Goal: Information Seeking & Learning: Compare options

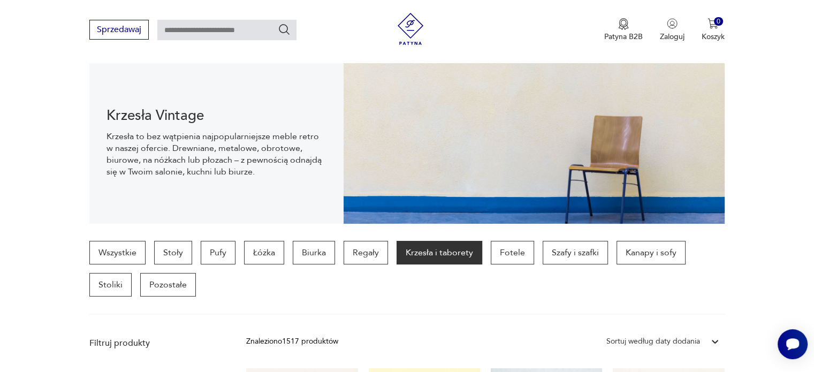
scroll to position [92, 0]
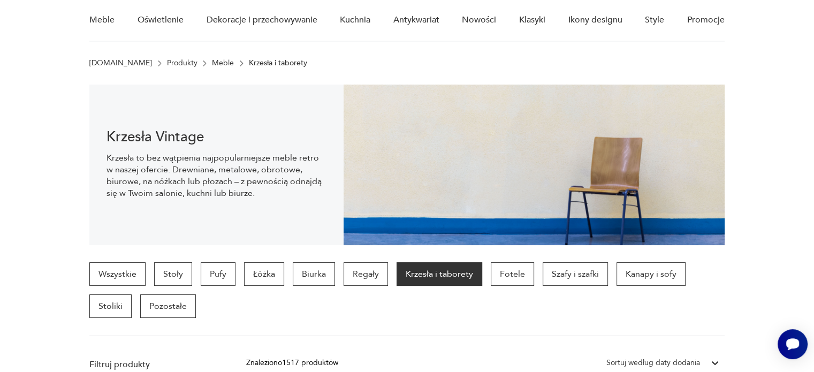
click at [448, 283] on p "Krzesła i taborety" at bounding box center [440, 274] width 86 height 24
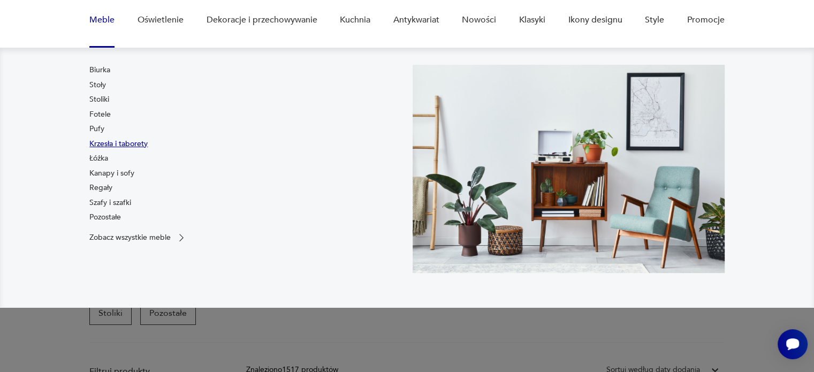
click at [108, 143] on link "Krzesła i taborety" at bounding box center [118, 144] width 58 height 11
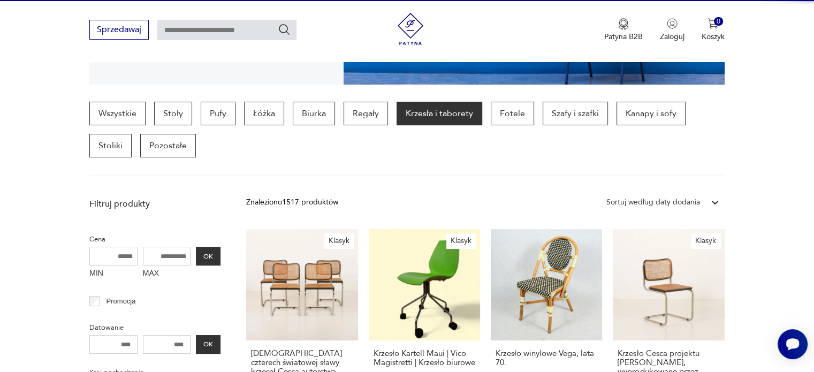
scroll to position [284, 0]
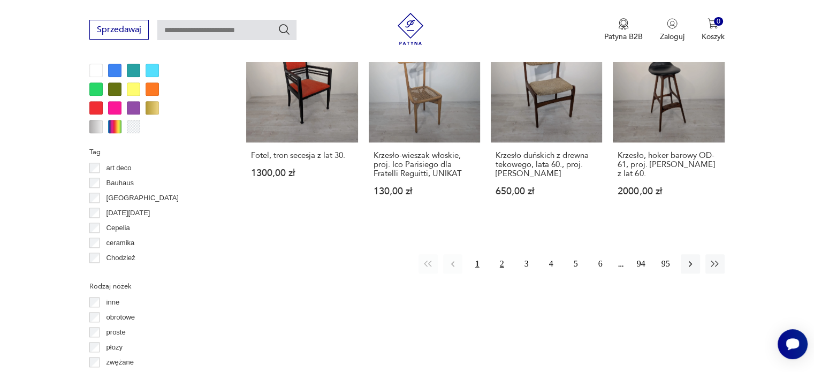
click at [503, 254] on button "2" at bounding box center [502, 263] width 19 height 19
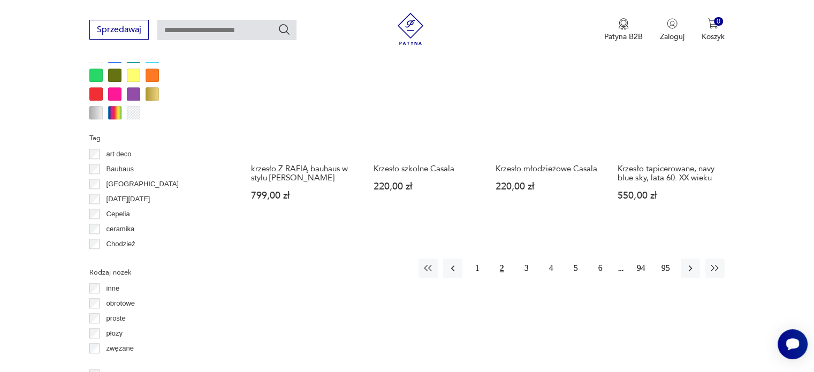
scroll to position [1085, 0]
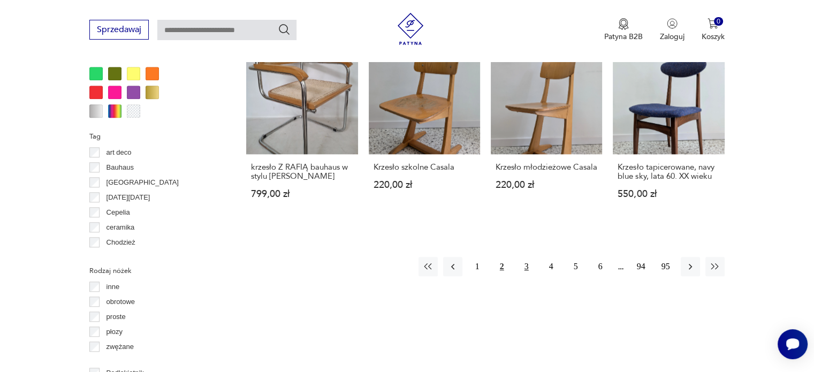
click at [525, 264] on button "3" at bounding box center [526, 266] width 19 height 19
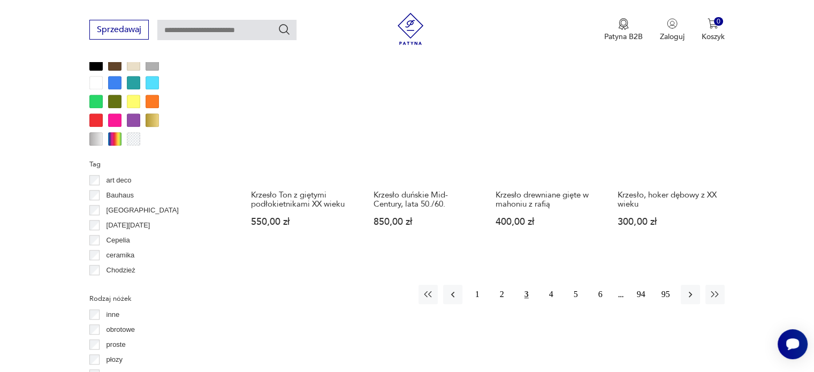
scroll to position [1057, 0]
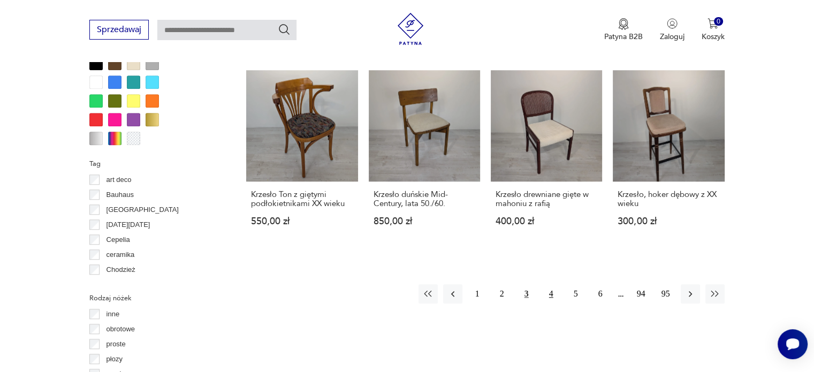
click at [551, 284] on button "4" at bounding box center [551, 293] width 19 height 19
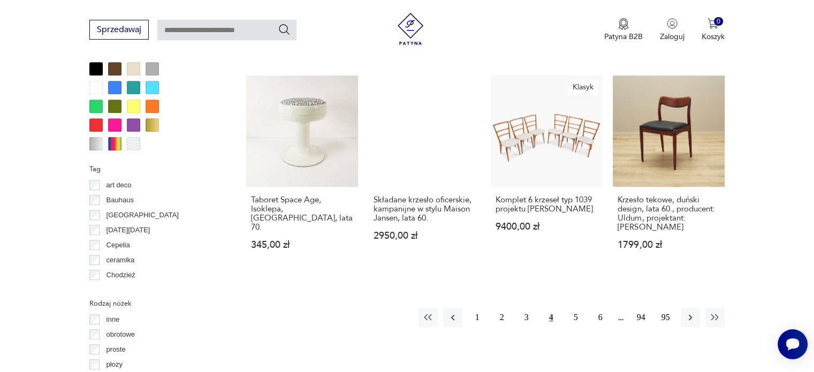
scroll to position [1058, 0]
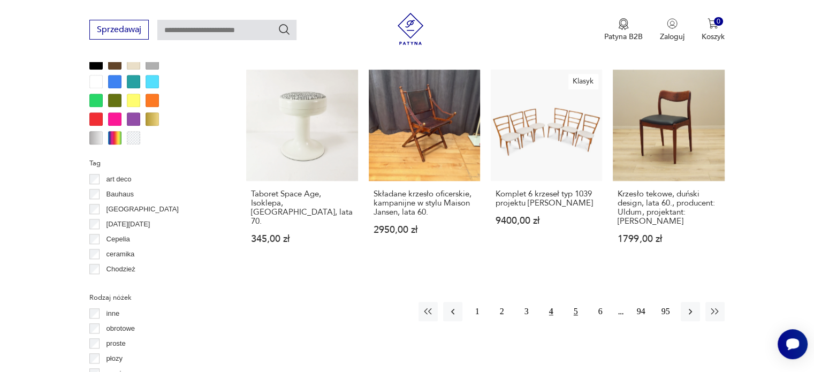
click at [573, 302] on button "5" at bounding box center [575, 311] width 19 height 19
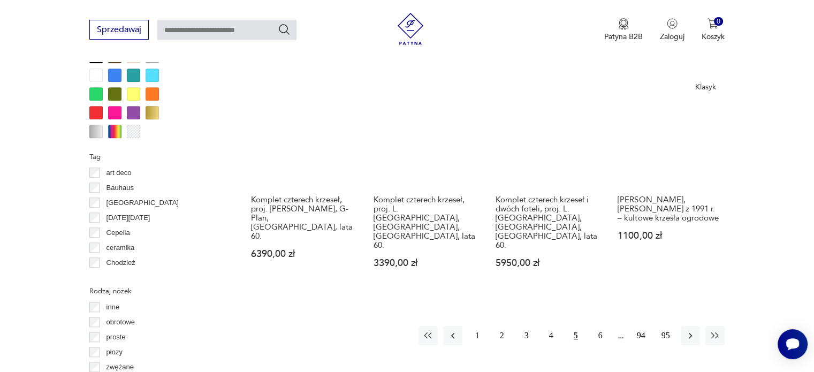
scroll to position [1065, 0]
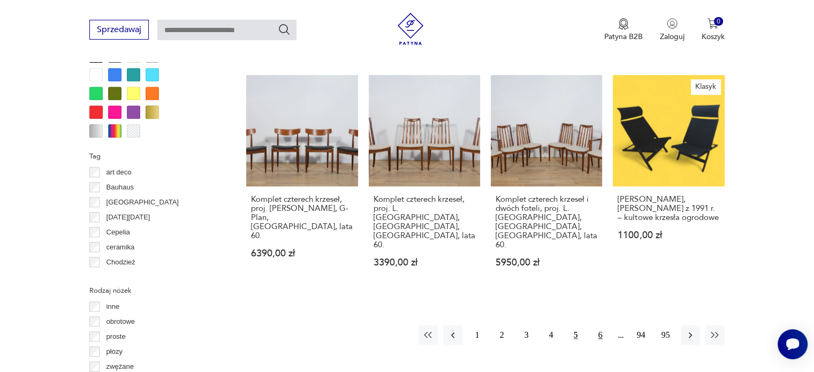
click at [607, 326] on button "6" at bounding box center [600, 335] width 19 height 19
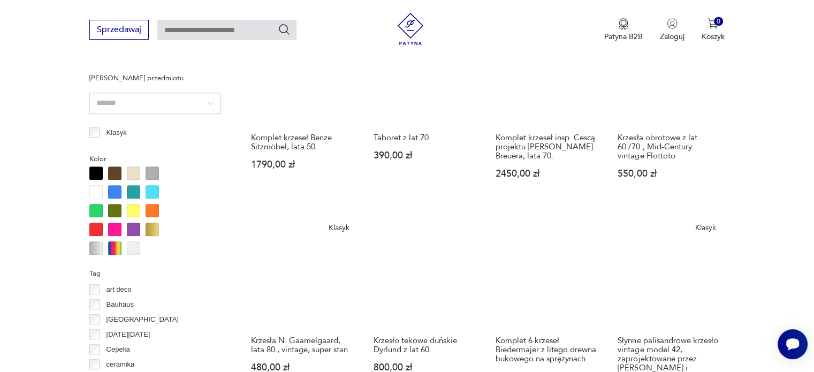
scroll to position [1081, 0]
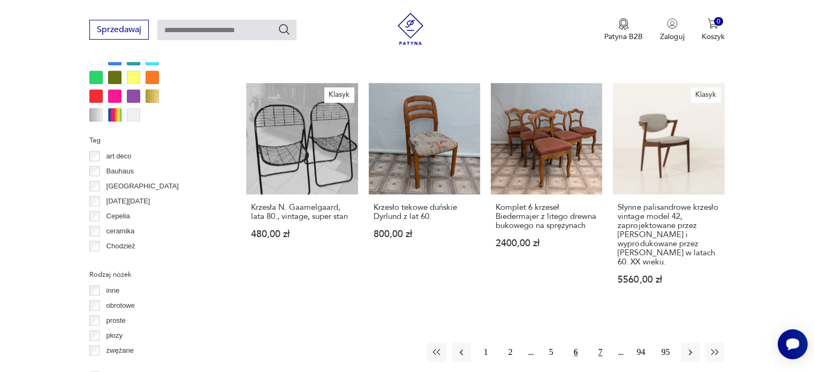
click at [595, 343] on button "7" at bounding box center [600, 352] width 19 height 19
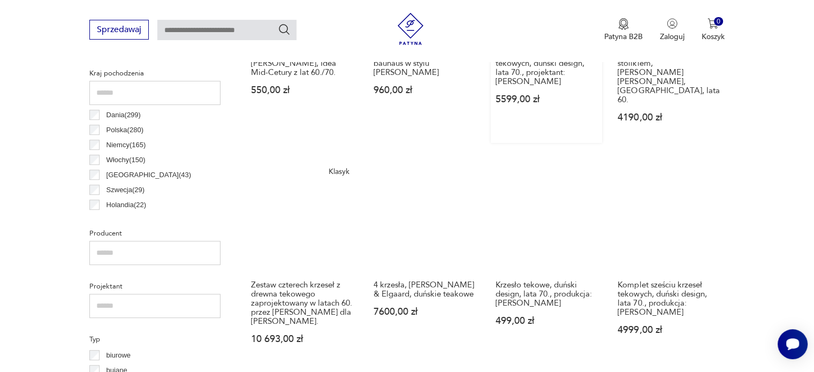
scroll to position [571, 0]
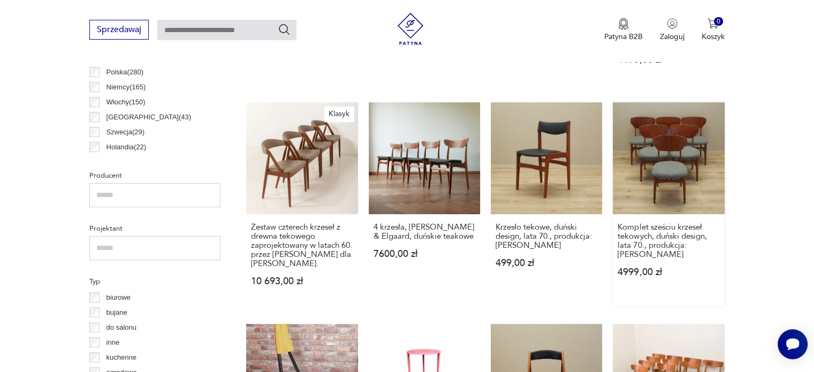
click at [677, 116] on link "Komplet sześciu krzeseł tekowych, duński design, lata 70., produkcja: Dania 499…" at bounding box center [668, 204] width 111 height 204
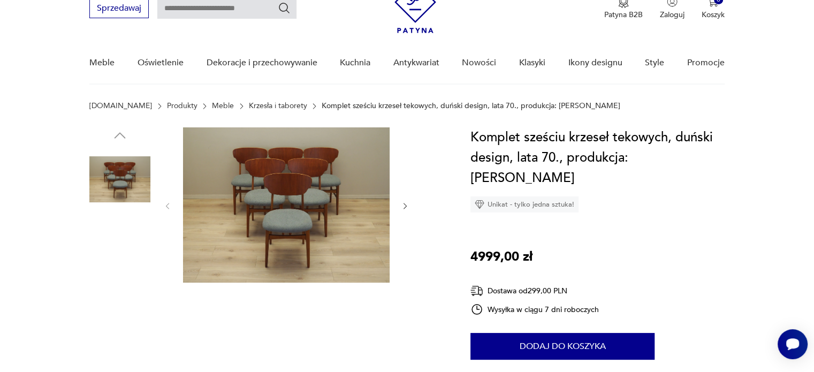
scroll to position [50, 0]
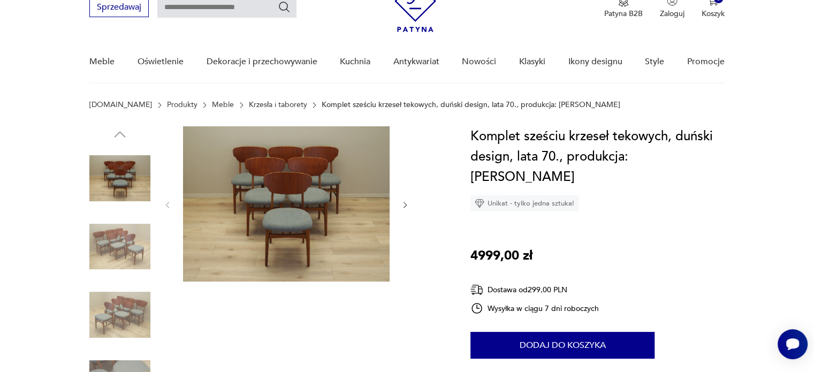
click at [133, 180] on img at bounding box center [119, 178] width 61 height 61
click at [403, 205] on icon "button" at bounding box center [405, 205] width 9 height 9
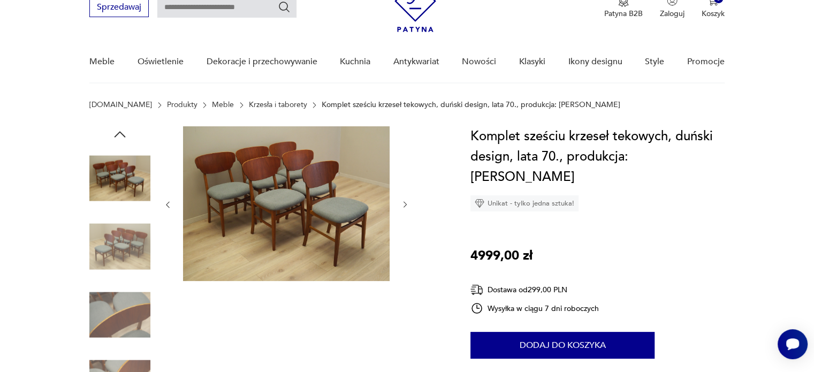
click at [403, 205] on icon "button" at bounding box center [405, 204] width 9 height 9
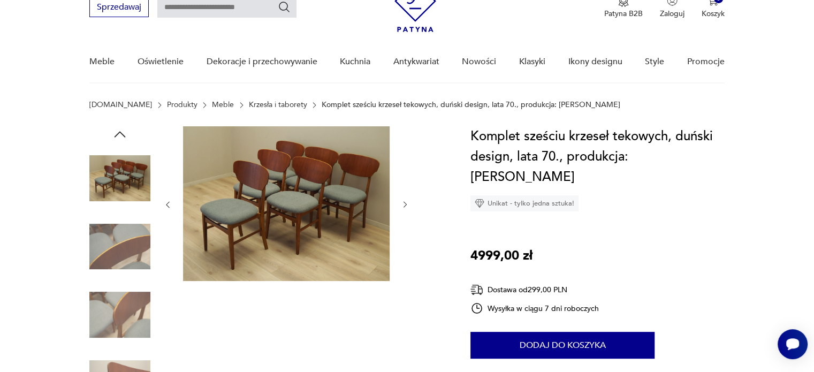
click at [403, 205] on icon "button" at bounding box center [405, 204] width 9 height 9
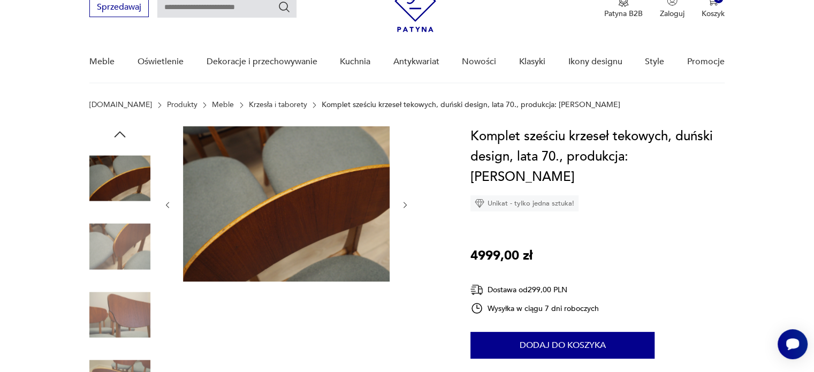
click at [403, 205] on icon "button" at bounding box center [405, 205] width 9 height 9
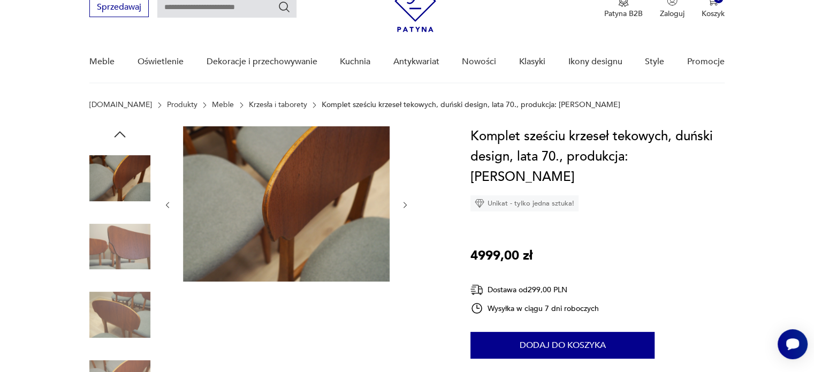
click at [403, 205] on icon "button" at bounding box center [405, 205] width 9 height 9
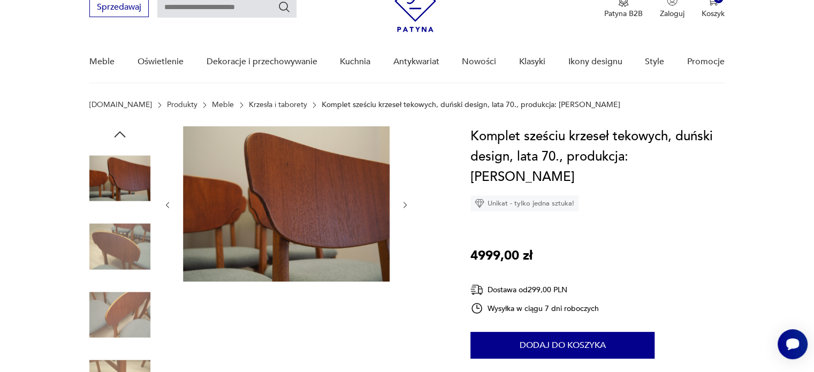
click at [403, 205] on icon "button" at bounding box center [405, 205] width 9 height 9
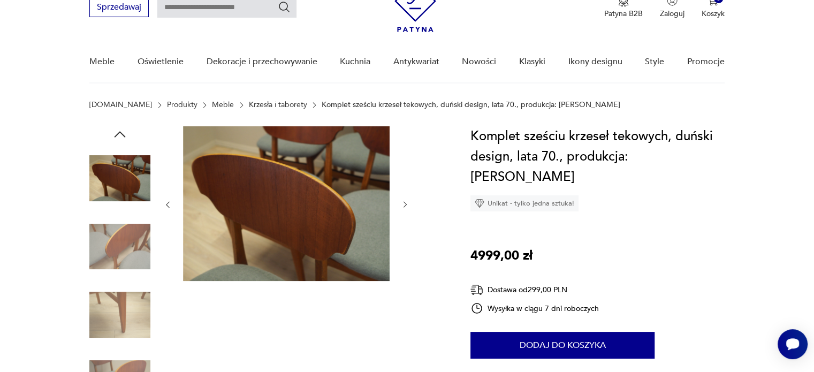
click at [403, 205] on icon "button" at bounding box center [405, 204] width 9 height 9
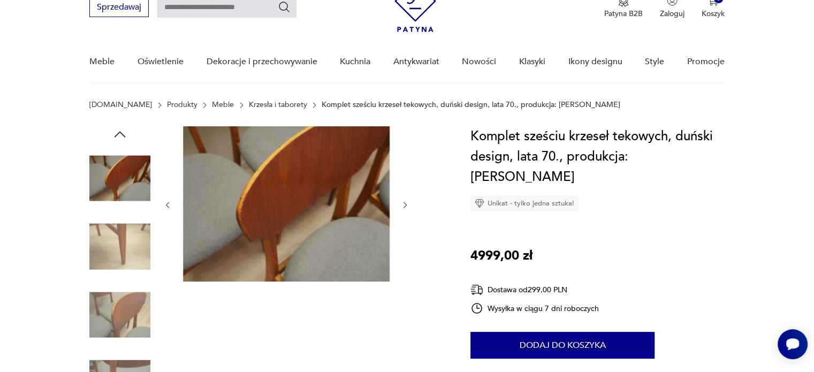
click at [403, 205] on icon "button" at bounding box center [405, 205] width 9 height 9
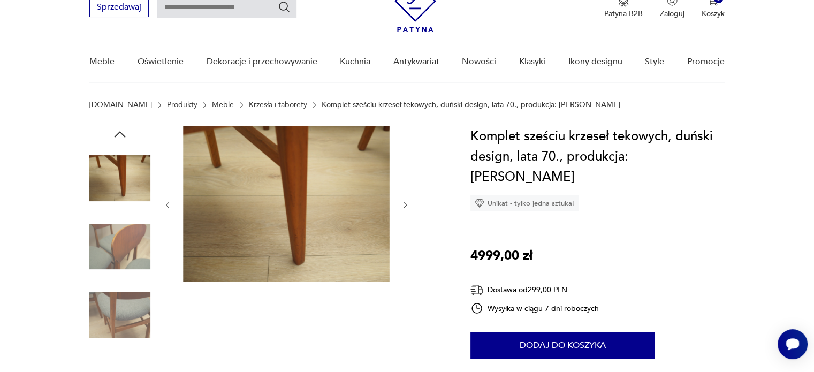
click at [403, 205] on icon "button" at bounding box center [405, 205] width 9 height 9
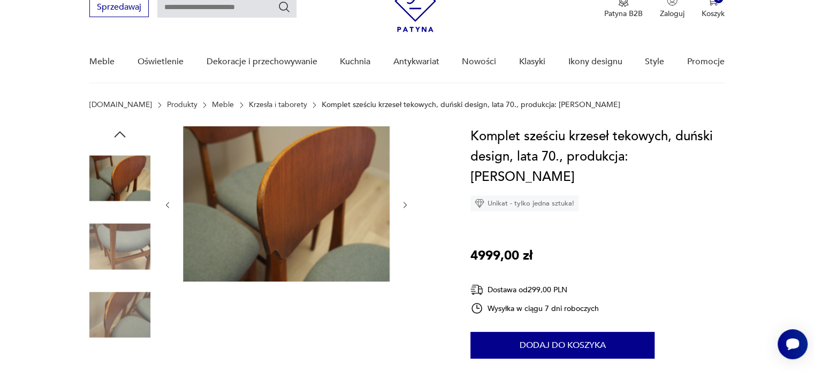
click at [403, 205] on icon "button" at bounding box center [405, 205] width 9 height 9
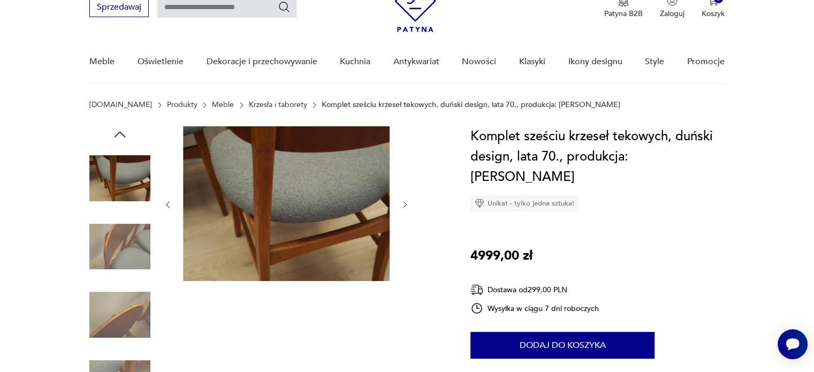
click at [403, 205] on icon "button" at bounding box center [405, 204] width 9 height 9
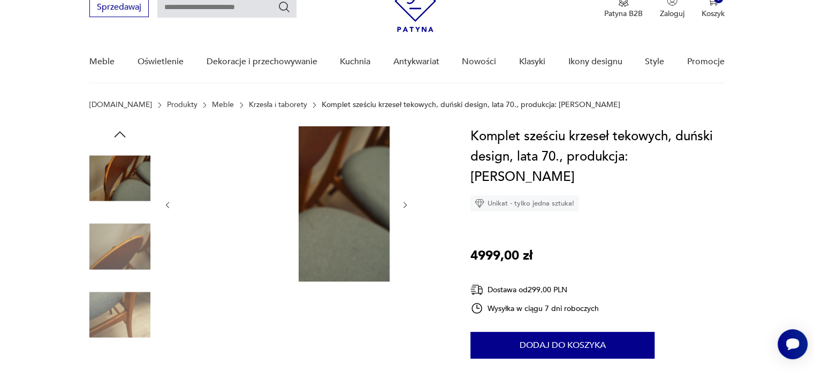
click at [403, 205] on icon "button" at bounding box center [405, 205] width 9 height 9
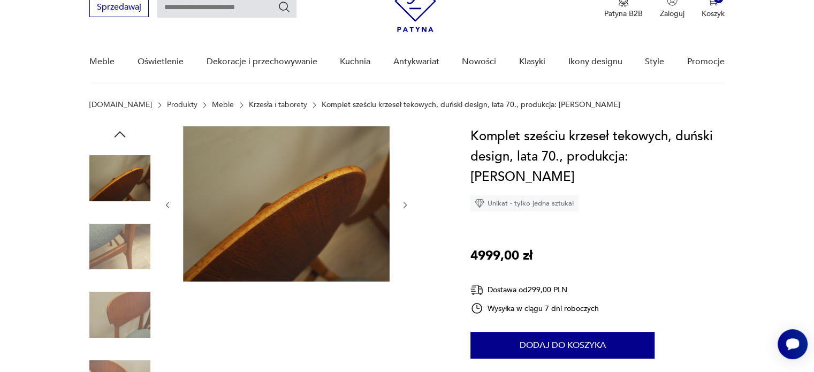
click at [403, 205] on icon "button" at bounding box center [405, 205] width 9 height 9
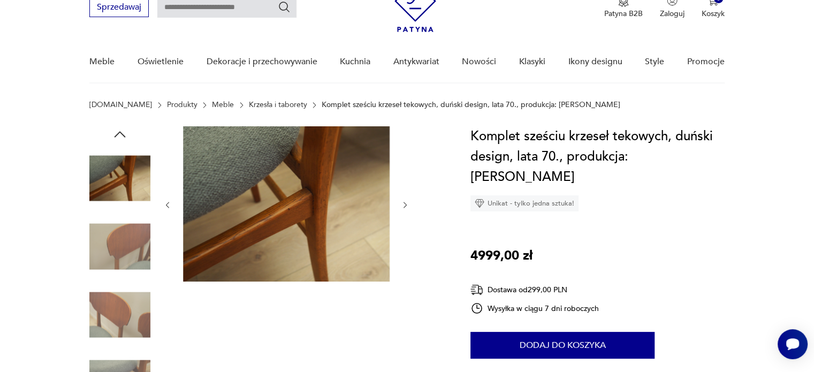
click at [403, 205] on icon "button" at bounding box center [405, 205] width 9 height 9
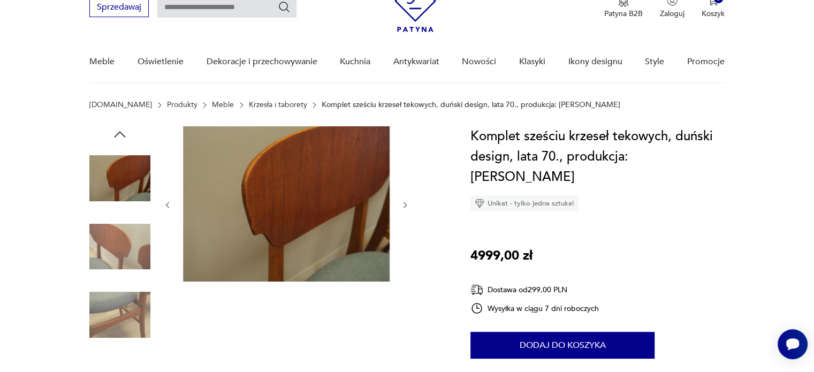
click at [403, 205] on icon "button" at bounding box center [405, 205] width 9 height 9
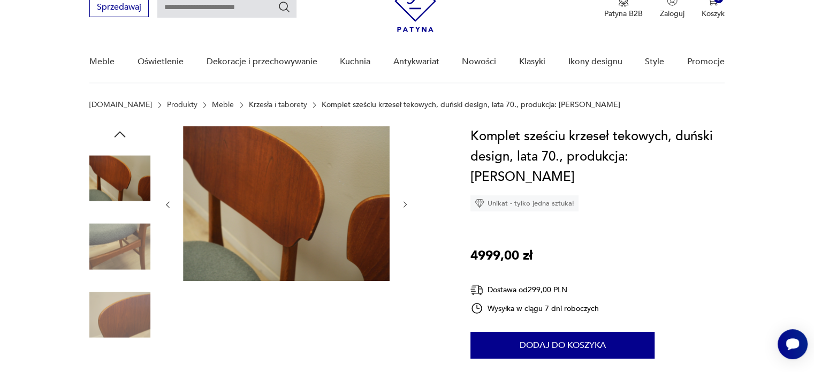
click at [403, 205] on icon "button" at bounding box center [405, 204] width 9 height 9
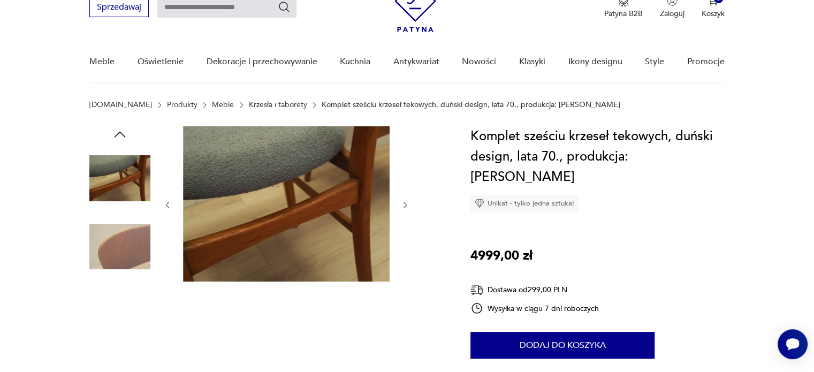
click at [403, 205] on icon "button" at bounding box center [405, 205] width 9 height 9
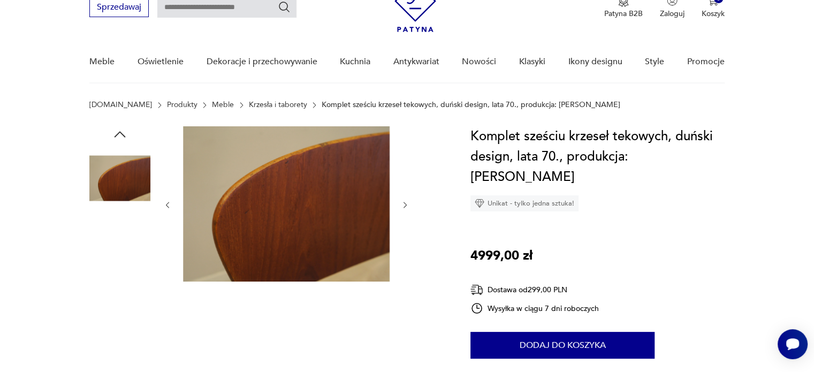
click at [403, 205] on icon "button" at bounding box center [405, 205] width 9 height 9
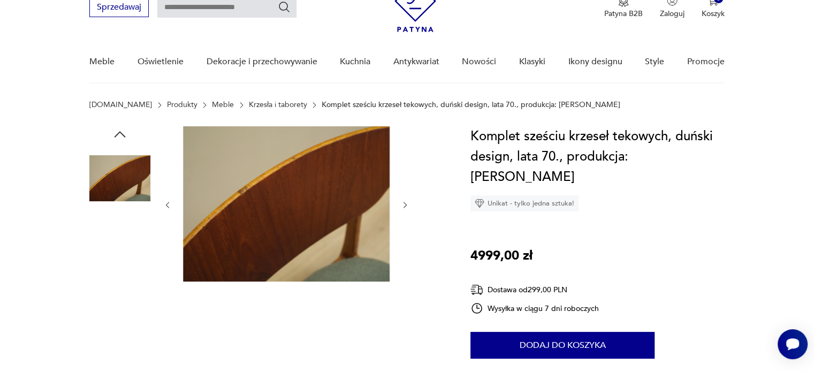
click at [403, 205] on icon "button" at bounding box center [405, 205] width 9 height 9
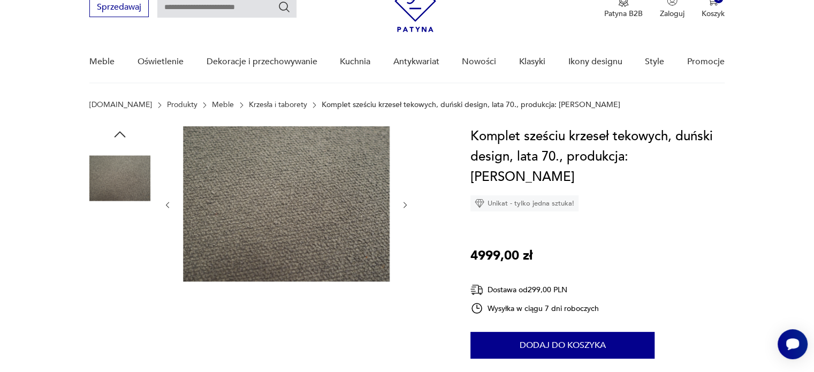
click at [403, 205] on icon "button" at bounding box center [405, 205] width 9 height 9
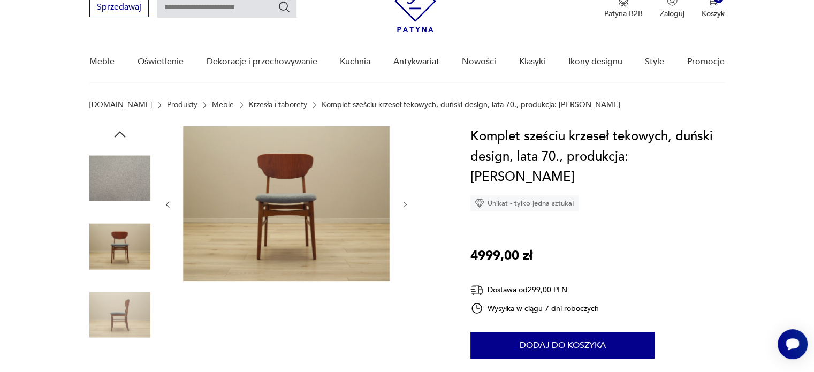
click at [403, 205] on icon "button" at bounding box center [405, 204] width 9 height 9
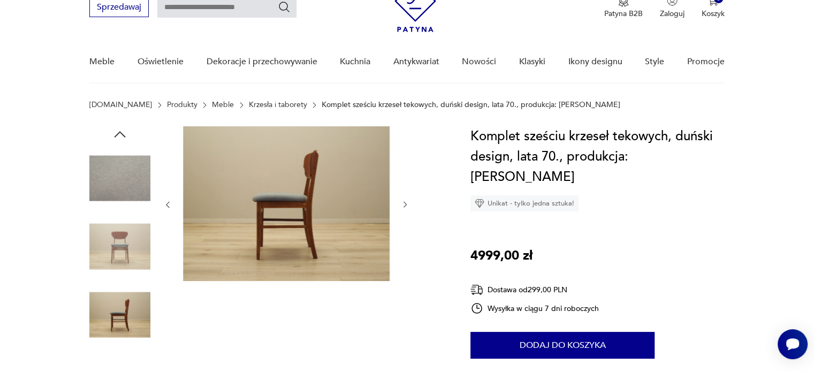
click at [403, 205] on icon "button" at bounding box center [405, 204] width 9 height 9
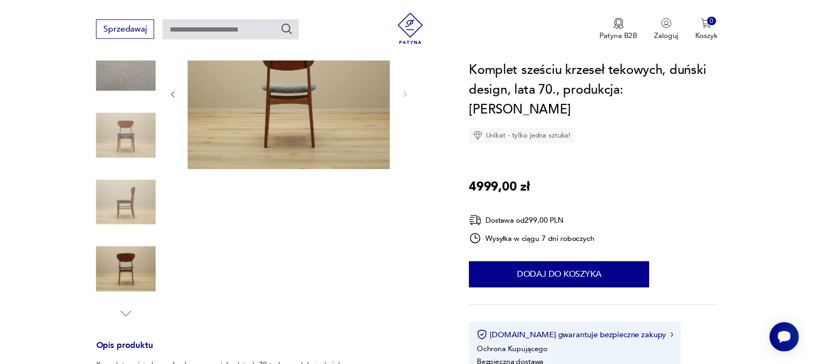
scroll to position [71, 0]
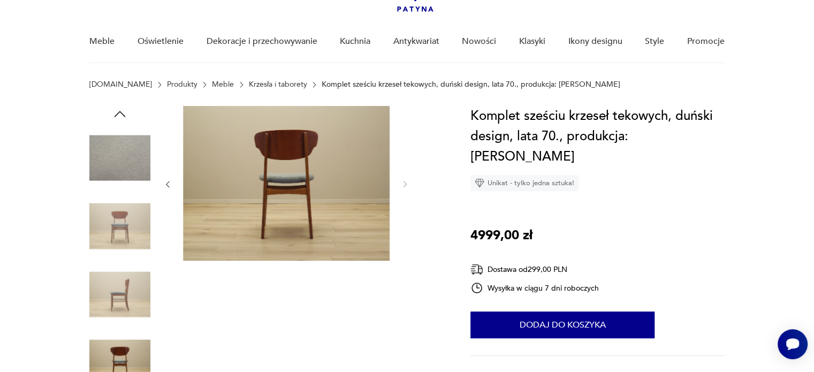
click at [117, 218] on img at bounding box center [119, 226] width 61 height 61
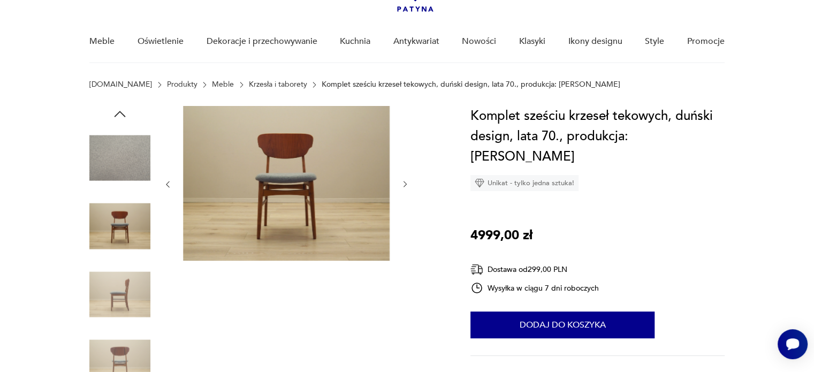
click at [129, 147] on img at bounding box center [119, 157] width 61 height 61
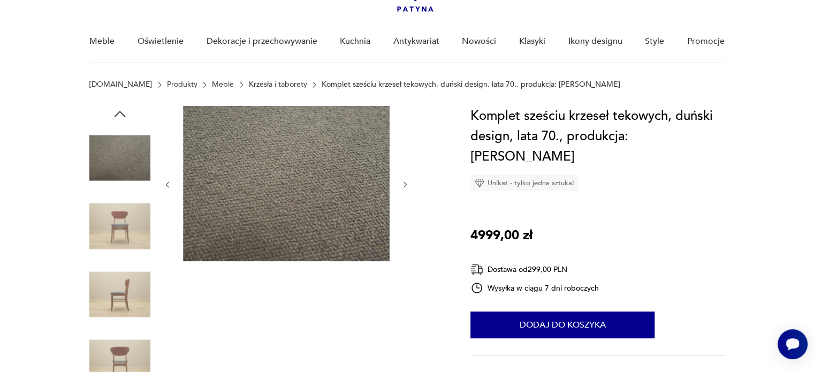
click at [303, 205] on img at bounding box center [286, 183] width 207 height 155
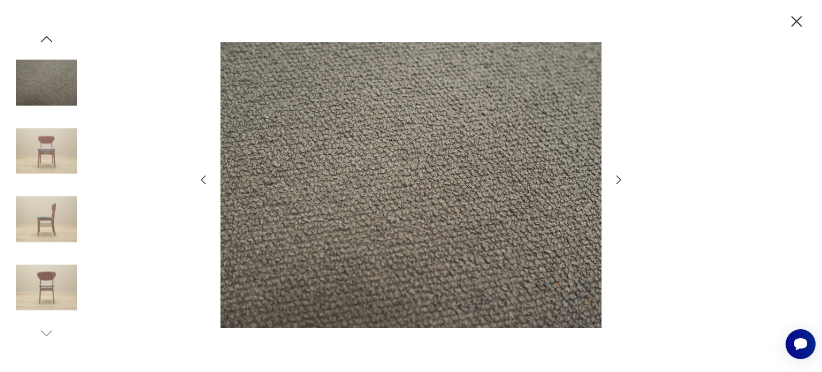
click at [798, 25] on icon "button" at bounding box center [797, 21] width 19 height 19
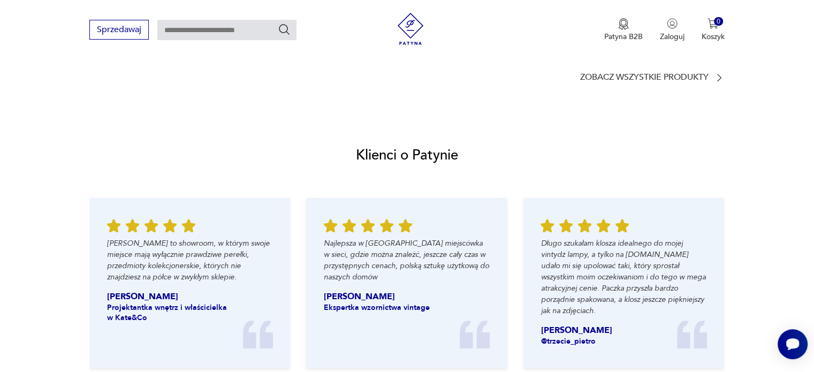
scroll to position [1079, 0]
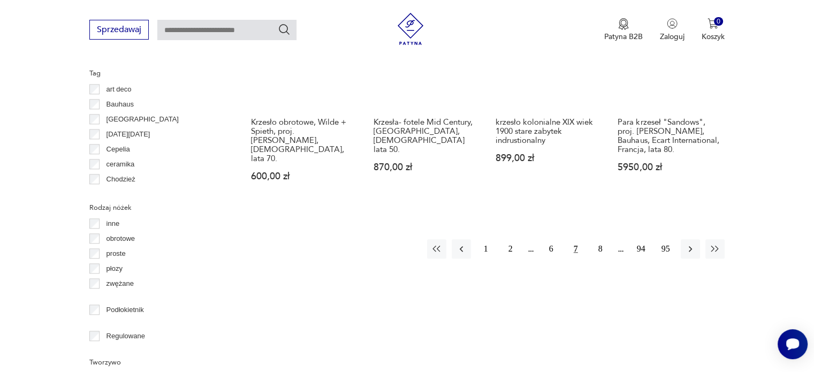
scroll to position [1152, 0]
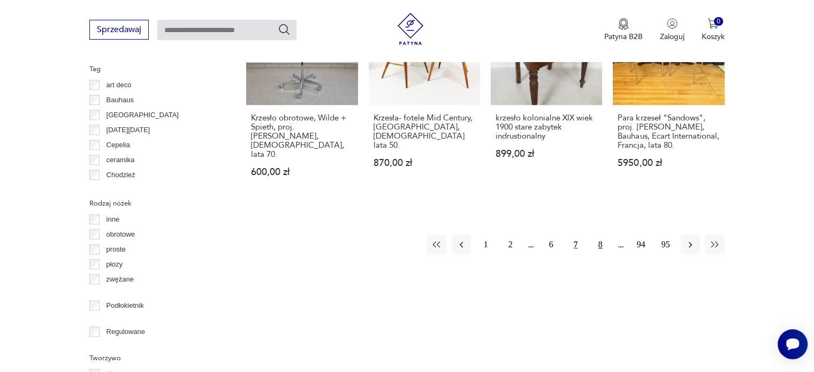
click at [602, 235] on button "8" at bounding box center [600, 244] width 19 height 19
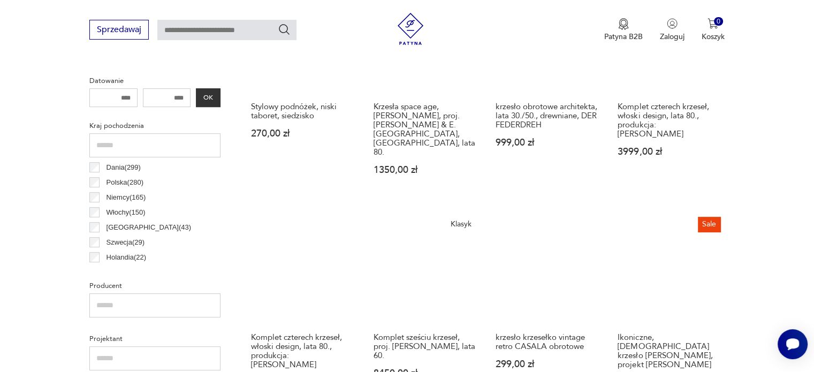
scroll to position [599, 0]
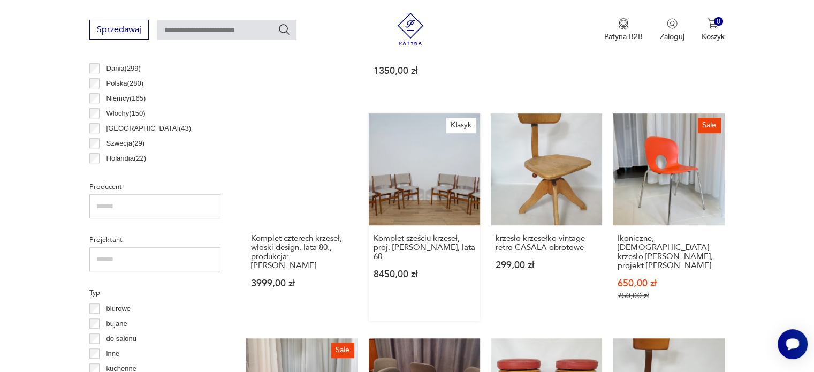
click at [420, 156] on link "Klasyk Komplet sześciu krzeseł, proj. J. Andersen, Dania, lata 60. 8450,00 zł" at bounding box center [424, 217] width 111 height 207
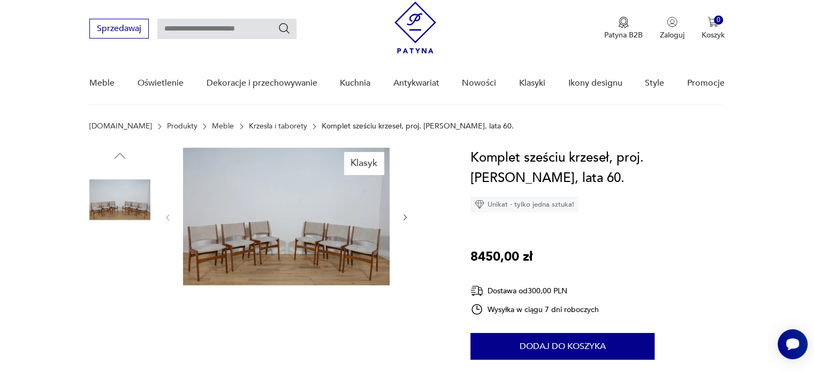
scroll to position [30, 0]
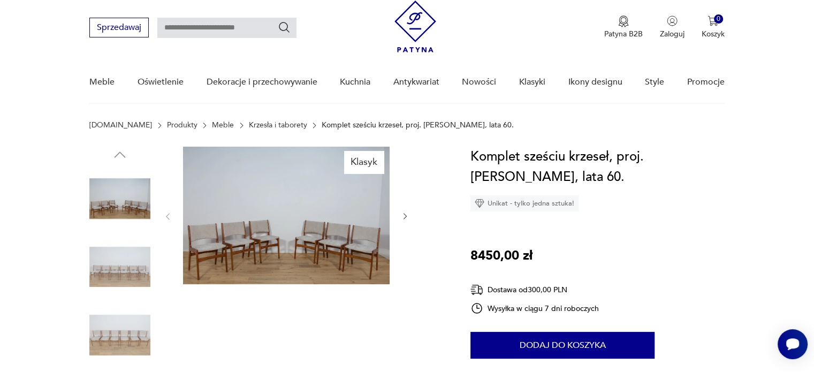
click at [135, 273] on img at bounding box center [119, 267] width 61 height 61
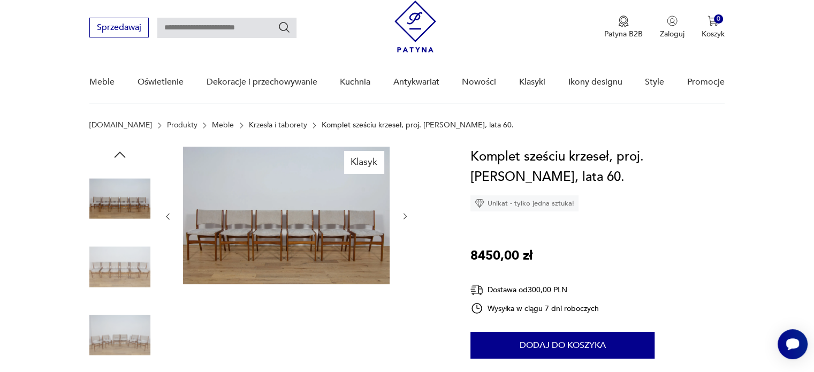
click at [135, 273] on img at bounding box center [119, 267] width 61 height 61
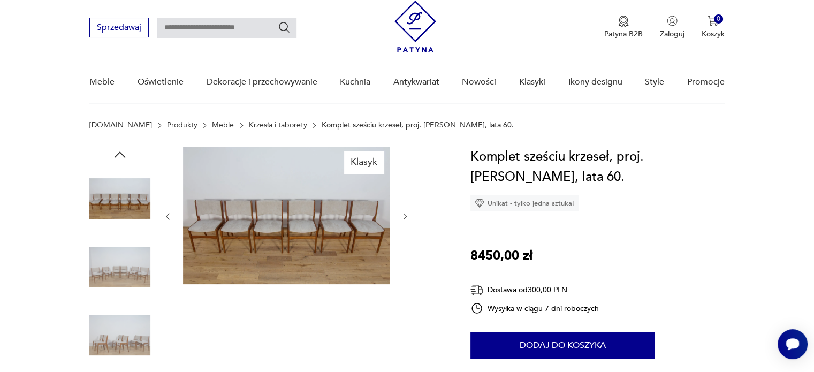
click at [135, 273] on img at bounding box center [119, 267] width 61 height 61
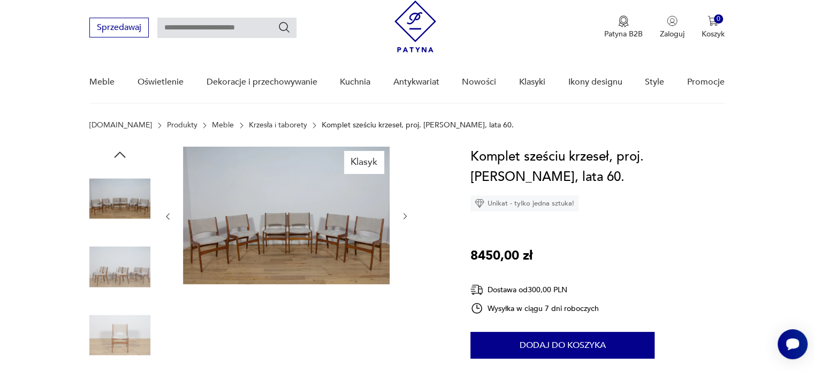
click at [135, 273] on img at bounding box center [119, 267] width 61 height 61
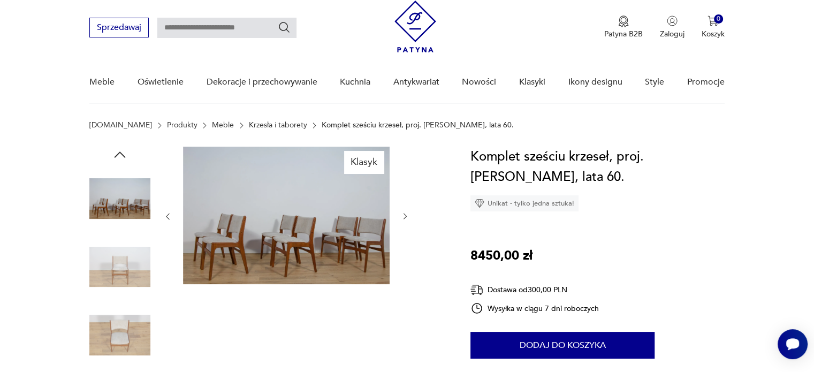
click at [135, 273] on img at bounding box center [119, 267] width 61 height 61
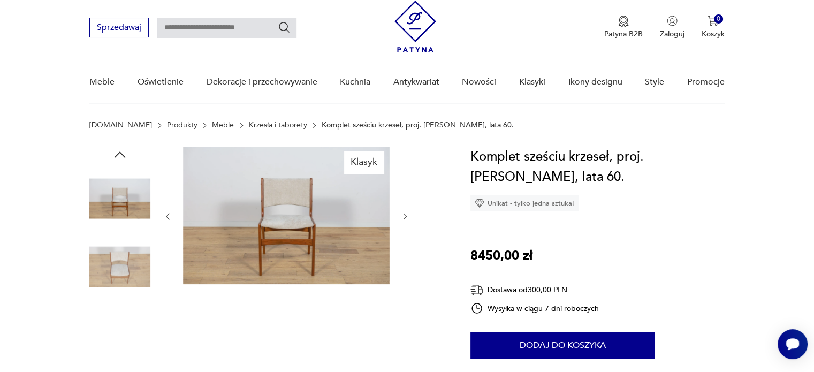
click at [135, 273] on img at bounding box center [119, 267] width 61 height 61
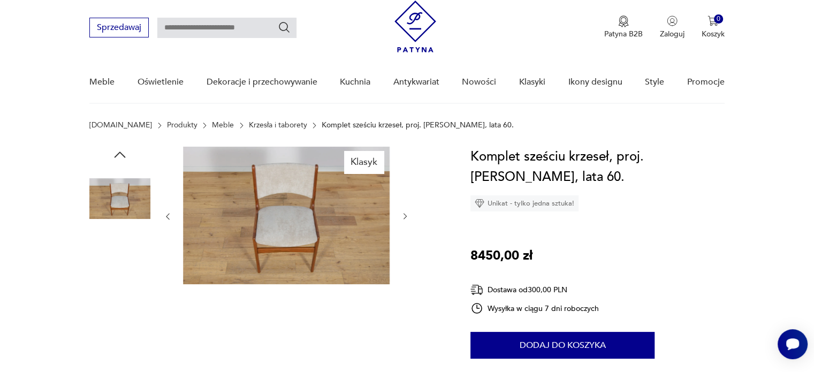
click at [135, 273] on img at bounding box center [119, 267] width 61 height 61
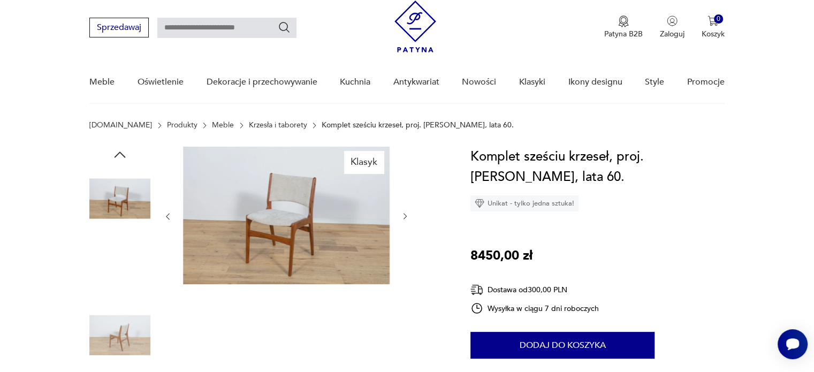
click at [135, 273] on img at bounding box center [119, 267] width 61 height 61
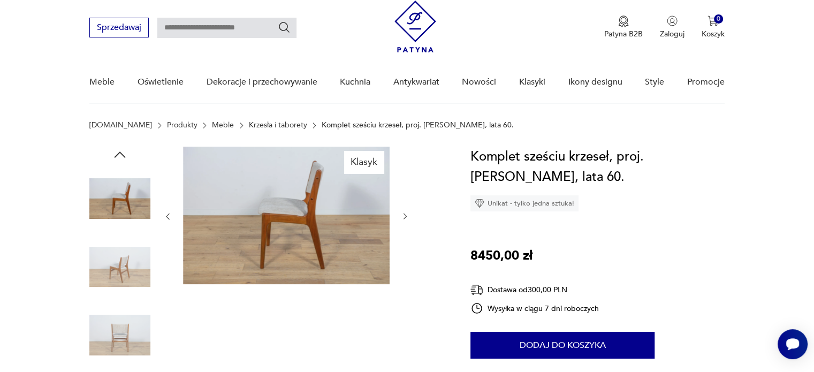
click at [135, 273] on img at bounding box center [119, 267] width 61 height 61
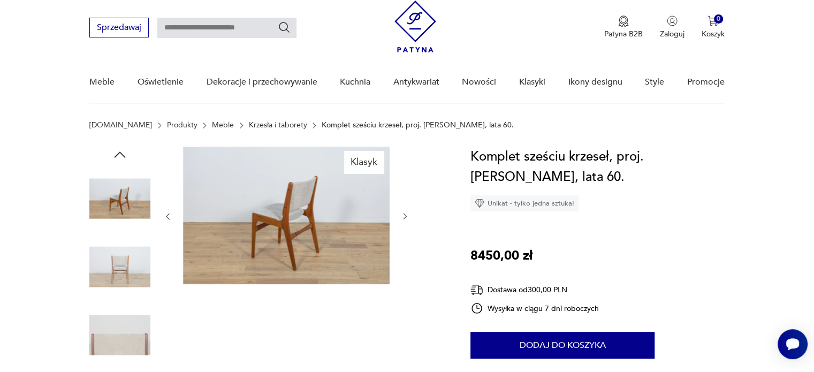
click at [135, 273] on img at bounding box center [119, 267] width 61 height 61
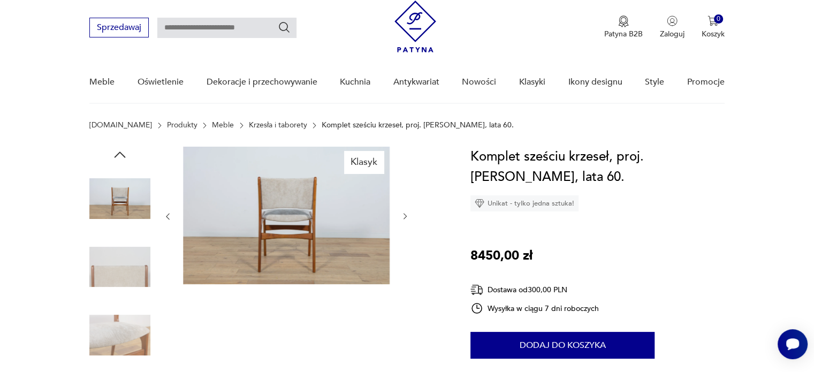
click at [135, 273] on img at bounding box center [119, 267] width 61 height 61
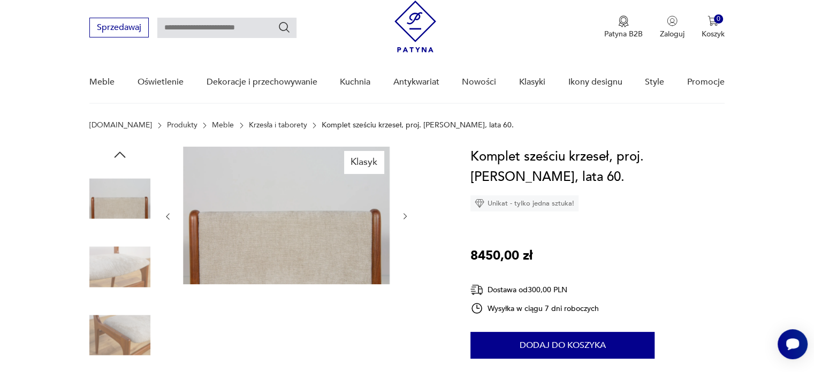
click at [135, 273] on img at bounding box center [119, 267] width 61 height 61
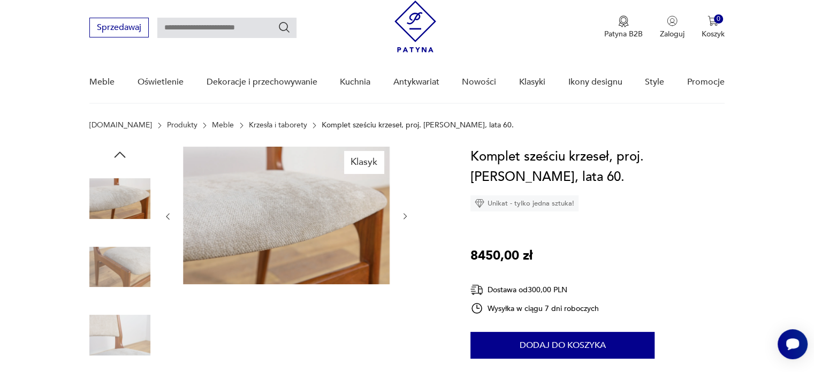
click at [135, 273] on img at bounding box center [119, 267] width 61 height 61
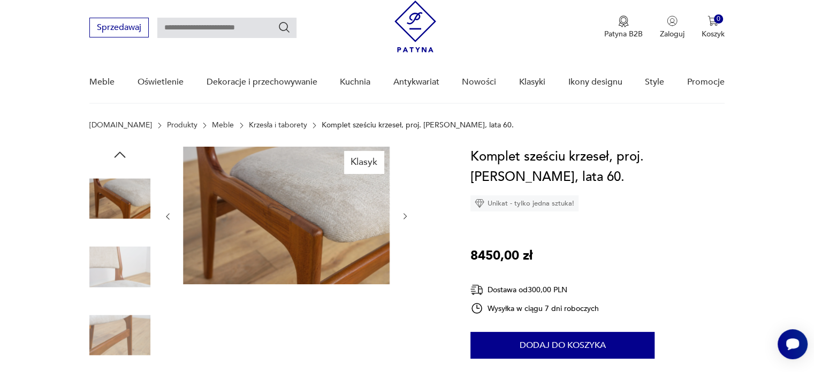
click at [135, 273] on img at bounding box center [119, 267] width 61 height 61
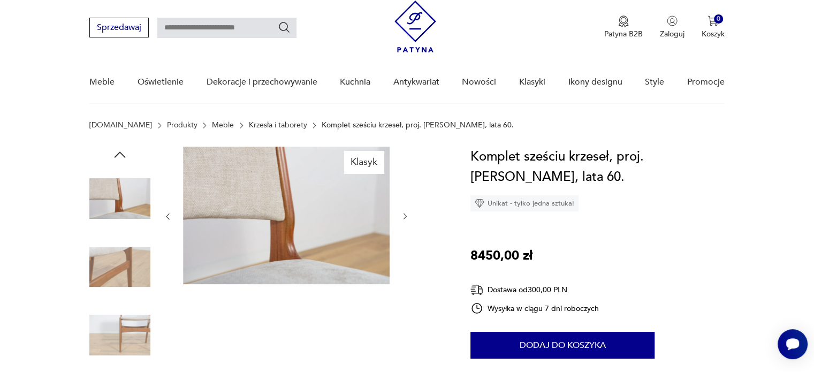
click at [135, 273] on img at bounding box center [119, 267] width 61 height 61
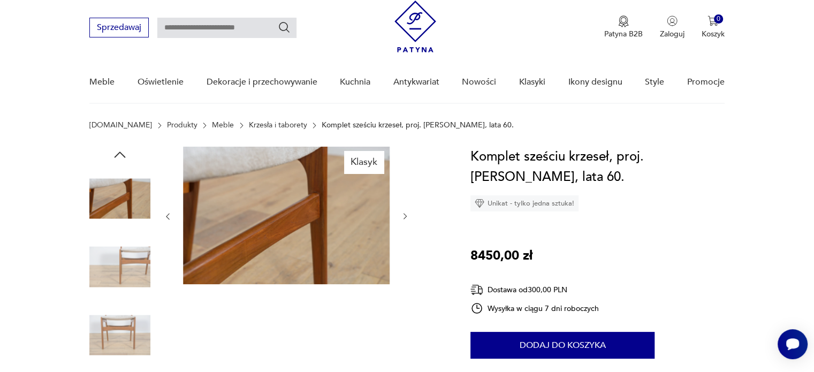
click at [135, 273] on img at bounding box center [119, 267] width 61 height 61
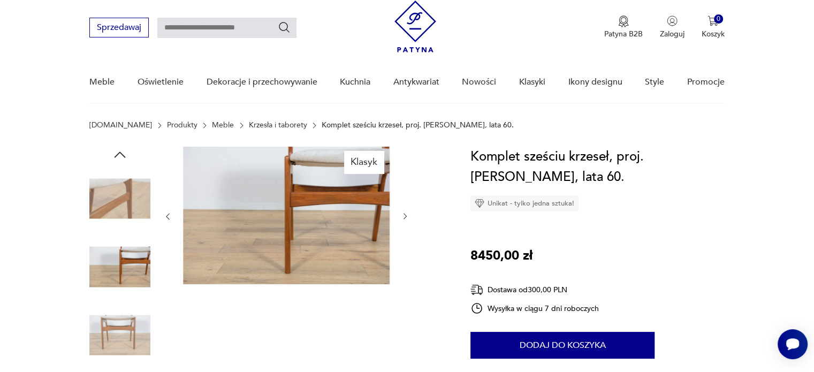
click at [132, 328] on img at bounding box center [119, 335] width 61 height 61
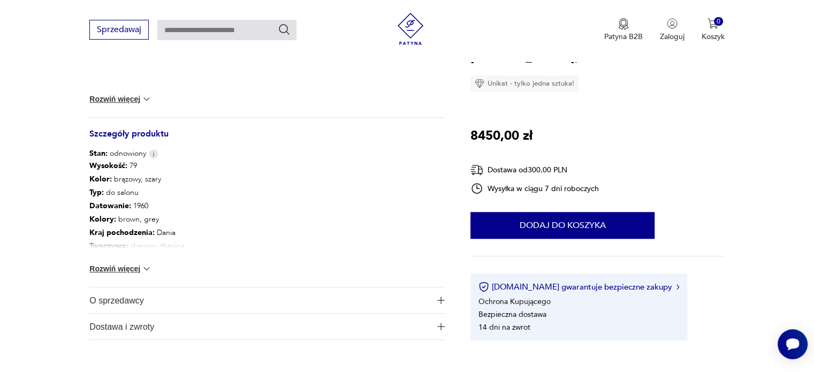
scroll to position [516, 0]
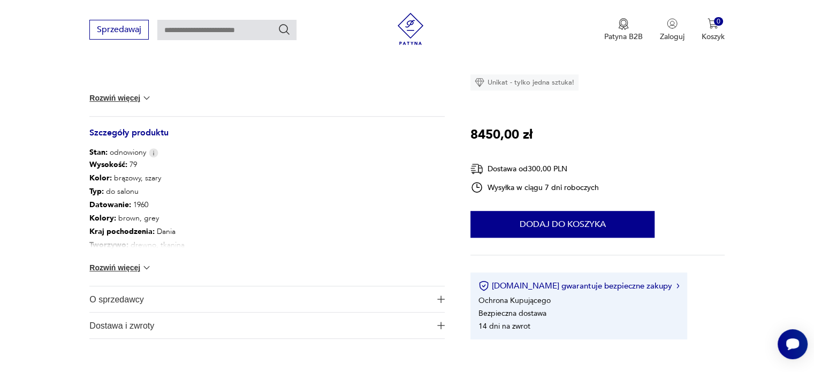
click at [111, 264] on button "Rozwiń więcej" at bounding box center [120, 267] width 62 height 11
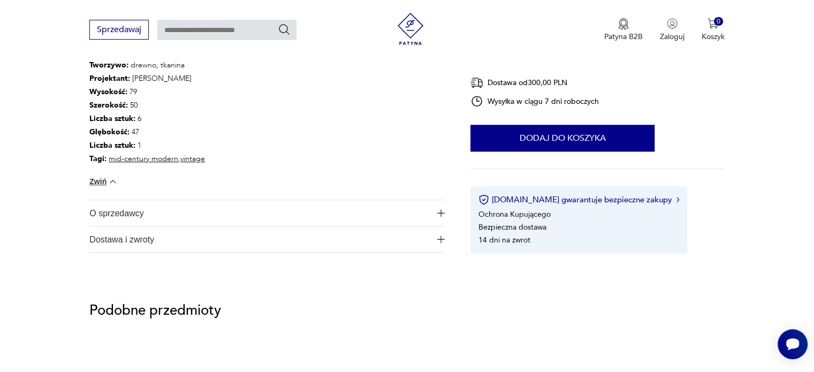
scroll to position [696, 0]
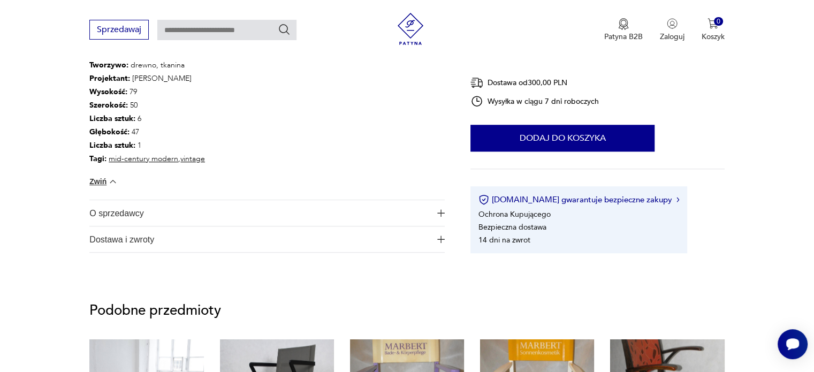
click at [140, 213] on span "O sprzedawcy" at bounding box center [259, 213] width 341 height 26
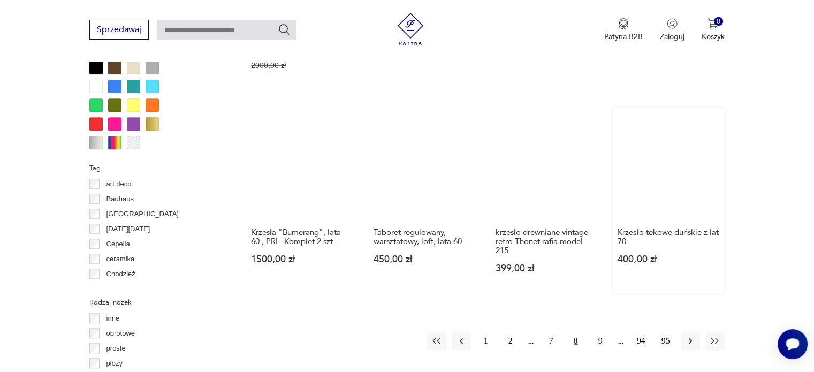
scroll to position [1041, 0]
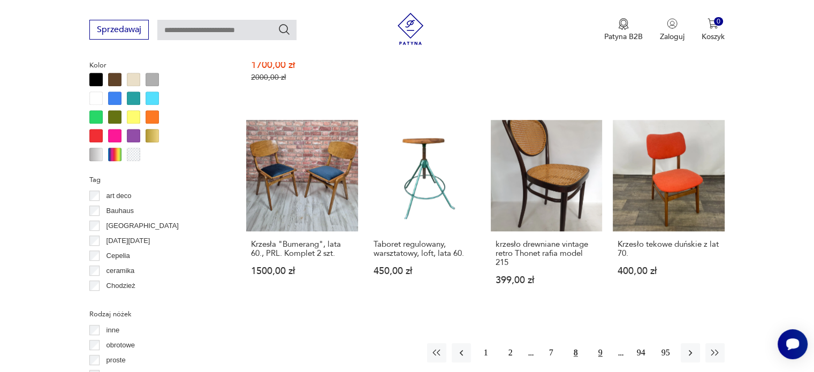
click at [600, 343] on button "9" at bounding box center [600, 352] width 19 height 19
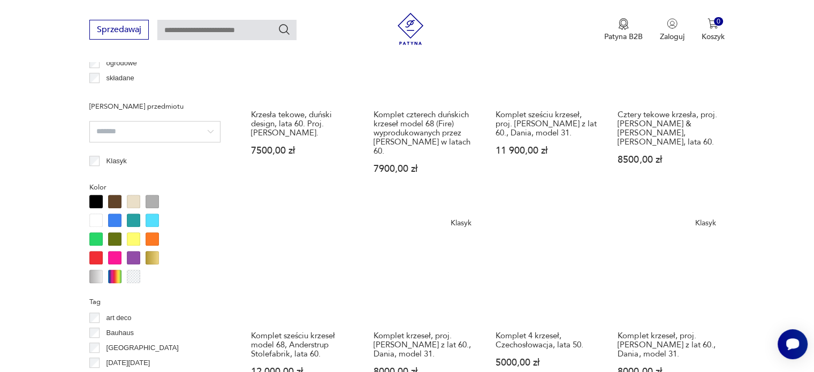
scroll to position [1019, 0]
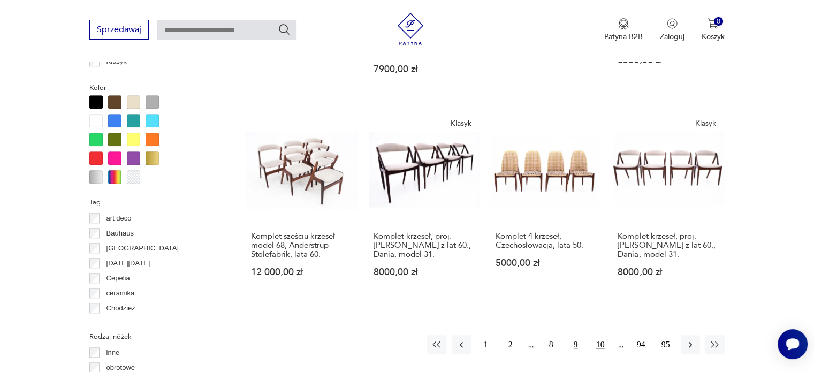
click at [601, 335] on button "10" at bounding box center [600, 344] width 19 height 19
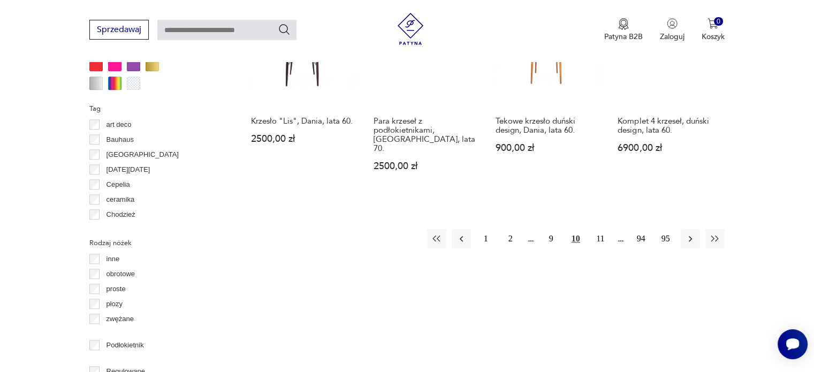
scroll to position [1113, 0]
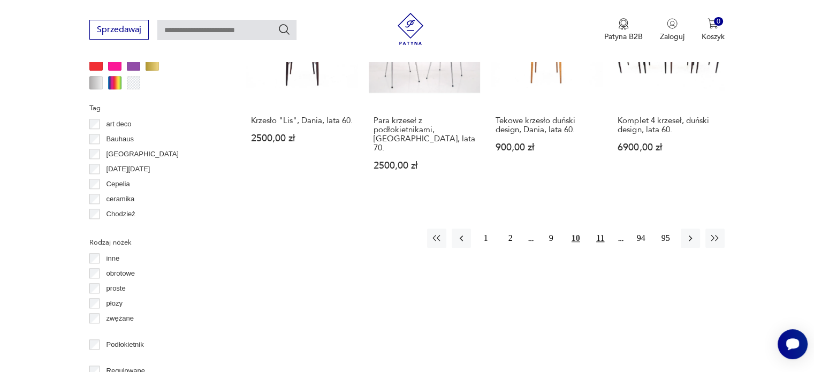
click at [598, 229] on button "11" at bounding box center [600, 238] width 19 height 19
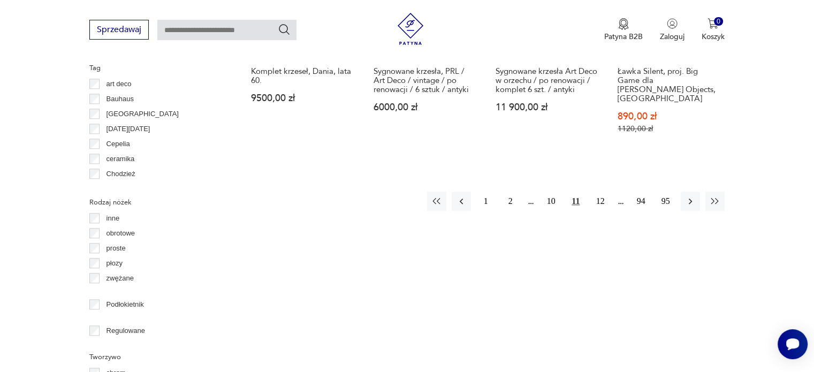
scroll to position [1173, 0]
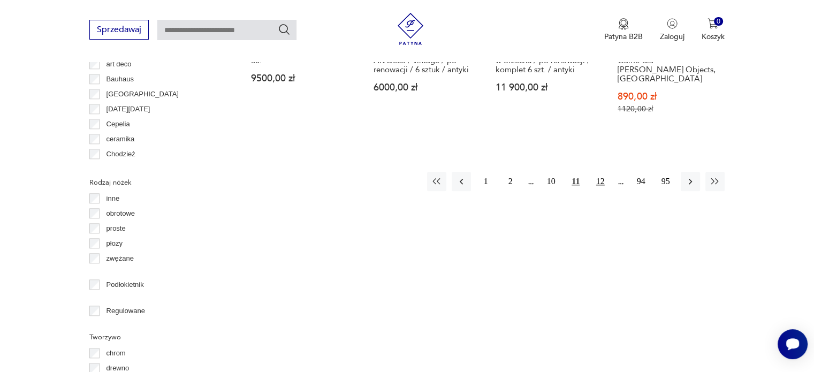
click at [597, 172] on button "12" at bounding box center [600, 181] width 19 height 19
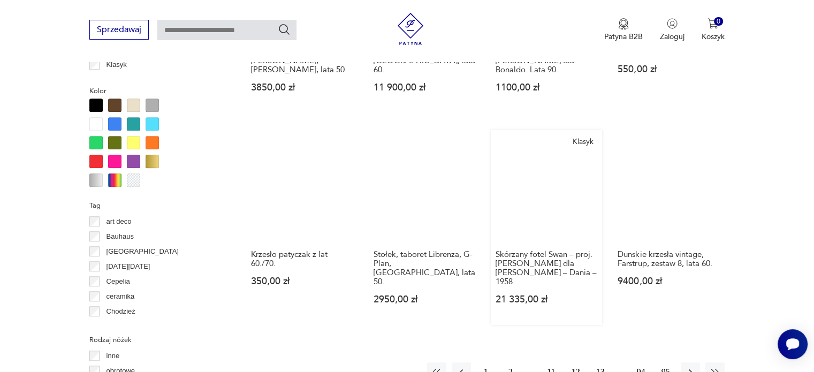
scroll to position [1015, 0]
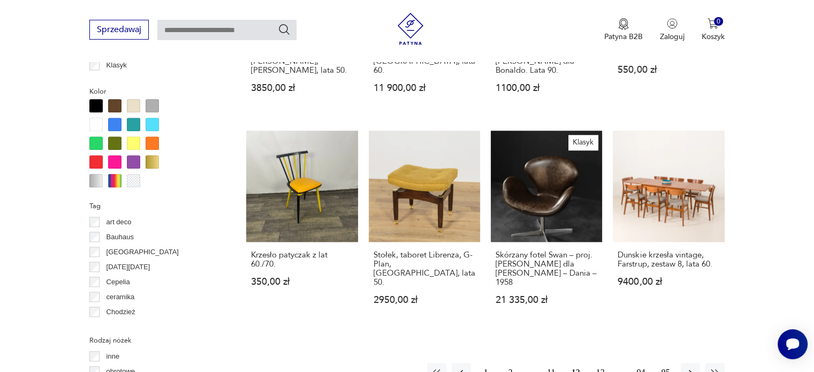
click at [603, 363] on button "13" at bounding box center [600, 372] width 19 height 19
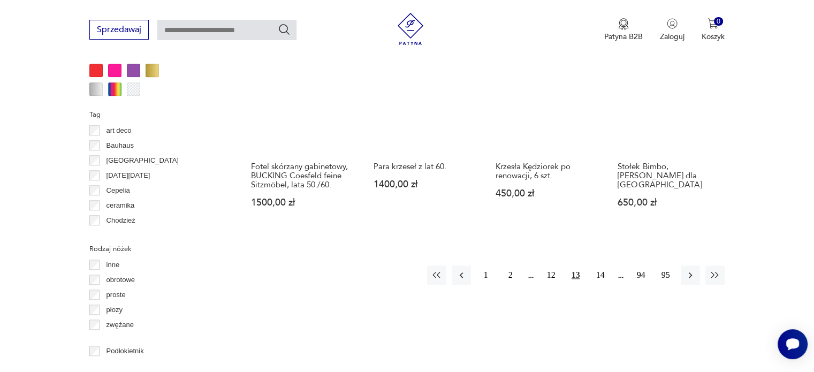
scroll to position [1109, 0]
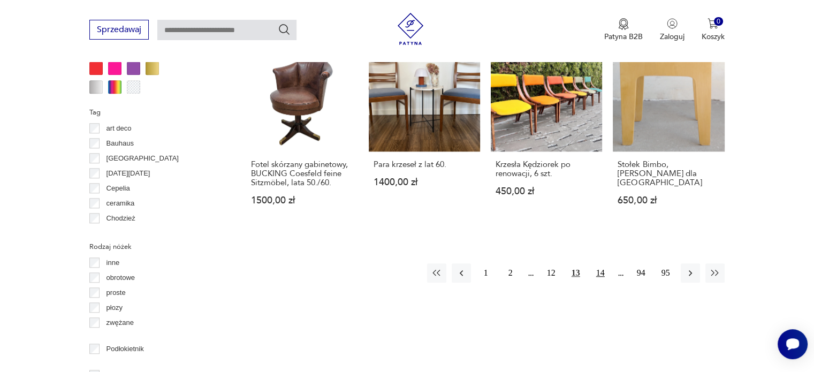
click at [602, 263] on button "14" at bounding box center [600, 272] width 19 height 19
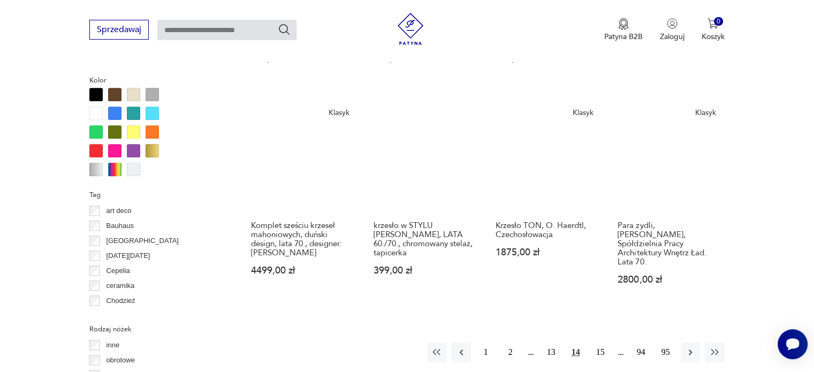
scroll to position [1027, 0]
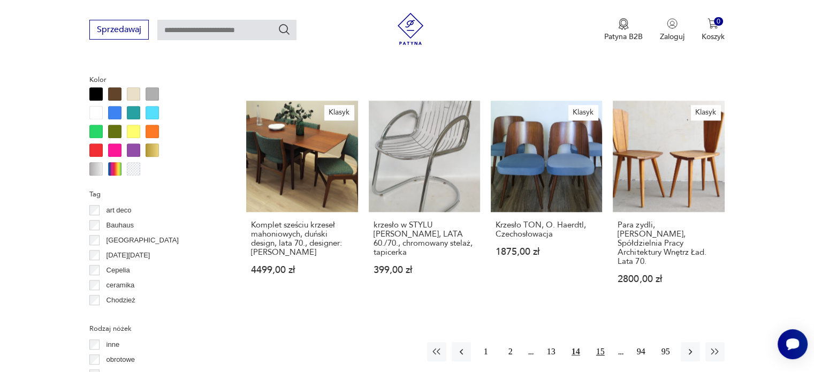
click at [606, 342] on button "15" at bounding box center [600, 351] width 19 height 19
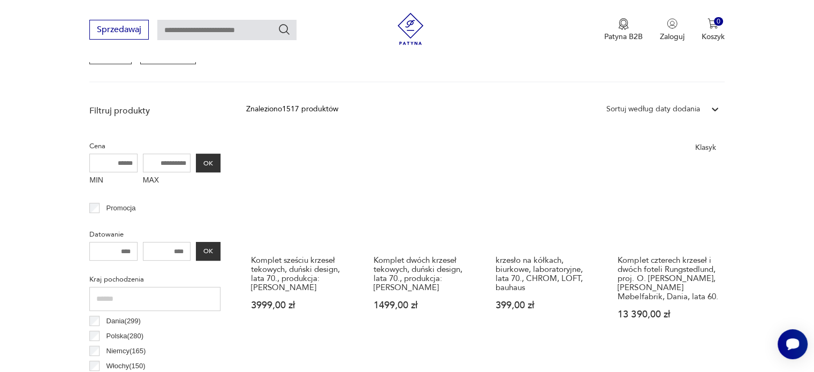
scroll to position [349, 0]
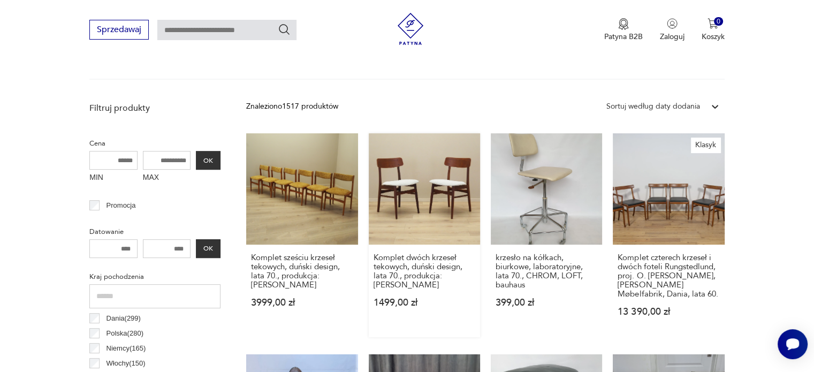
click at [445, 199] on link "Komplet dwóch krzeseł tekowych, duński design, lata 70., produkcja: Dania 1499,…" at bounding box center [424, 235] width 111 height 204
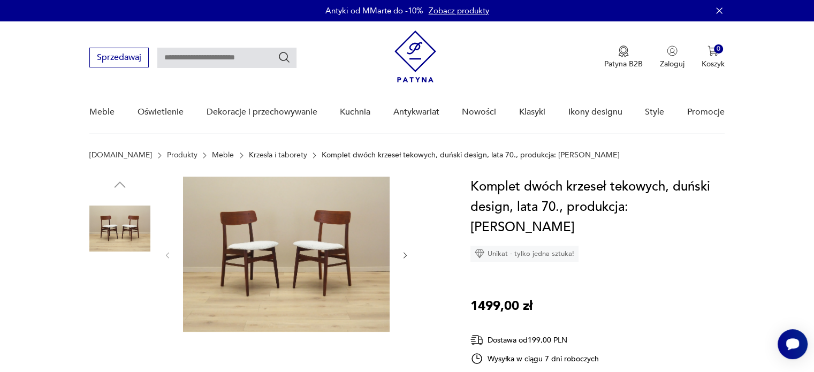
scroll to position [24, 0]
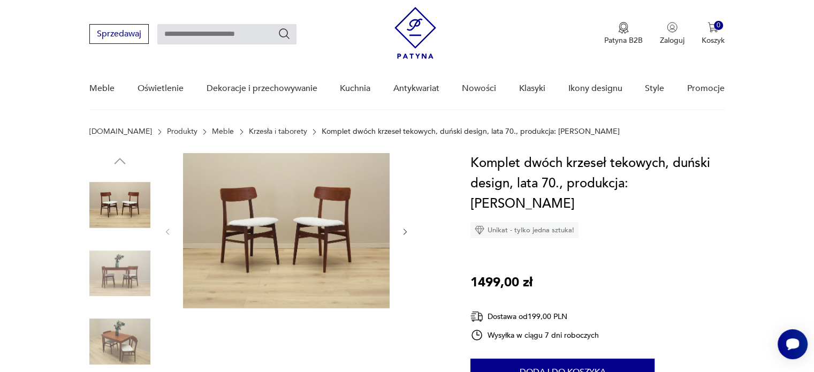
click at [132, 273] on img at bounding box center [119, 273] width 61 height 61
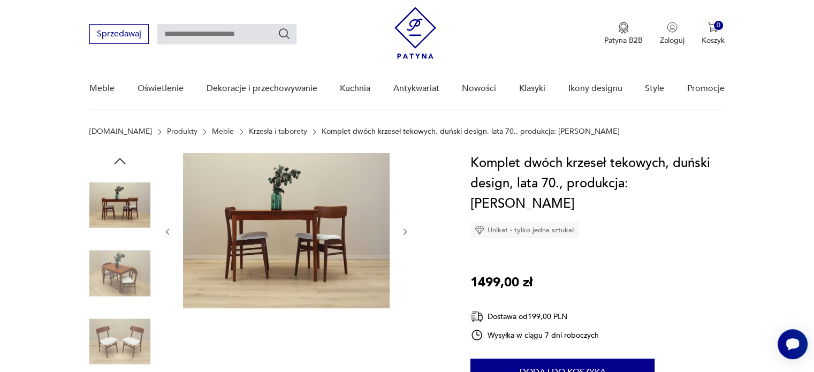
click at [132, 273] on img at bounding box center [119, 273] width 61 height 61
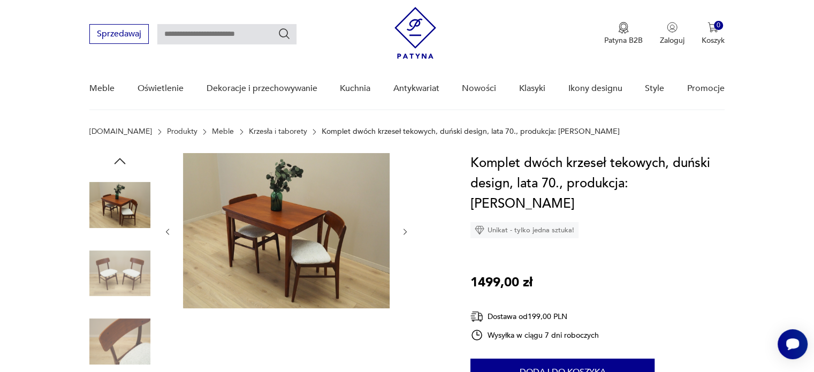
click at [132, 273] on img at bounding box center [119, 273] width 61 height 61
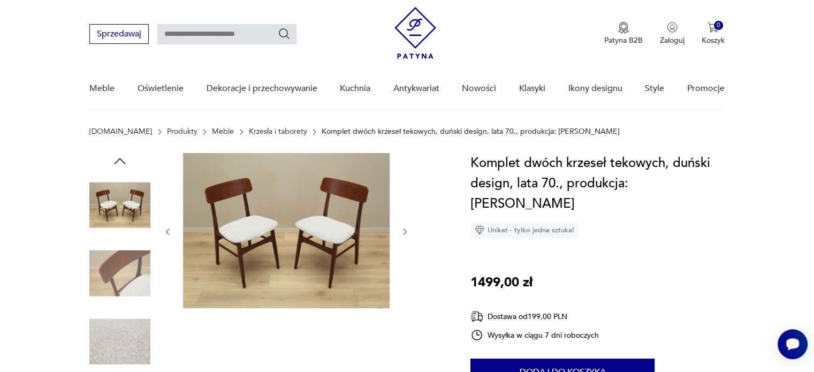
click at [132, 273] on img at bounding box center [119, 273] width 61 height 61
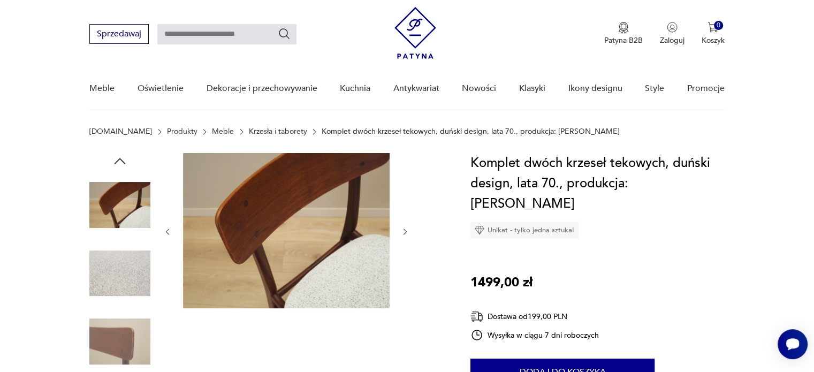
click at [132, 273] on img at bounding box center [119, 273] width 61 height 61
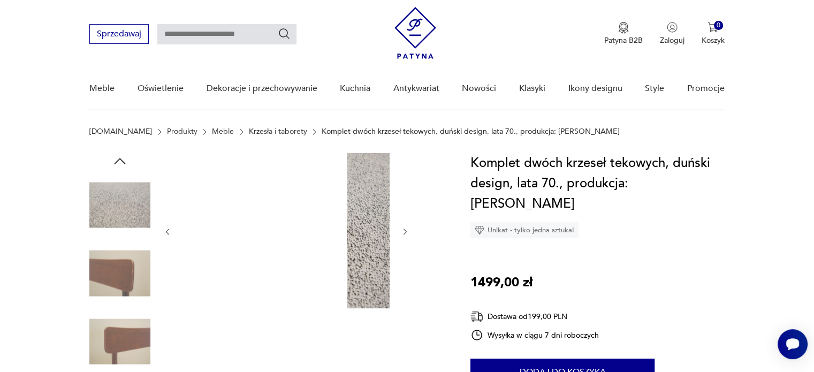
click at [132, 273] on img at bounding box center [119, 273] width 61 height 61
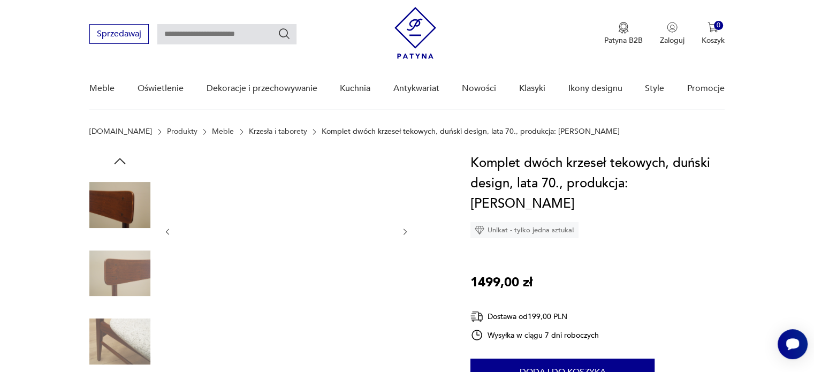
click at [132, 273] on img at bounding box center [119, 273] width 61 height 61
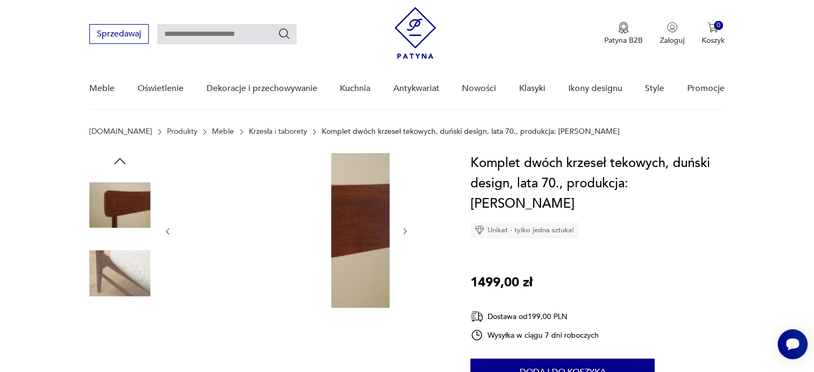
click at [132, 273] on img at bounding box center [119, 273] width 61 height 61
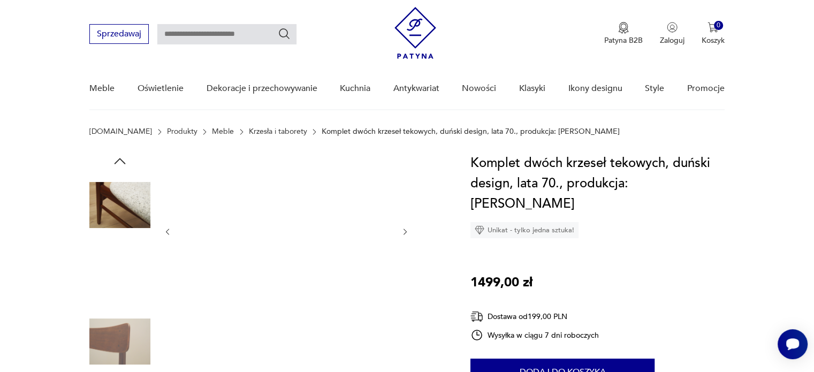
click at [132, 273] on img at bounding box center [119, 273] width 61 height 61
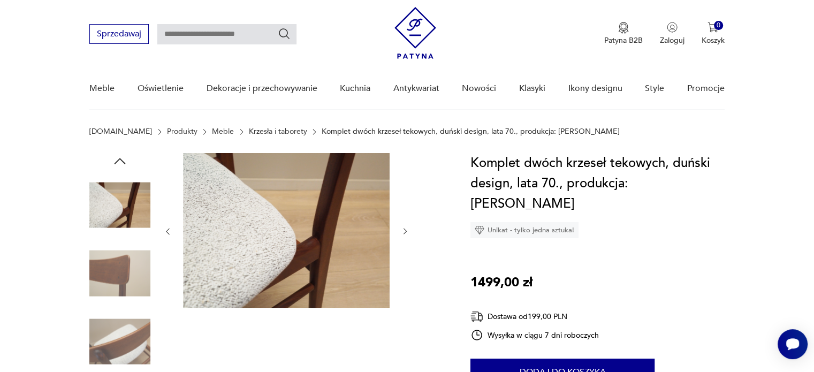
click at [132, 273] on img at bounding box center [119, 273] width 61 height 61
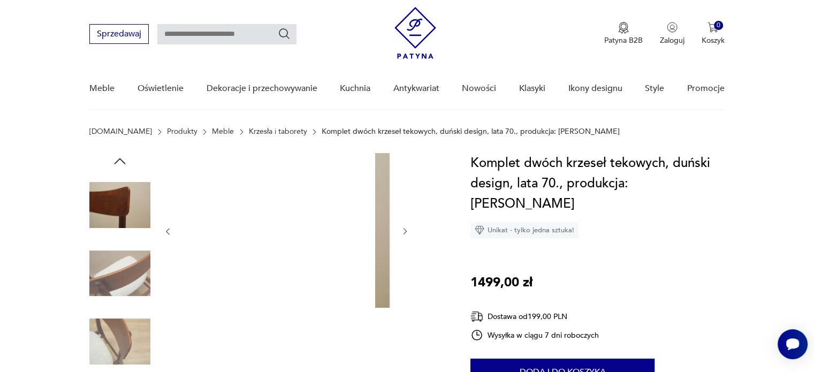
click at [132, 273] on img at bounding box center [119, 273] width 61 height 61
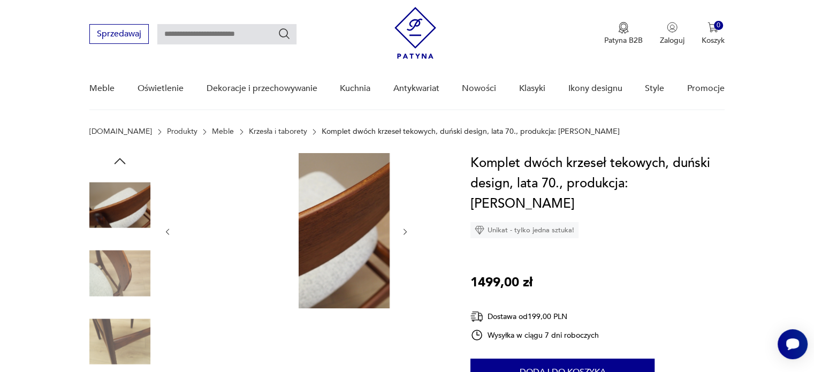
click at [132, 273] on img at bounding box center [119, 273] width 61 height 61
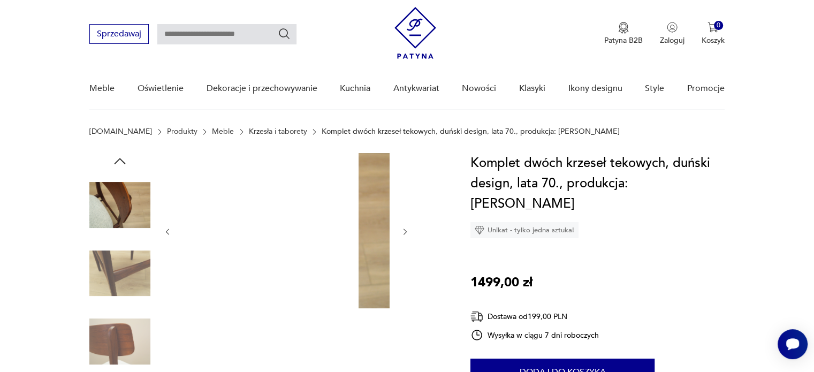
click at [132, 271] on img at bounding box center [119, 273] width 61 height 61
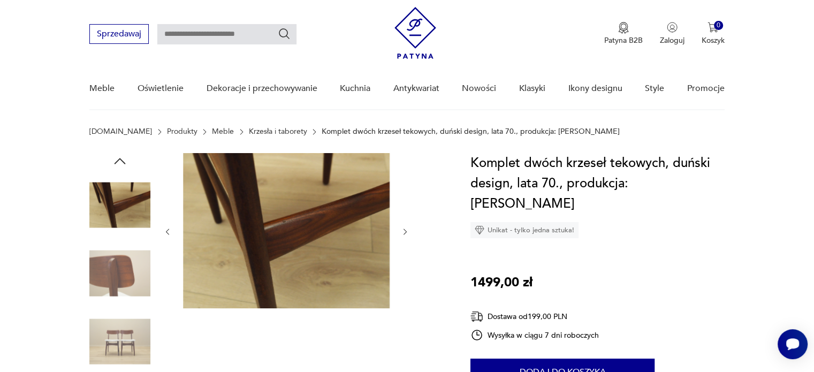
click at [132, 271] on img at bounding box center [119, 273] width 61 height 61
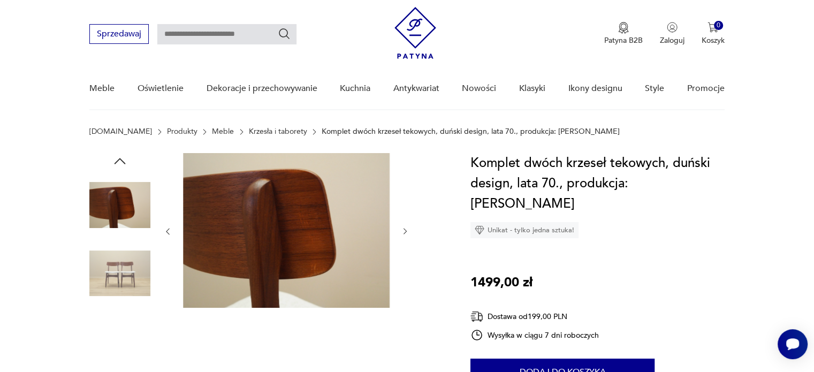
click at [132, 271] on img at bounding box center [119, 273] width 61 height 61
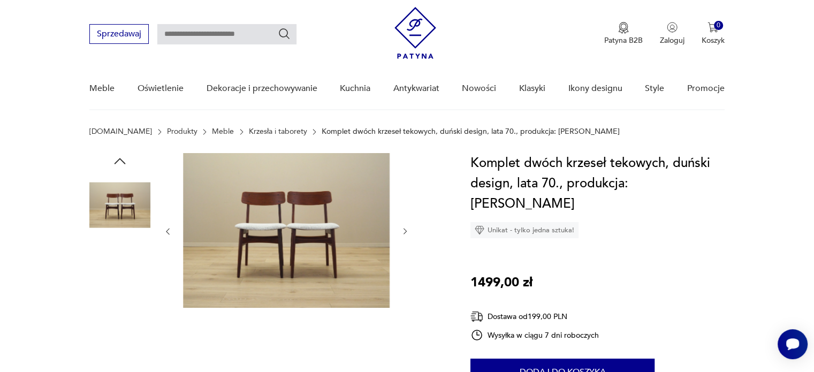
click at [132, 271] on img at bounding box center [119, 273] width 61 height 61
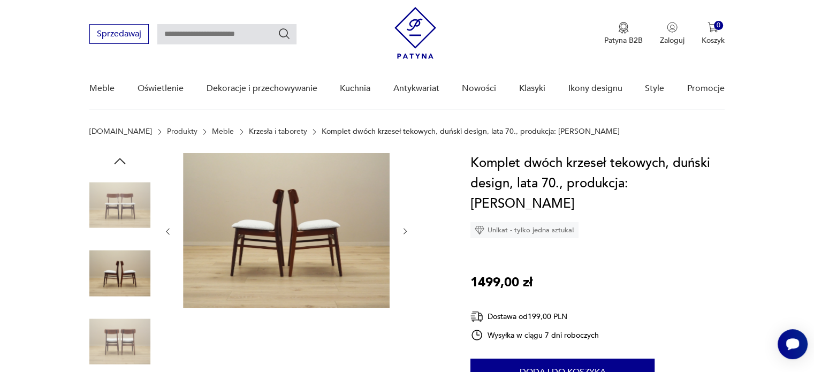
click at [132, 271] on img at bounding box center [119, 273] width 61 height 61
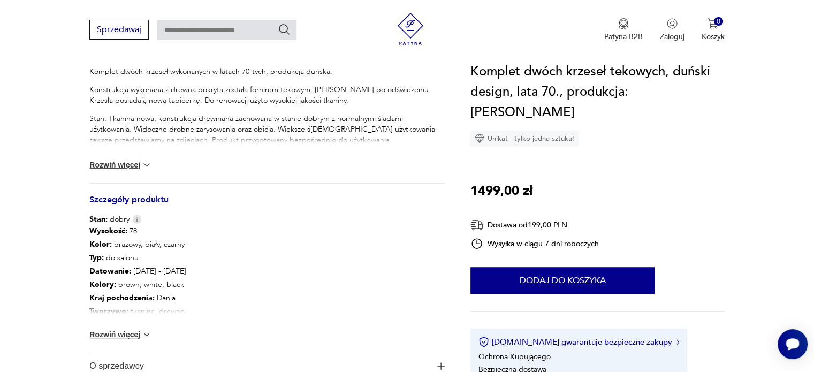
scroll to position [460, 0]
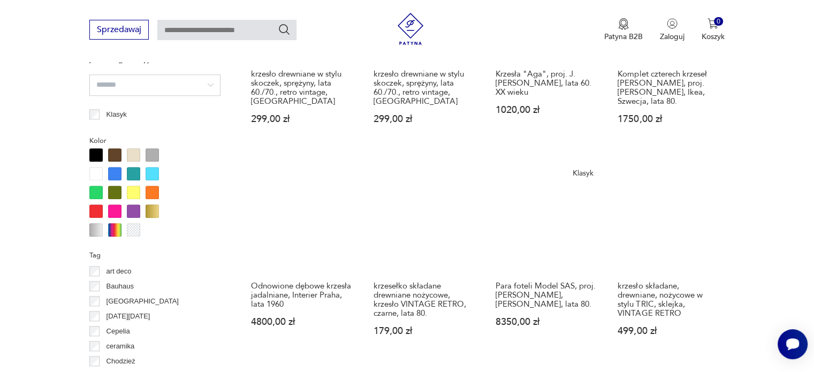
scroll to position [1161, 0]
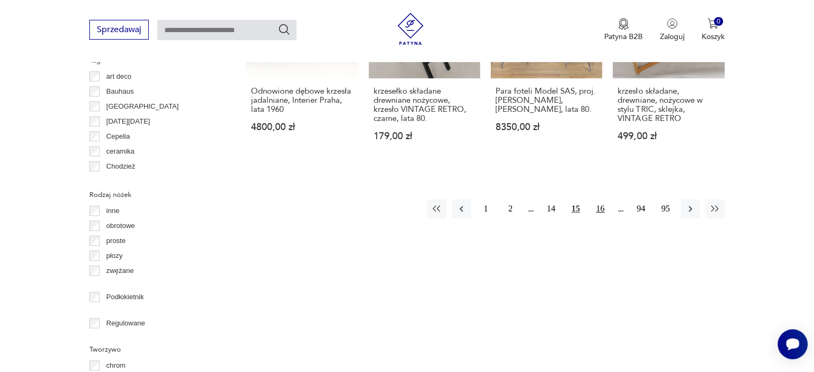
click at [602, 199] on button "16" at bounding box center [600, 208] width 19 height 19
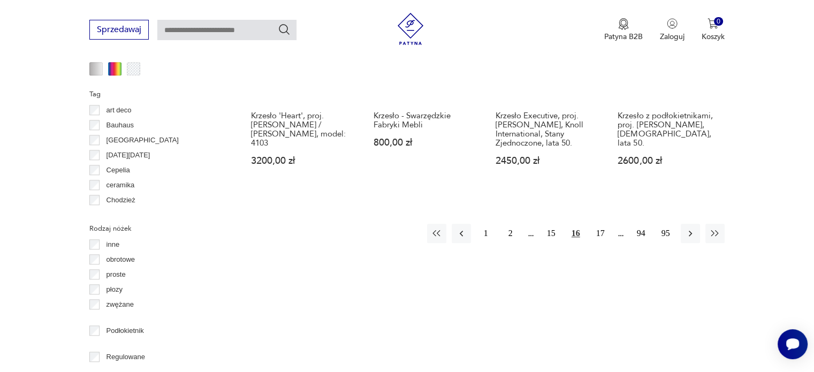
scroll to position [1126, 0]
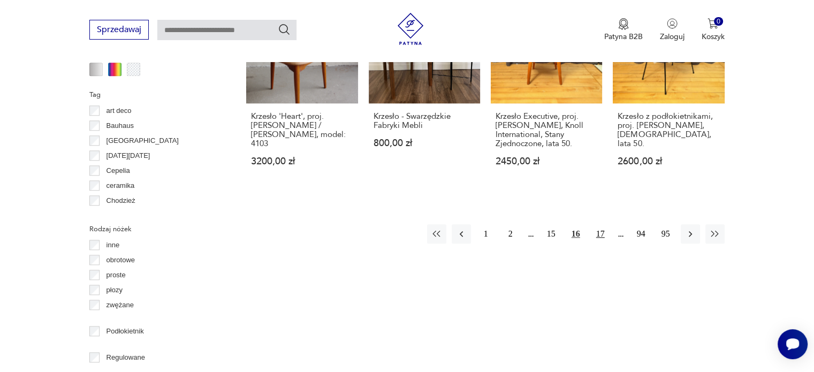
click at [599, 224] on button "17" at bounding box center [600, 233] width 19 height 19
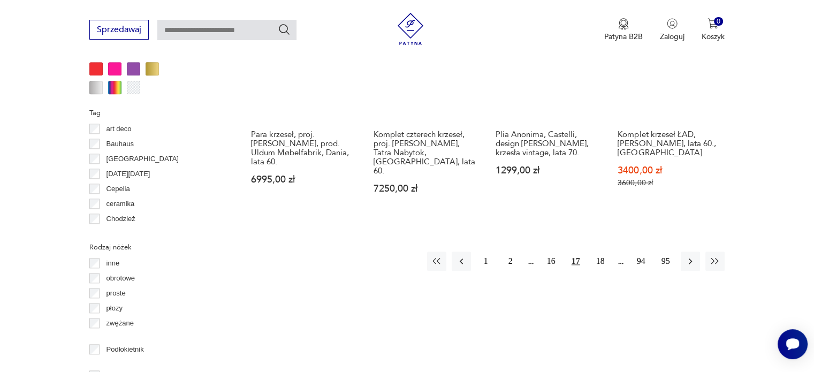
scroll to position [1109, 0]
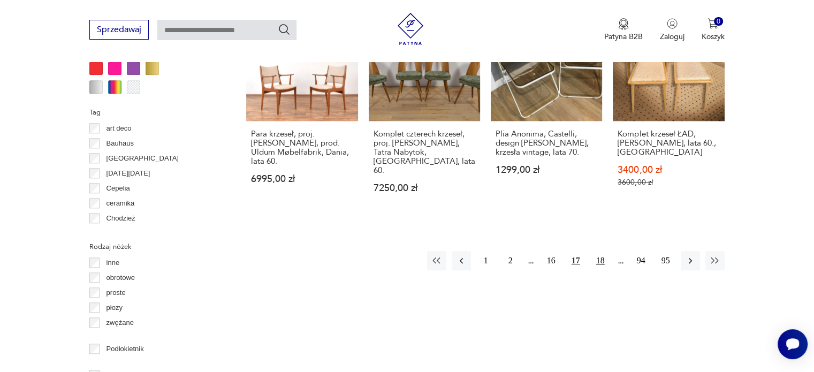
click at [608, 251] on button "18" at bounding box center [600, 260] width 19 height 19
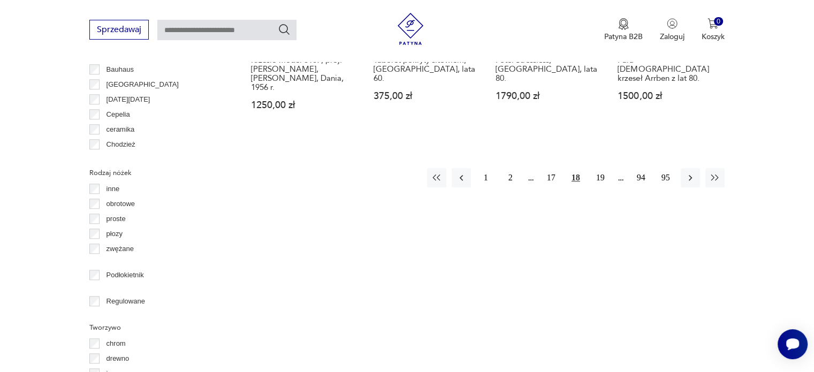
scroll to position [1183, 0]
click at [597, 168] on button "19" at bounding box center [600, 177] width 19 height 19
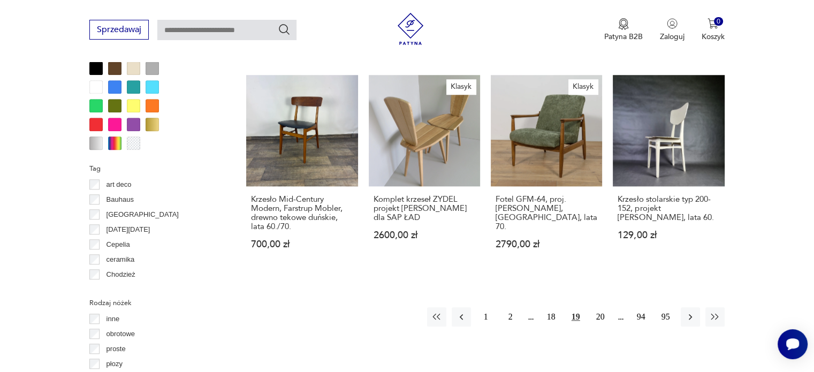
scroll to position [1053, 0]
click at [604, 307] on button "20" at bounding box center [600, 316] width 19 height 19
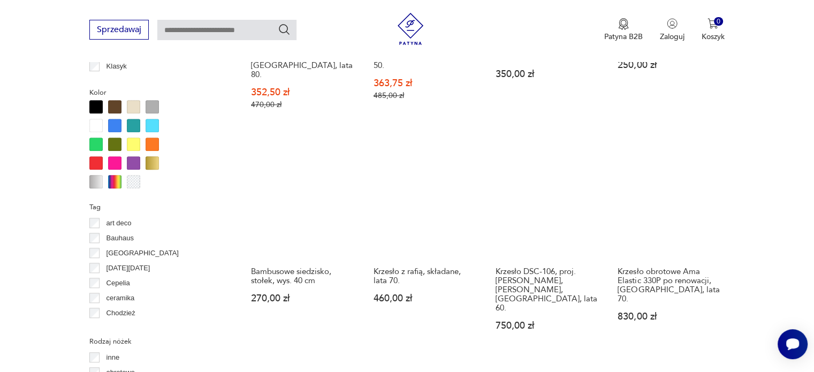
scroll to position [1057, 0]
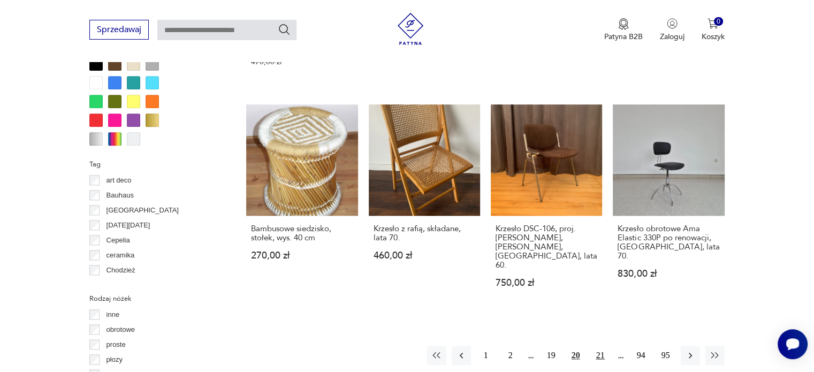
click at [608, 346] on button "21" at bounding box center [600, 355] width 19 height 19
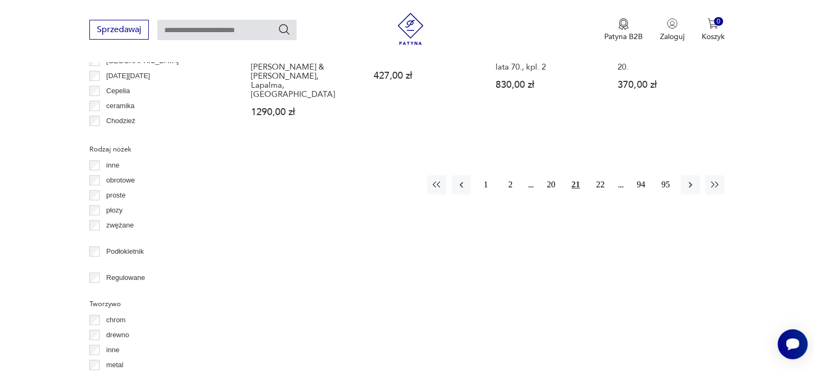
scroll to position [1208, 0]
click at [599, 173] on button "22" at bounding box center [600, 182] width 19 height 19
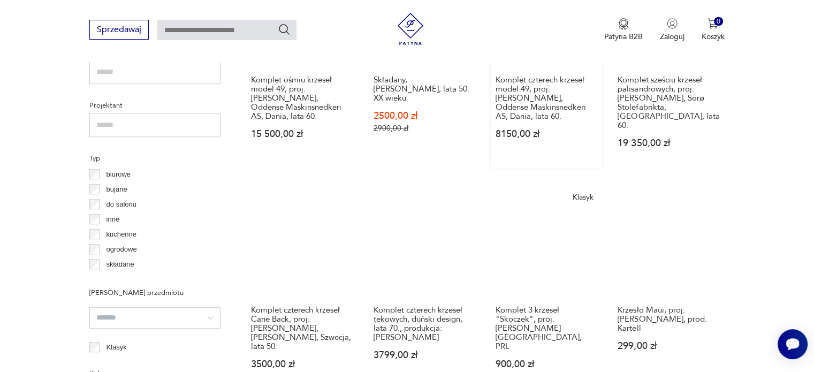
scroll to position [777, 0]
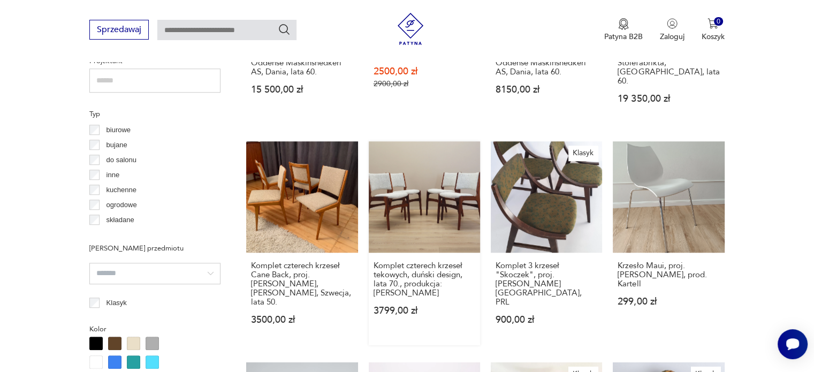
click at [408, 195] on link "Komplet czterech krzeseł tekowych, duński design, lata 70., produkcja: Dania 37…" at bounding box center [424, 243] width 111 height 204
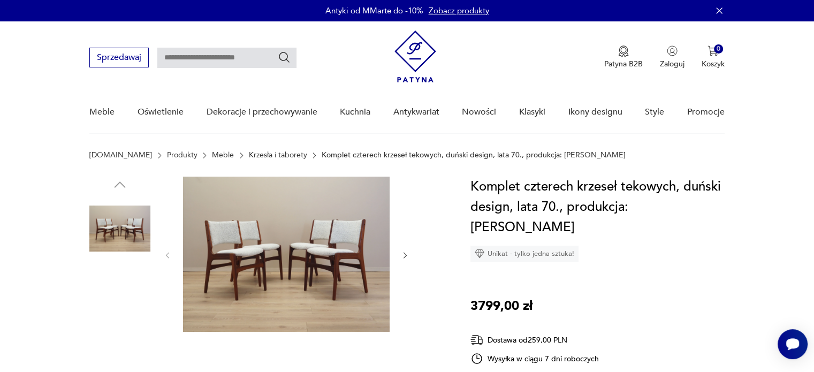
scroll to position [55, 0]
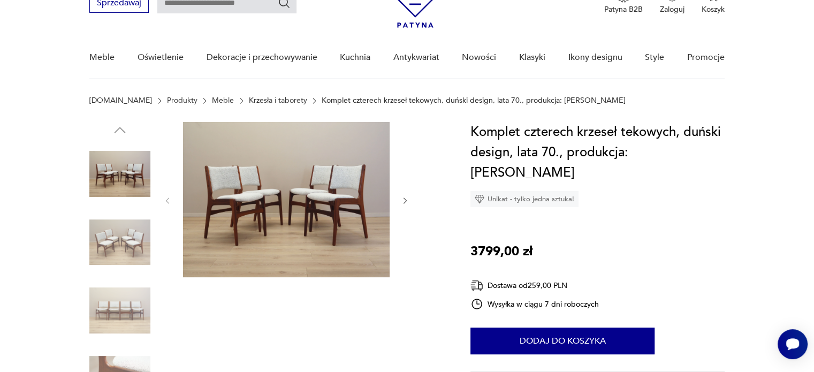
click at [141, 236] on img at bounding box center [119, 242] width 61 height 61
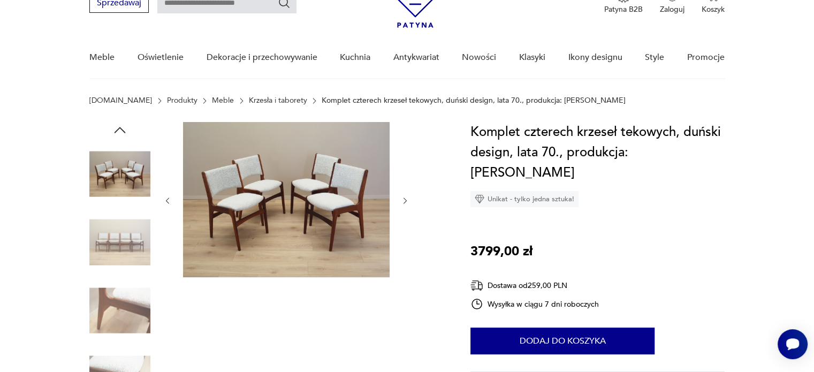
click at [125, 248] on img at bounding box center [119, 242] width 61 height 61
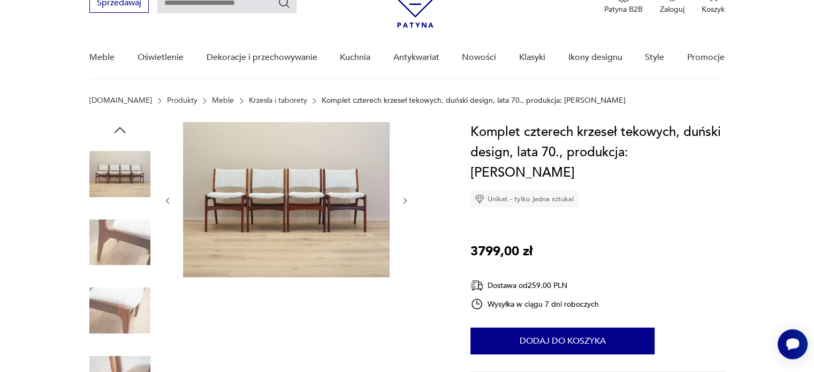
click at [125, 248] on img at bounding box center [119, 242] width 61 height 61
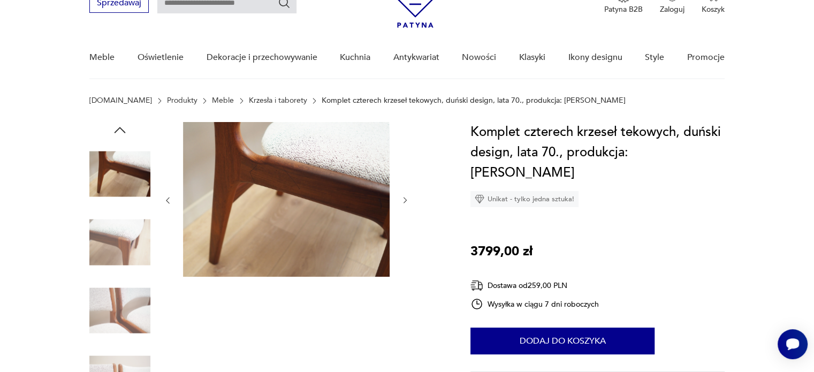
click at [125, 248] on img at bounding box center [119, 242] width 61 height 61
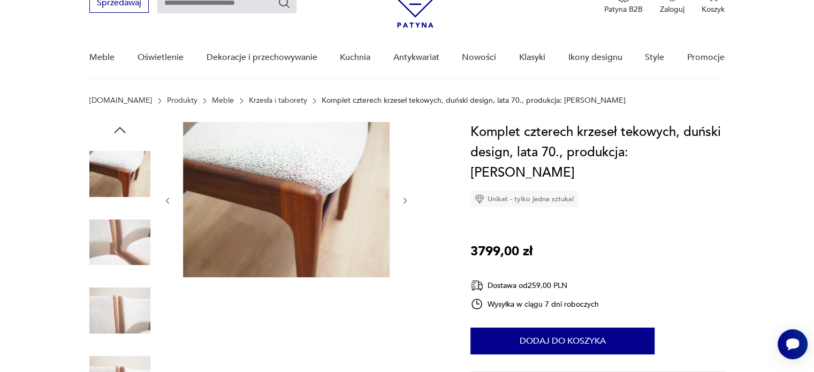
click at [125, 248] on img at bounding box center [119, 242] width 61 height 61
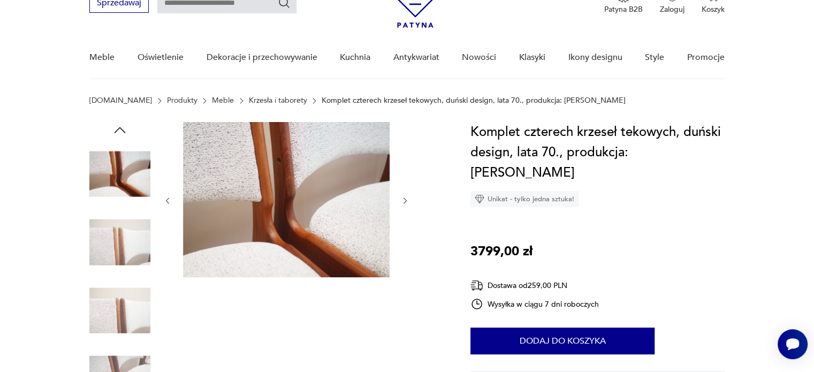
click at [125, 248] on img at bounding box center [119, 242] width 61 height 61
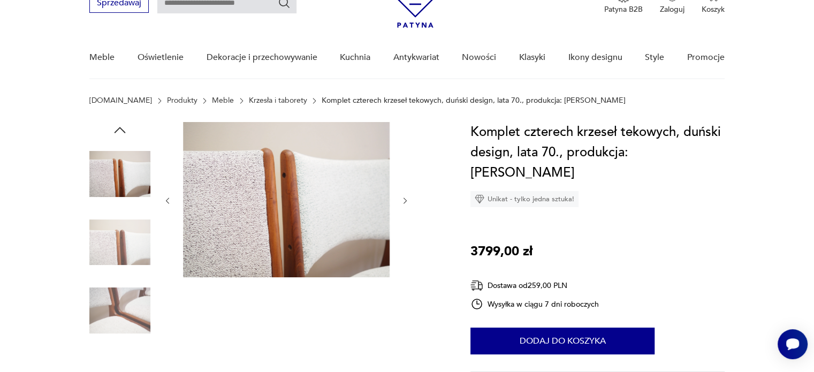
click at [125, 248] on img at bounding box center [119, 242] width 61 height 61
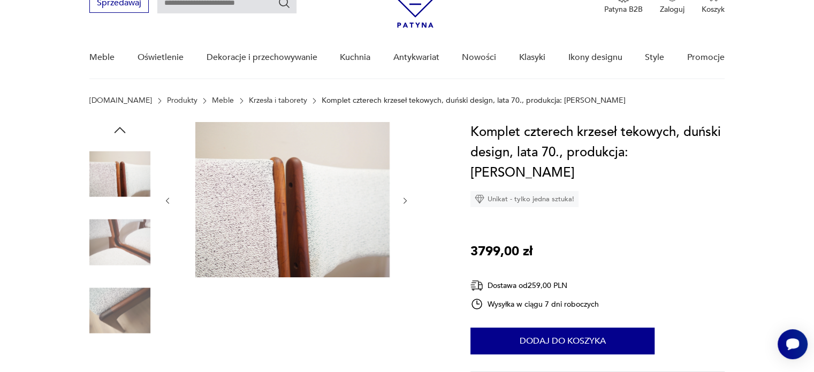
click at [125, 248] on img at bounding box center [119, 242] width 61 height 61
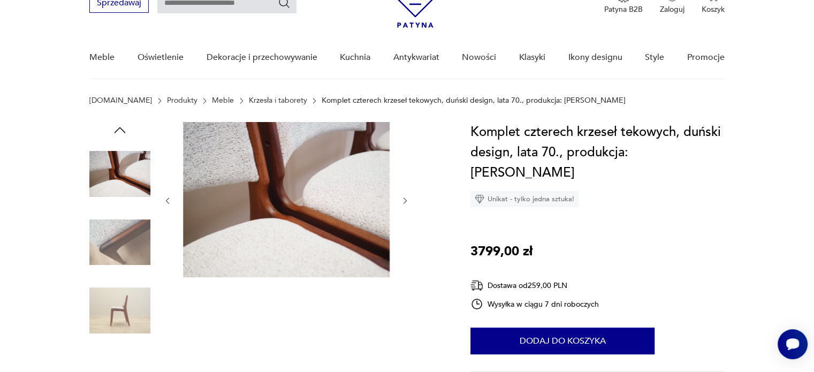
click at [125, 248] on img at bounding box center [119, 242] width 61 height 61
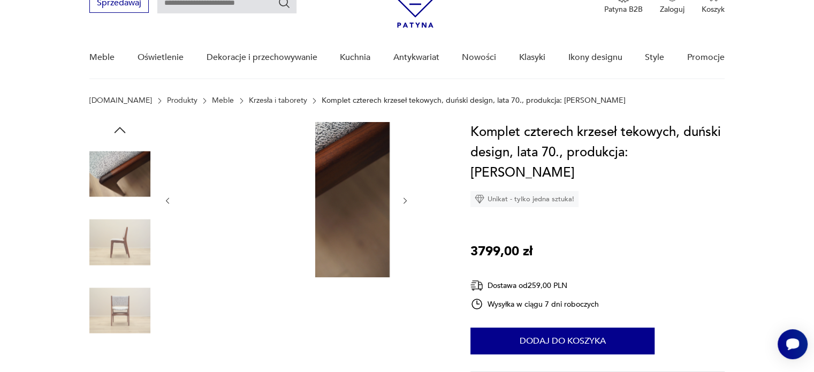
click at [125, 248] on img at bounding box center [119, 242] width 61 height 61
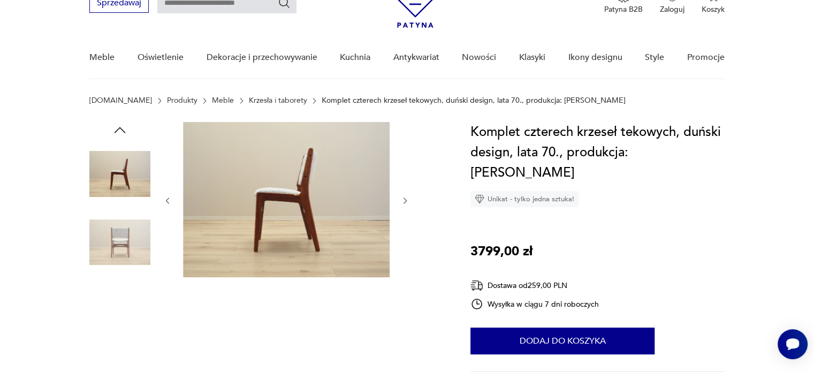
click at [125, 248] on img at bounding box center [119, 242] width 61 height 61
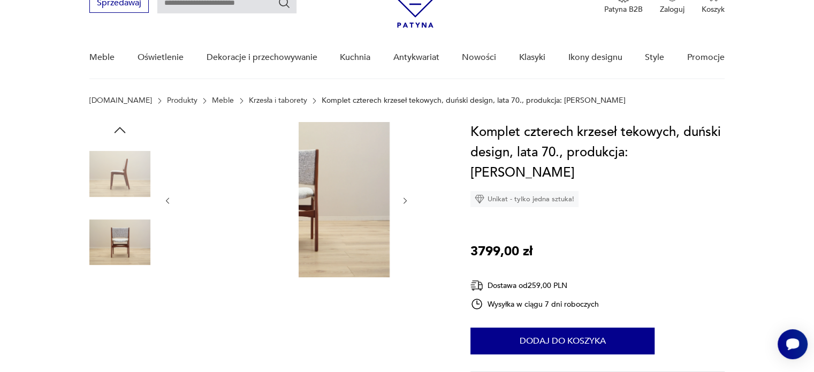
click at [125, 248] on img at bounding box center [119, 242] width 61 height 61
click at [125, 291] on img at bounding box center [119, 310] width 61 height 61
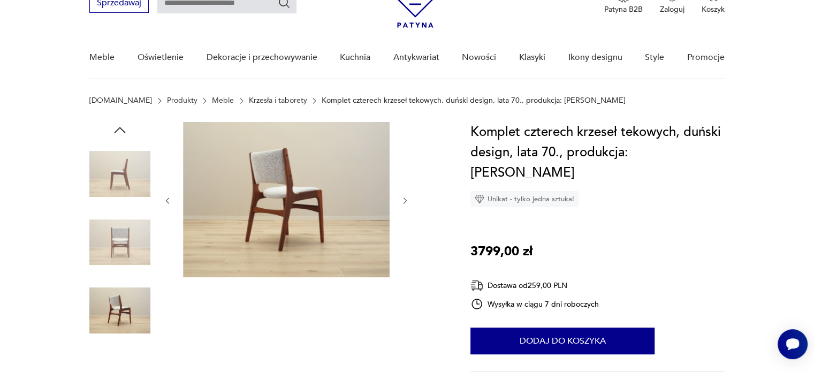
click at [103, 177] on img at bounding box center [119, 173] width 61 height 61
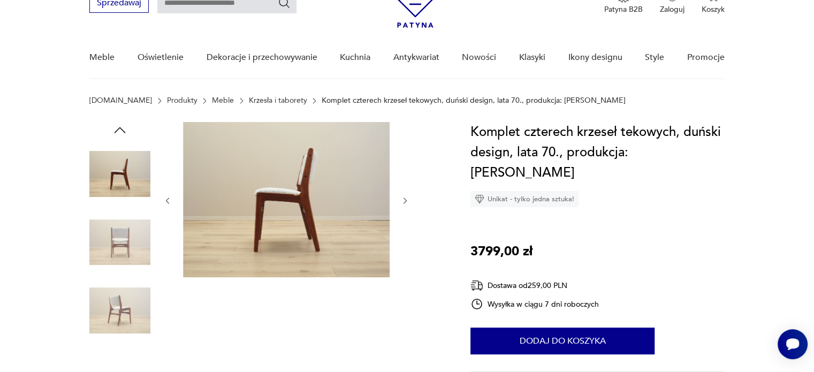
scroll to position [0, 0]
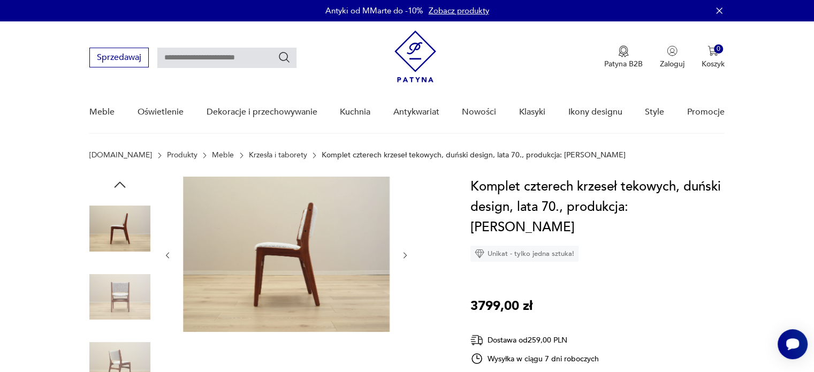
click at [136, 223] on img at bounding box center [119, 228] width 61 height 61
click at [120, 180] on icon "button" at bounding box center [120, 185] width 16 height 16
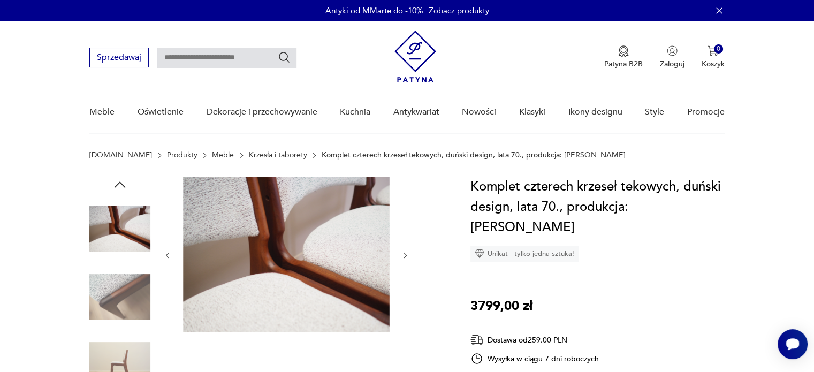
click at [120, 180] on icon "button" at bounding box center [120, 185] width 16 height 16
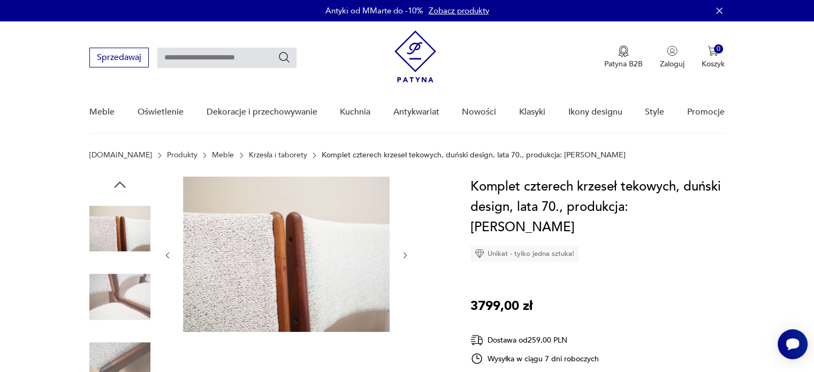
click at [120, 180] on icon "button" at bounding box center [120, 185] width 16 height 16
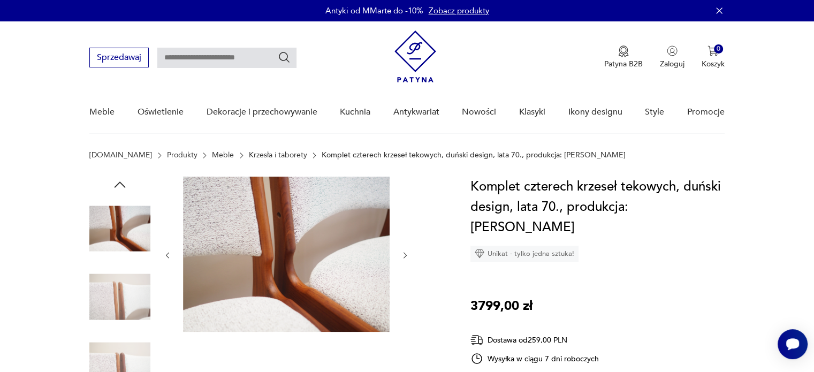
click at [120, 180] on icon "button" at bounding box center [120, 185] width 16 height 16
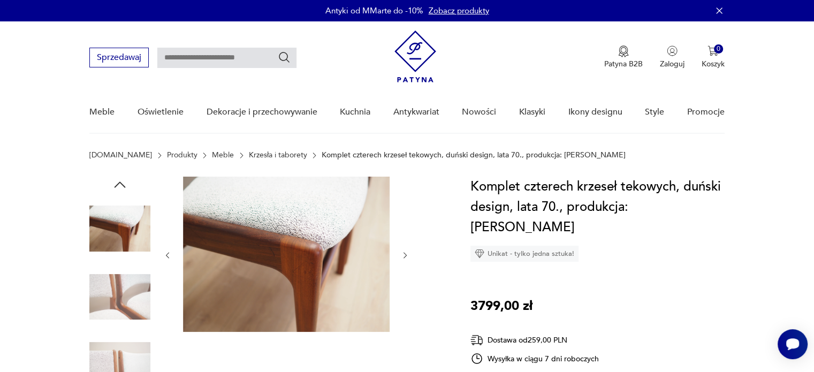
click at [121, 180] on icon "button" at bounding box center [120, 185] width 16 height 16
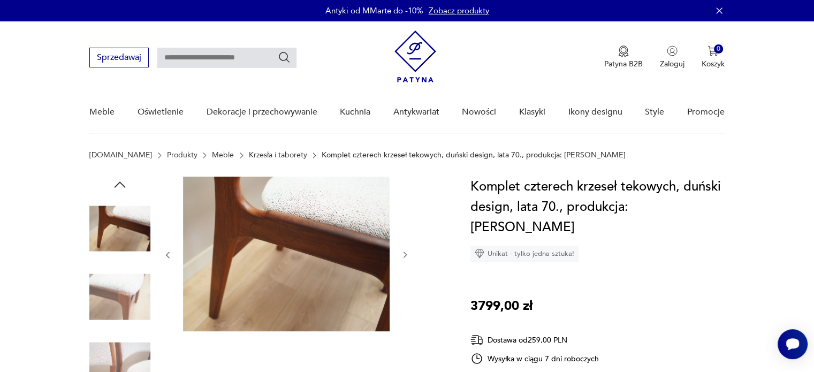
click at [121, 180] on icon "button" at bounding box center [120, 185] width 16 height 16
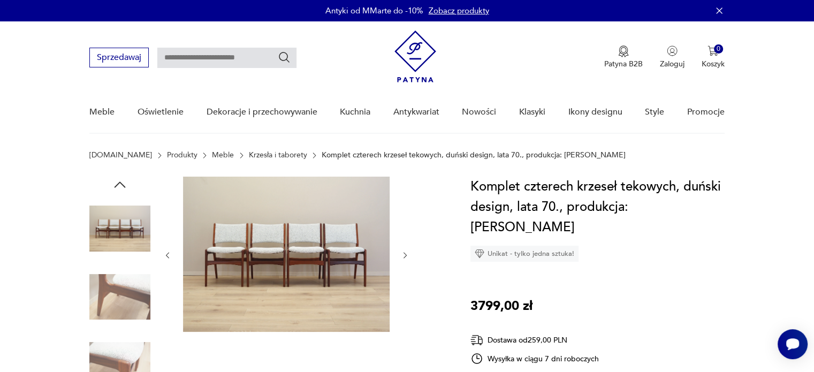
click at [121, 180] on icon "button" at bounding box center [120, 185] width 16 height 16
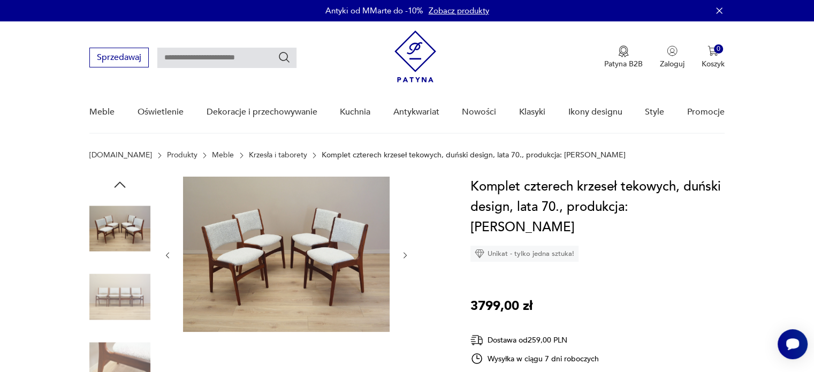
click at [124, 229] on img at bounding box center [119, 228] width 61 height 61
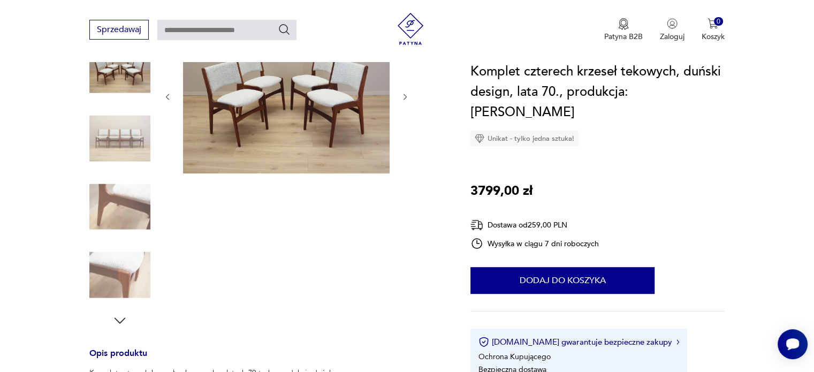
scroll to position [157, 0]
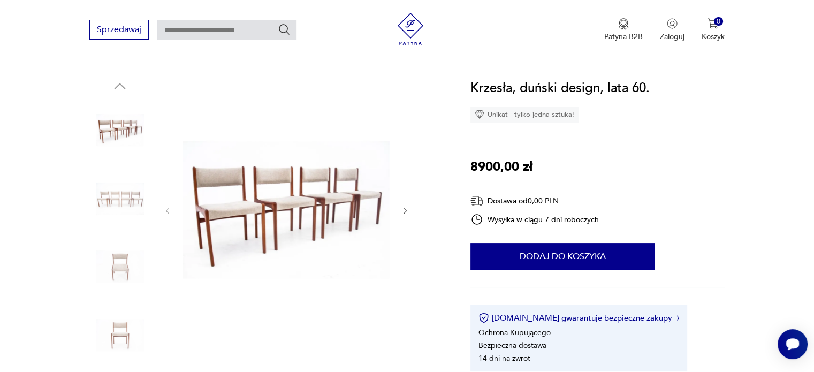
click at [112, 194] on img at bounding box center [119, 198] width 61 height 61
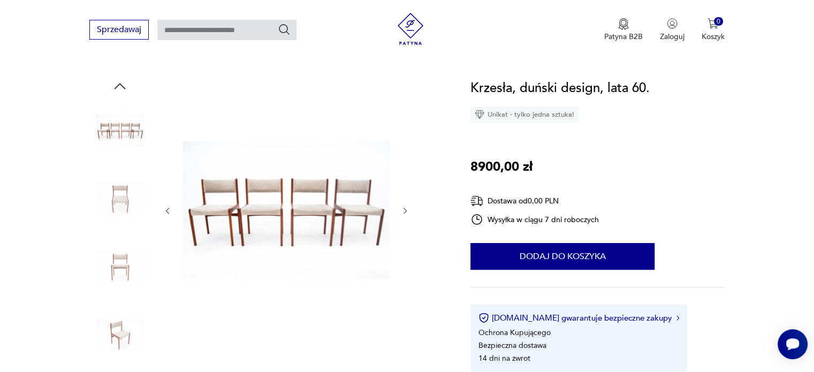
click at [112, 194] on img at bounding box center [119, 198] width 61 height 61
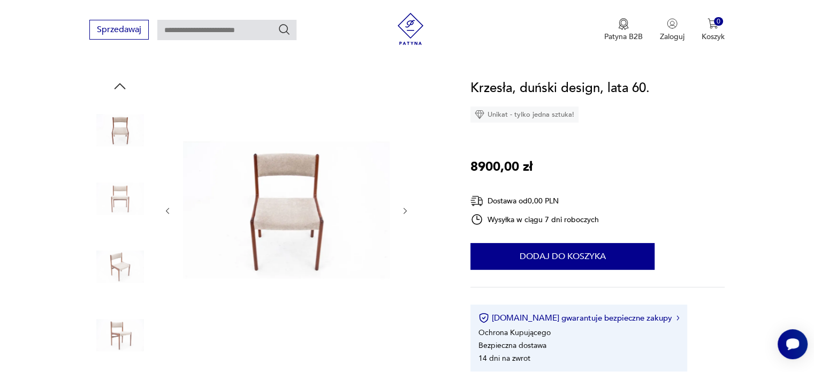
click at [112, 194] on img at bounding box center [119, 198] width 61 height 61
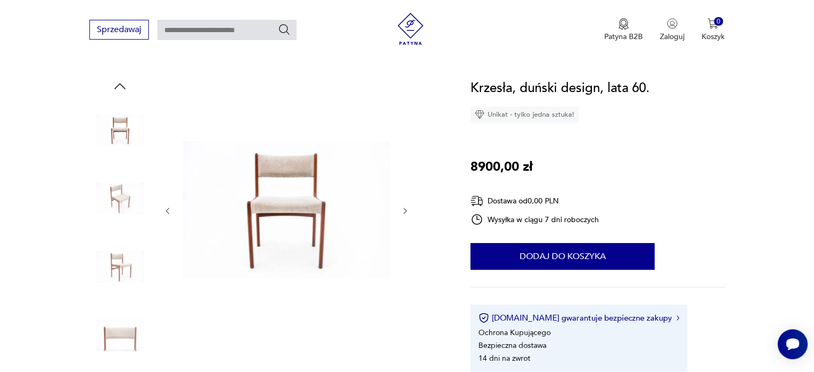
click at [112, 194] on img at bounding box center [119, 198] width 61 height 61
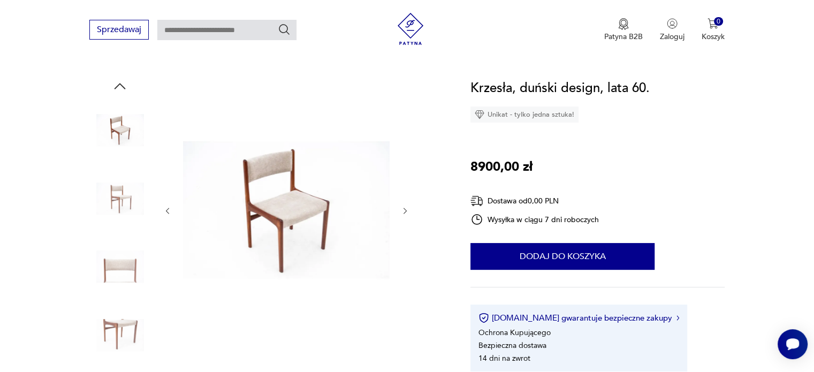
click at [112, 194] on img at bounding box center [119, 198] width 61 height 61
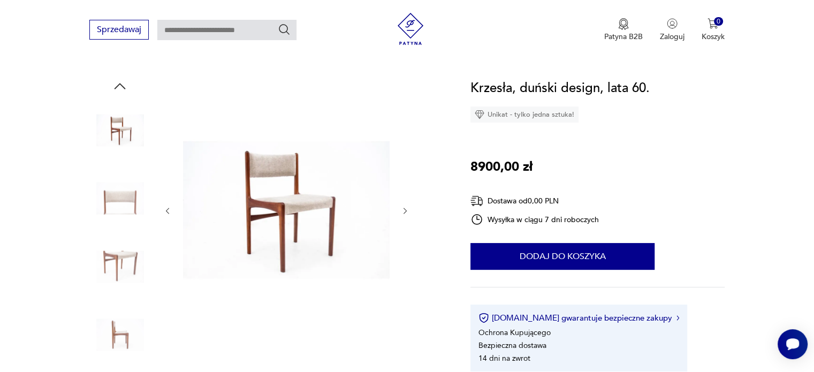
click at [112, 194] on img at bounding box center [119, 198] width 61 height 61
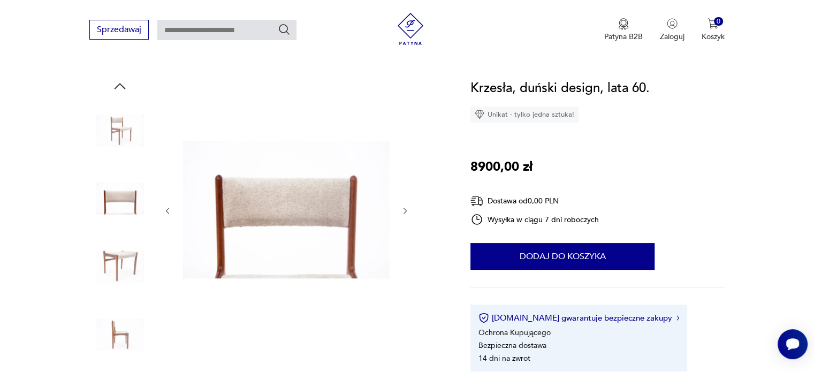
click at [112, 194] on img at bounding box center [119, 198] width 61 height 61
click at [122, 263] on img at bounding box center [119, 266] width 61 height 61
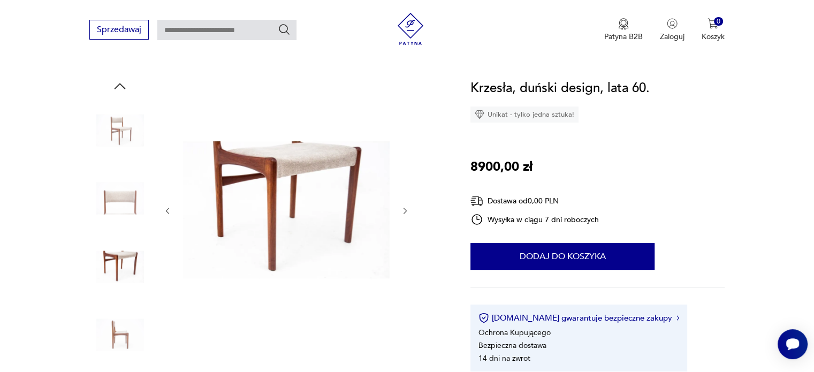
click at [129, 336] on img at bounding box center [119, 335] width 61 height 61
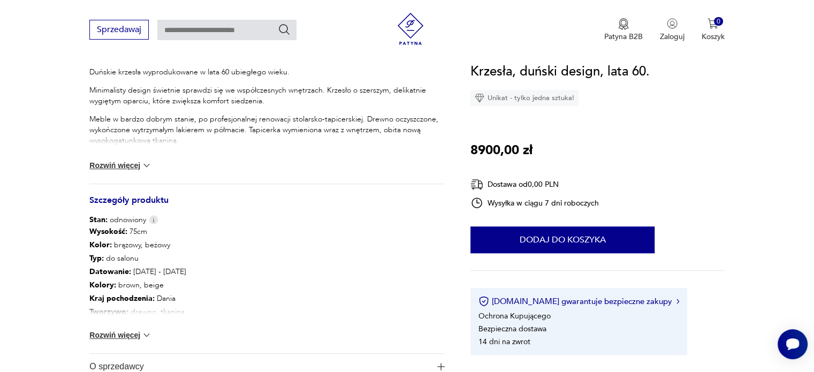
scroll to position [460, 0]
click at [136, 164] on button "Rozwiń więcej" at bounding box center [120, 165] width 62 height 11
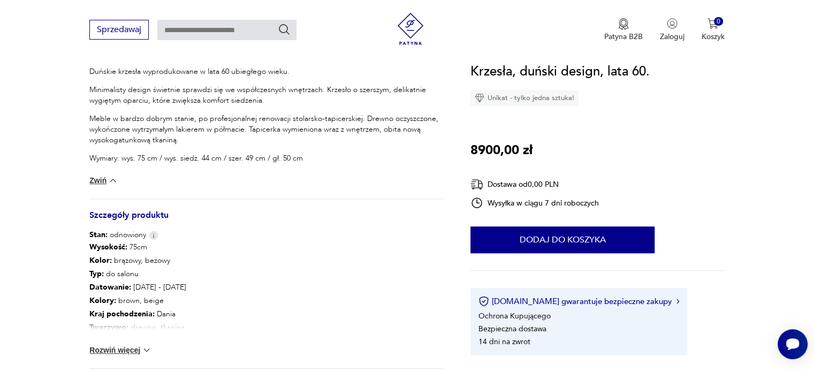
scroll to position [591, 0]
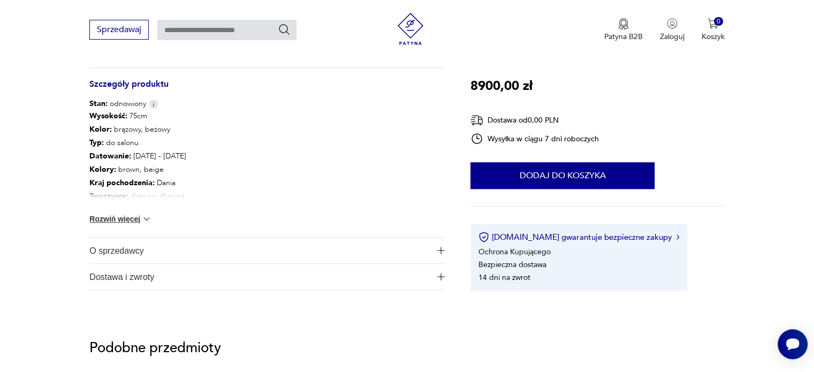
click at [133, 246] on span "O sprzedawcy" at bounding box center [259, 251] width 341 height 26
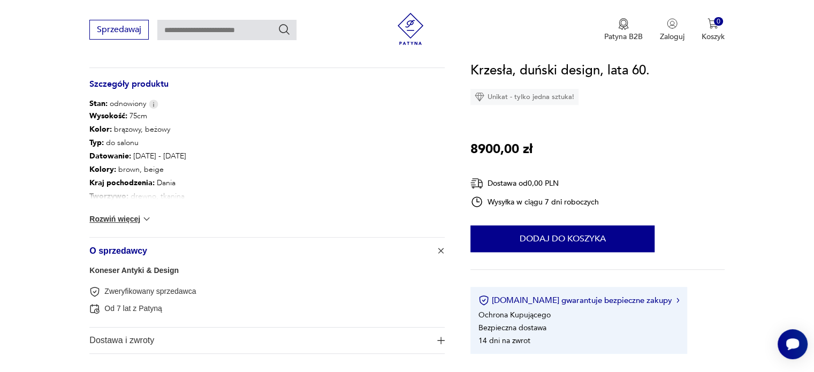
click at [133, 217] on button "Rozwiń więcej" at bounding box center [120, 219] width 62 height 11
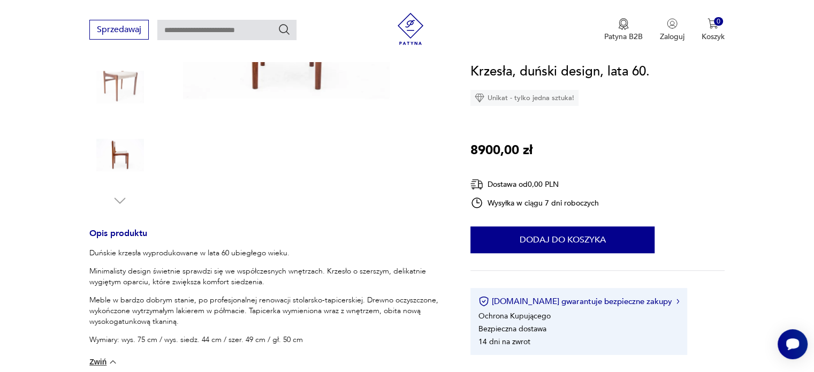
scroll to position [0, 0]
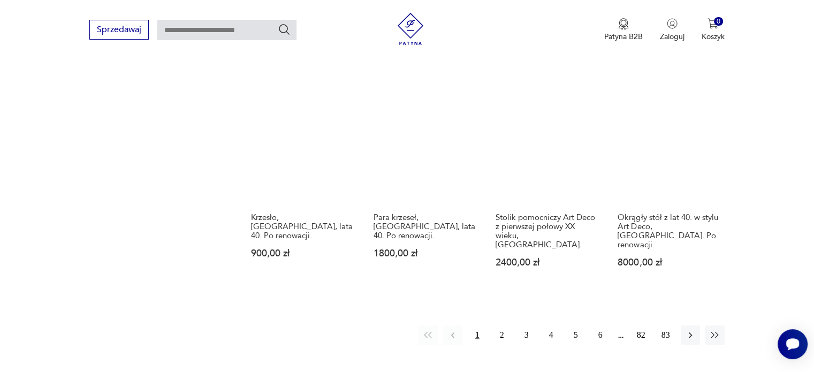
scroll to position [972, 0]
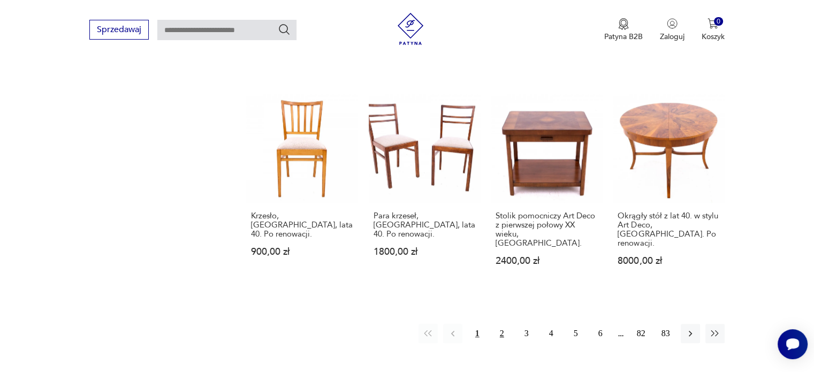
click at [503, 324] on button "2" at bounding box center [502, 333] width 19 height 19
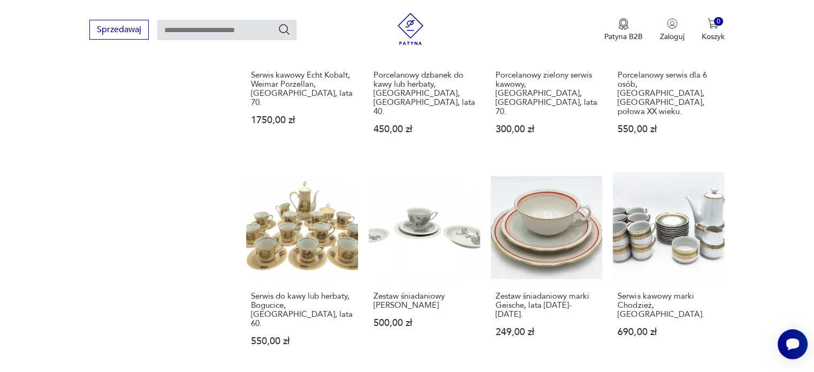
scroll to position [902, 0]
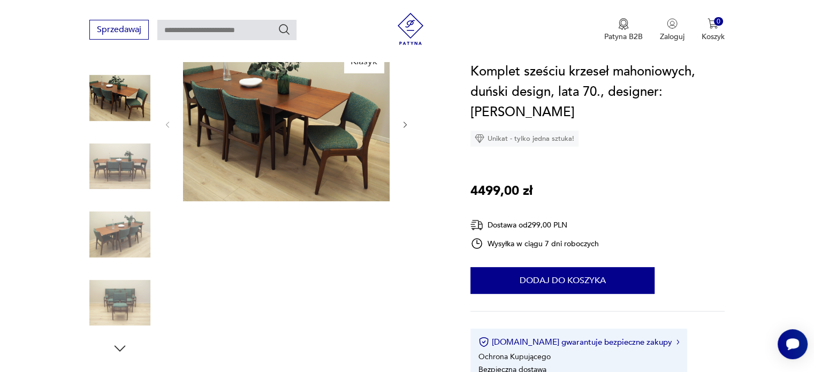
click at [115, 160] on img at bounding box center [119, 166] width 61 height 61
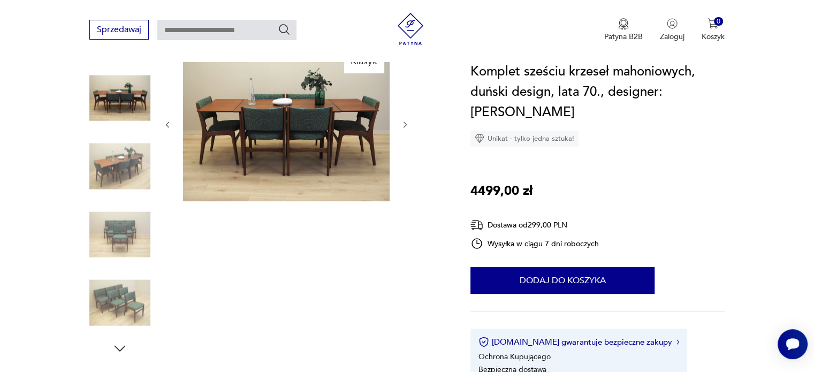
click at [115, 160] on img at bounding box center [119, 166] width 61 height 61
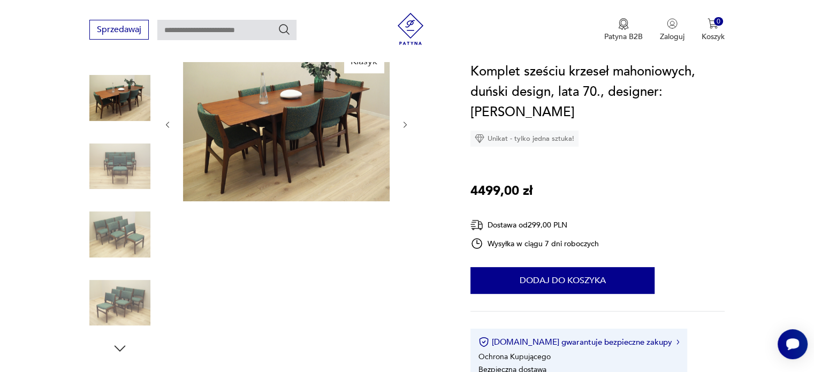
click at [115, 160] on img at bounding box center [119, 166] width 61 height 61
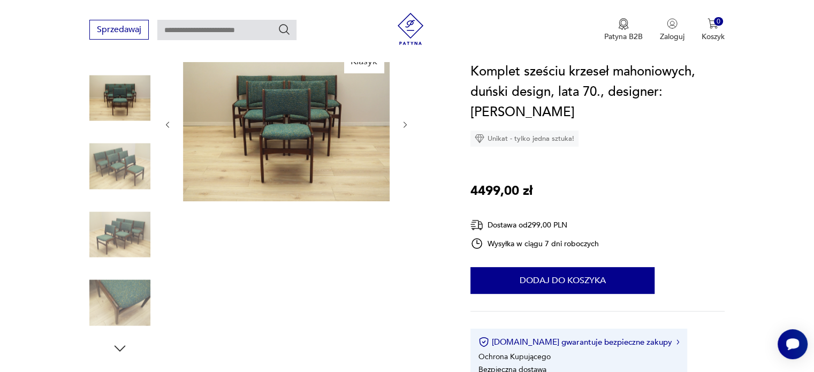
click at [115, 160] on img at bounding box center [119, 166] width 61 height 61
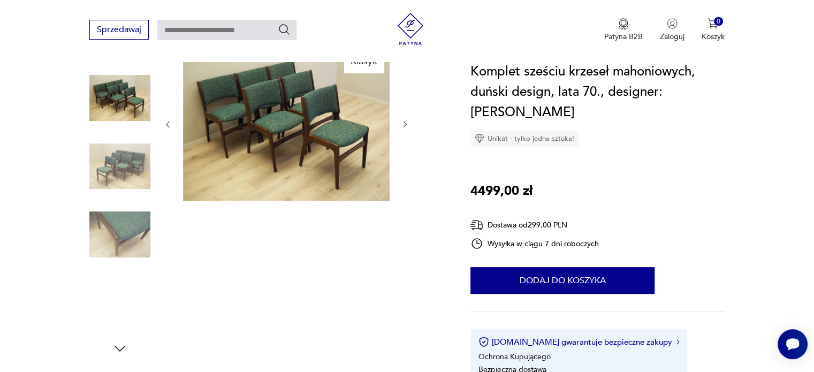
click at [115, 160] on img at bounding box center [119, 166] width 61 height 61
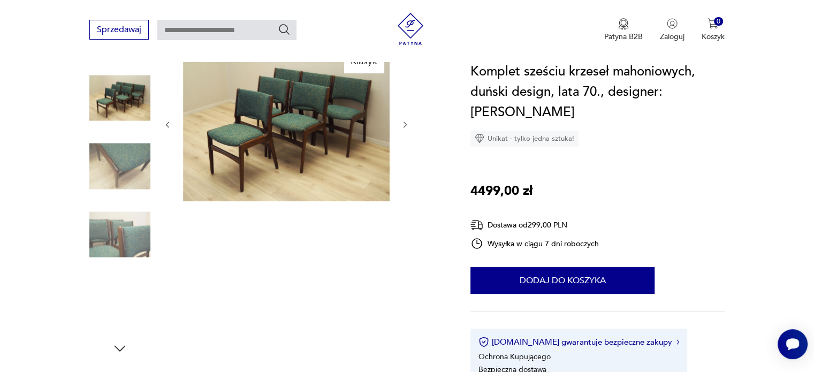
click at [248, 148] on img at bounding box center [286, 123] width 207 height 155
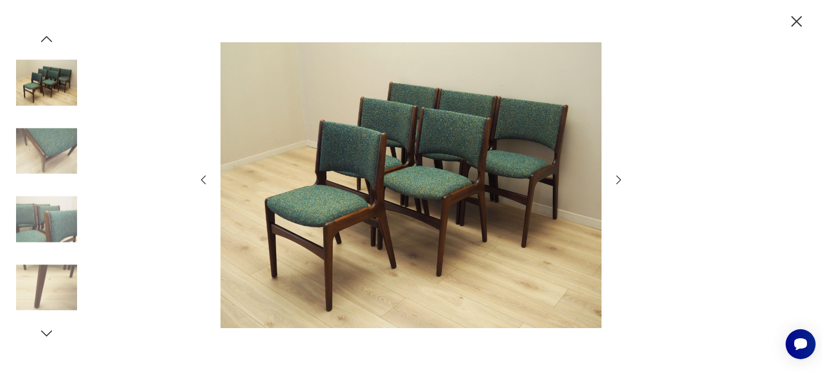
click at [624, 180] on icon "button" at bounding box center [618, 179] width 13 height 13
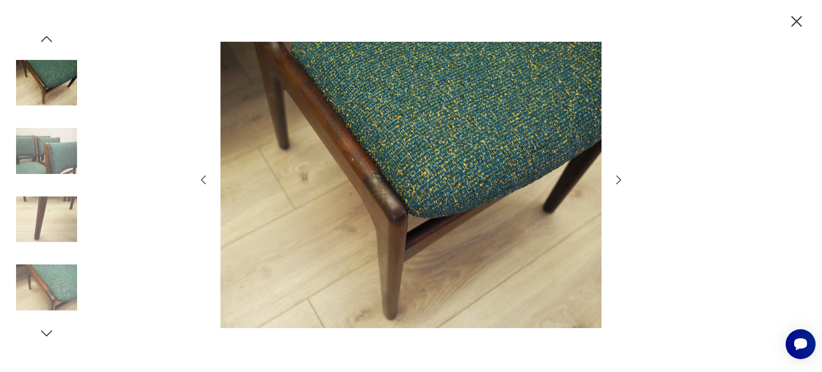
click at [624, 180] on icon "button" at bounding box center [618, 179] width 13 height 13
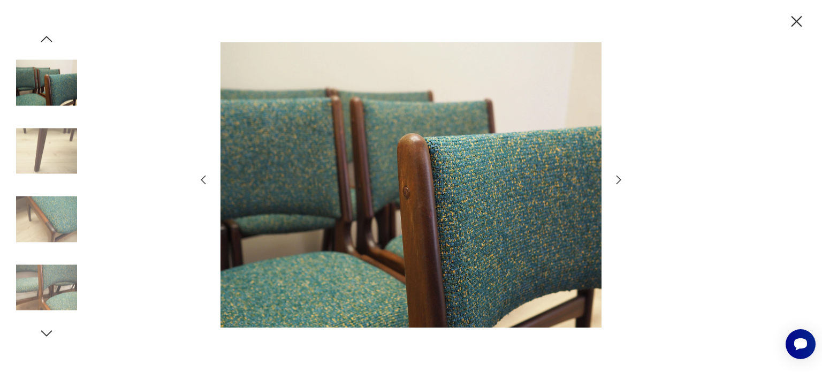
click at [624, 180] on icon "button" at bounding box center [618, 179] width 13 height 13
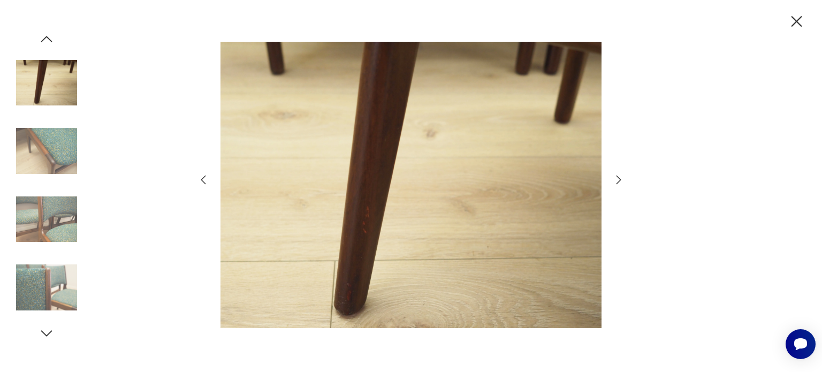
click at [624, 180] on icon "button" at bounding box center [618, 179] width 13 height 13
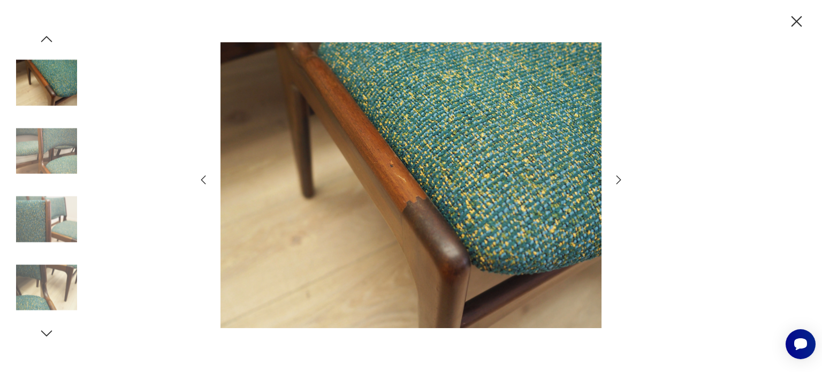
click at [624, 180] on icon "button" at bounding box center [618, 179] width 13 height 13
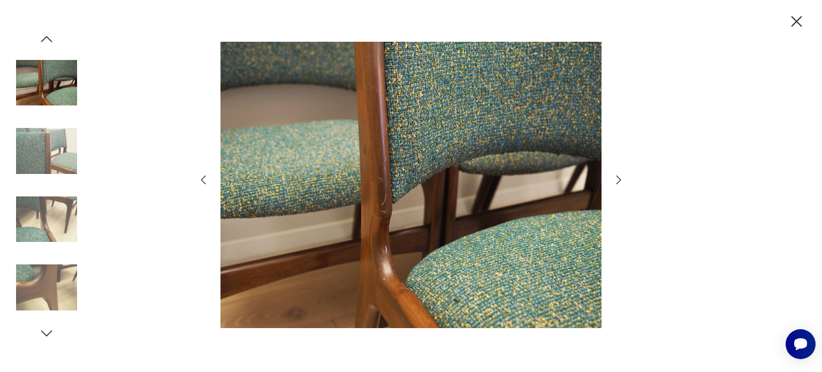
click at [624, 180] on icon "button" at bounding box center [618, 179] width 13 height 13
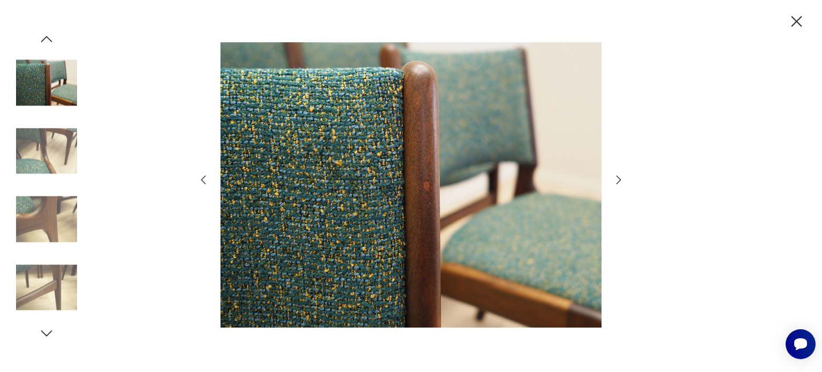
click at [624, 180] on icon "button" at bounding box center [618, 179] width 13 height 13
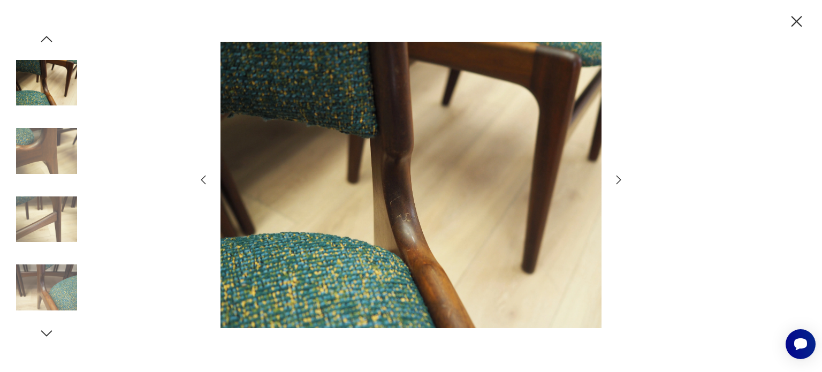
click at [624, 180] on icon "button" at bounding box center [618, 179] width 13 height 13
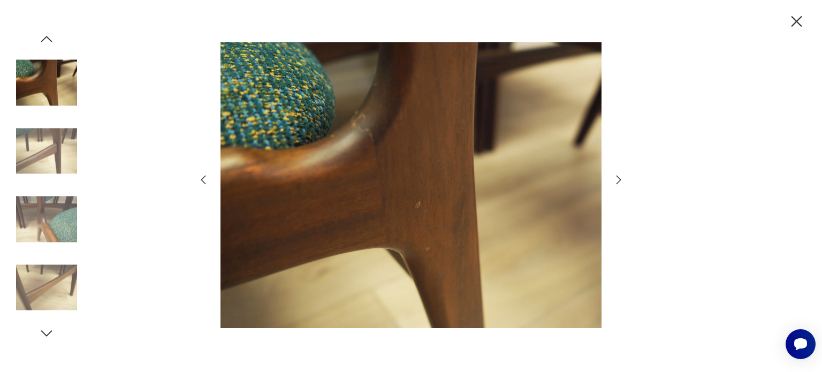
click at [624, 180] on icon "button" at bounding box center [618, 179] width 13 height 13
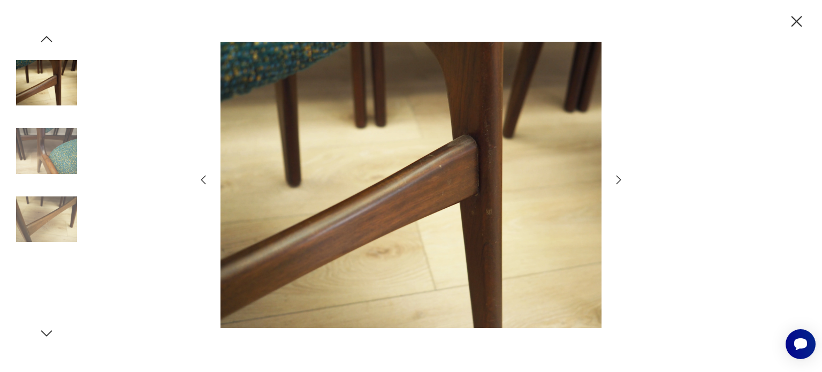
click at [624, 180] on icon "button" at bounding box center [618, 179] width 13 height 13
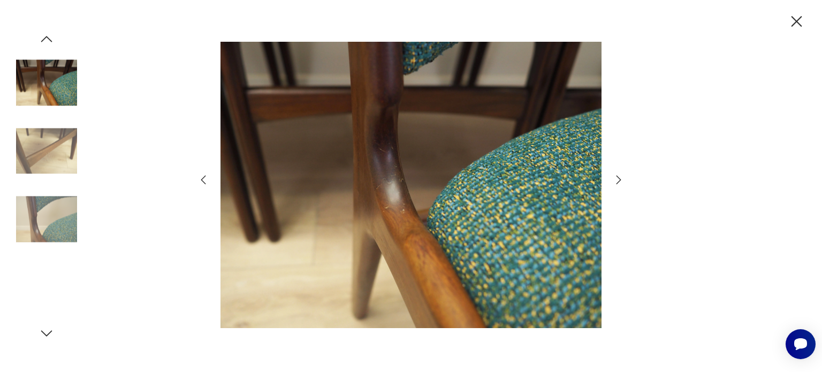
click at [624, 180] on icon "button" at bounding box center [618, 179] width 13 height 13
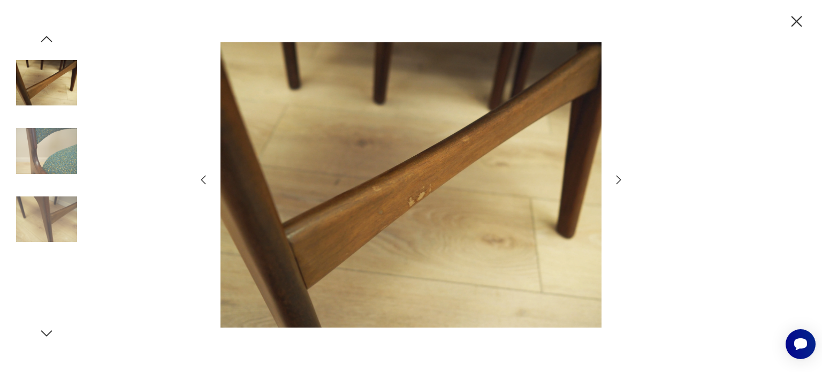
click at [624, 180] on icon "button" at bounding box center [618, 179] width 13 height 13
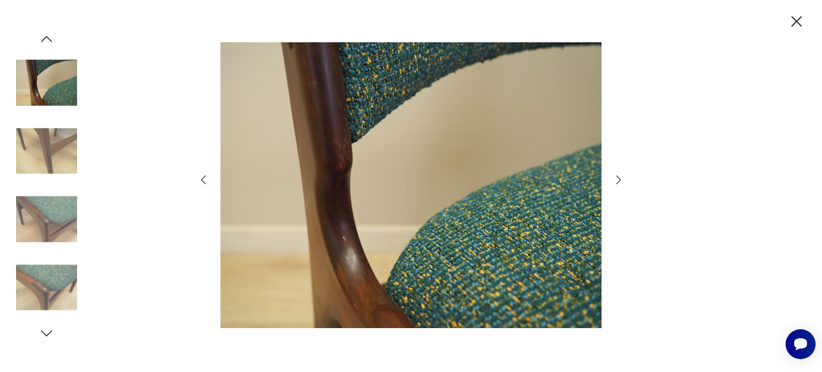
click at [624, 180] on icon "button" at bounding box center [618, 179] width 13 height 13
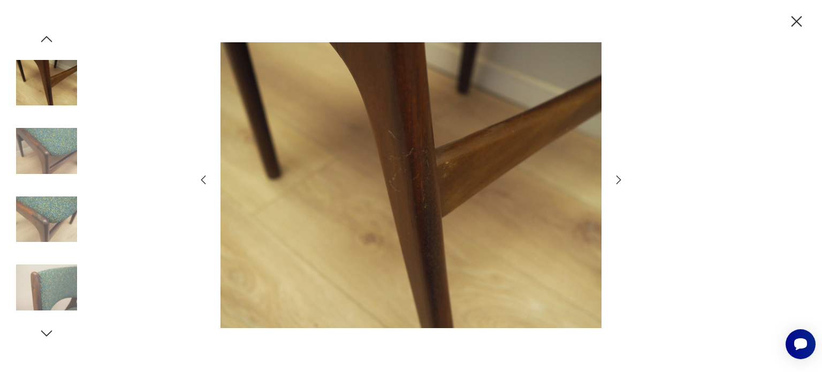
click at [624, 180] on icon "button" at bounding box center [618, 179] width 13 height 13
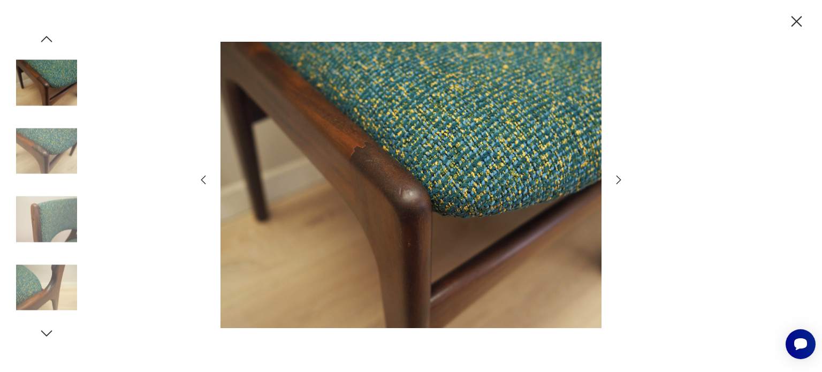
click at [624, 180] on icon "button" at bounding box center [618, 179] width 13 height 13
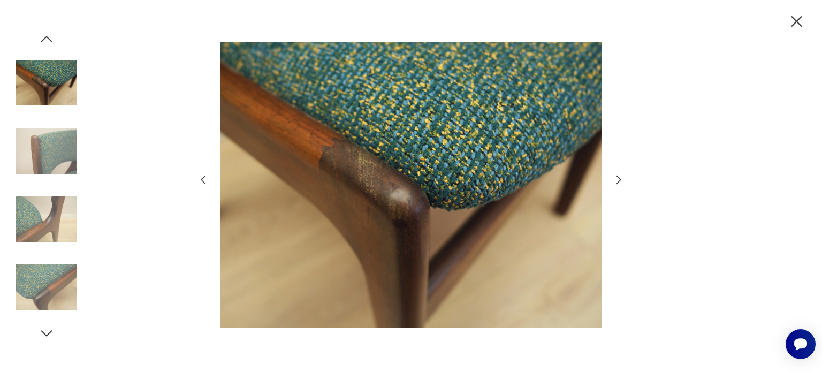
click at [49, 155] on img at bounding box center [46, 150] width 61 height 61
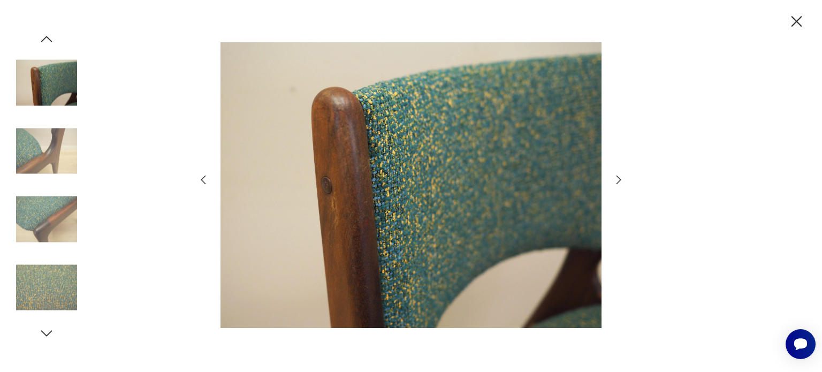
click at [55, 270] on img at bounding box center [46, 287] width 61 height 61
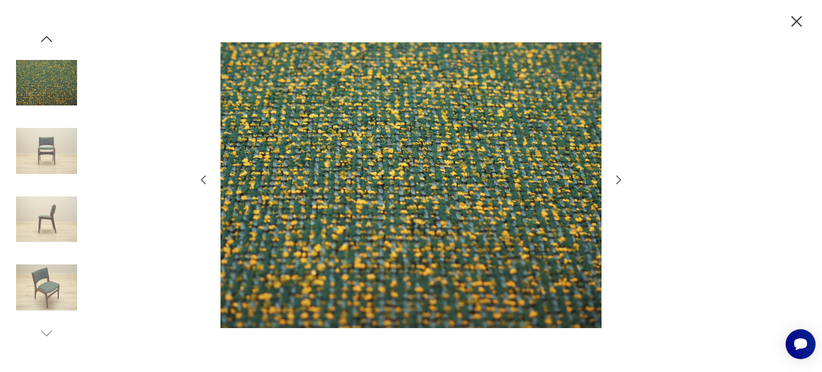
click at [34, 283] on img at bounding box center [46, 287] width 61 height 61
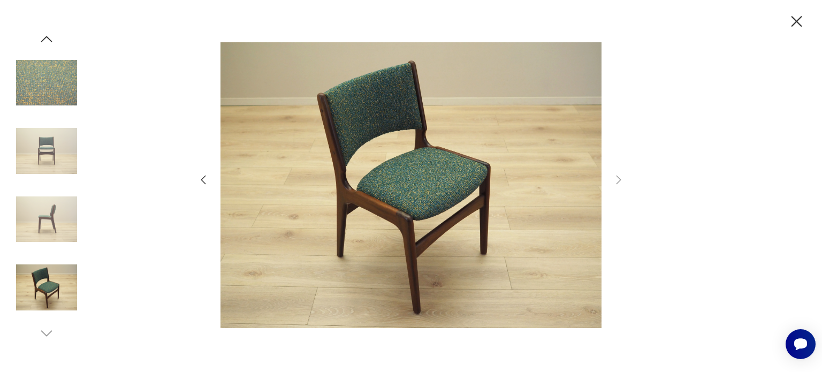
click at [792, 23] on icon "button" at bounding box center [797, 21] width 19 height 19
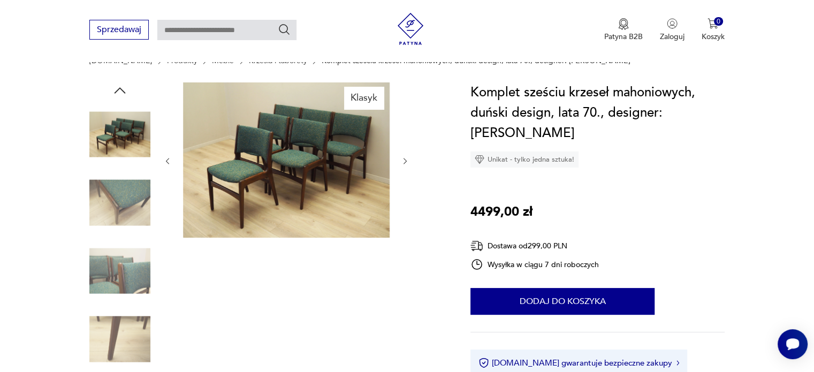
scroll to position [66, 0]
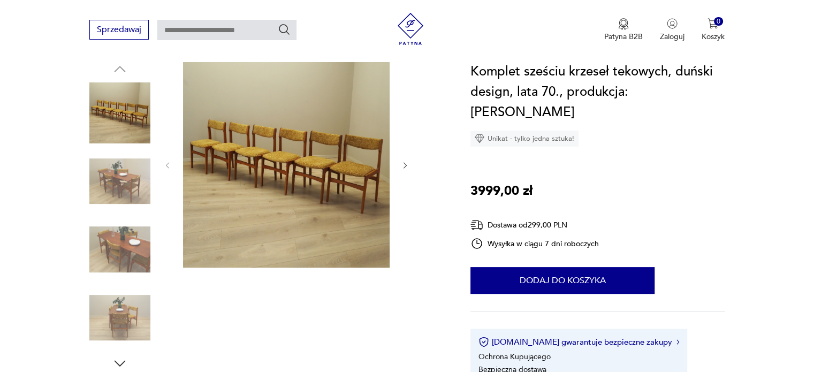
click at [129, 168] on img at bounding box center [119, 181] width 61 height 61
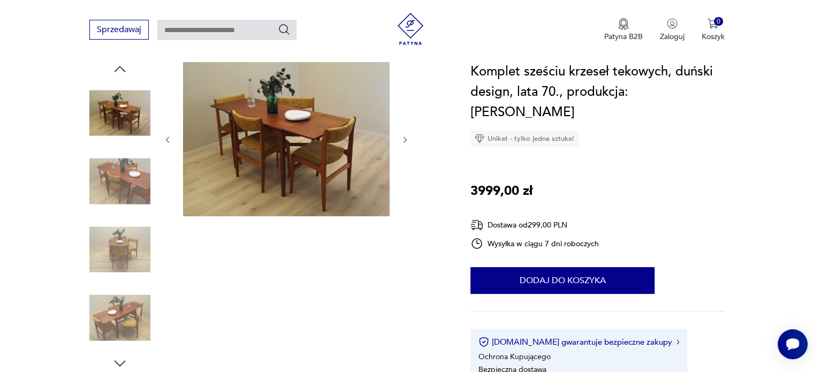
click at [129, 168] on img at bounding box center [119, 181] width 61 height 61
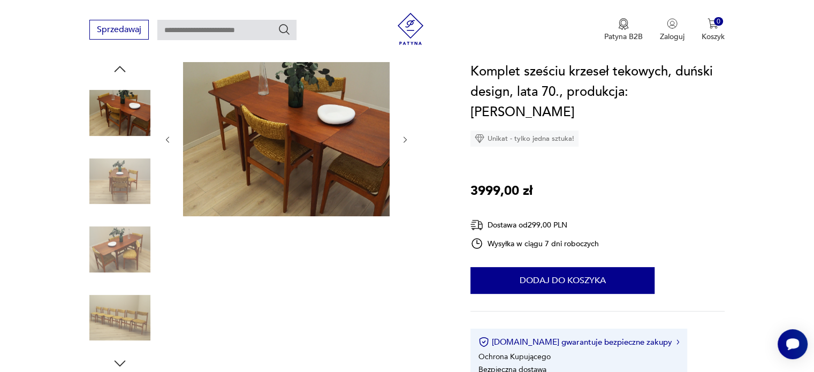
click at [129, 168] on img at bounding box center [119, 181] width 61 height 61
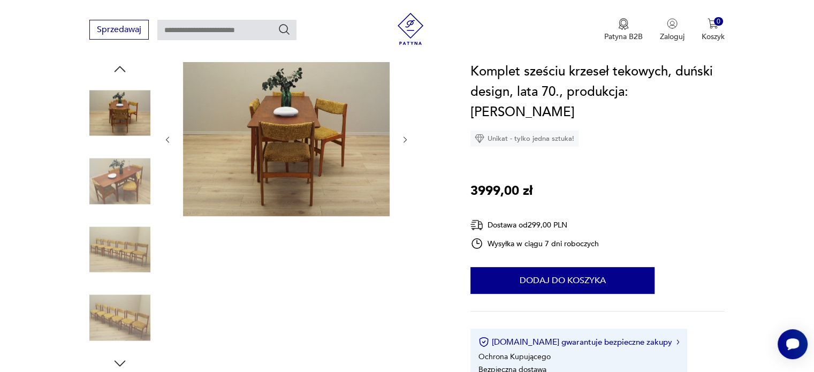
click at [129, 168] on img at bounding box center [119, 181] width 61 height 61
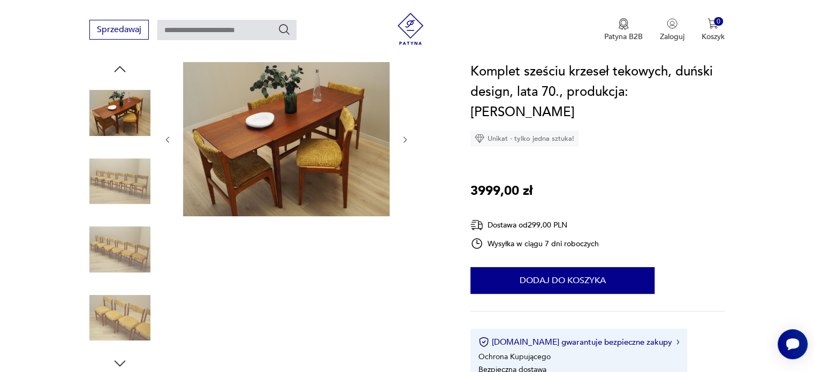
click at [129, 168] on img at bounding box center [119, 181] width 61 height 61
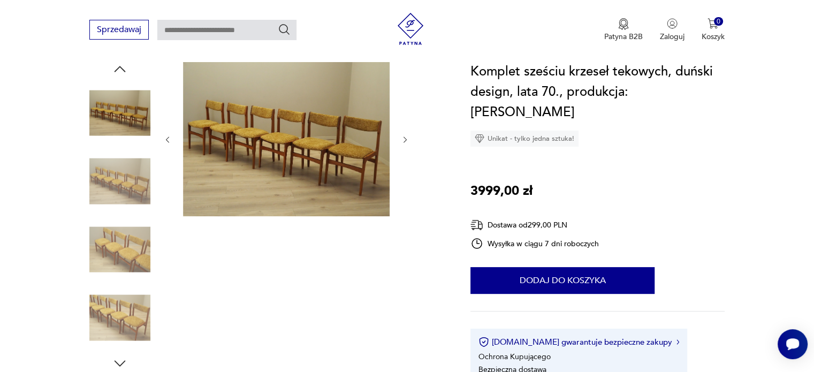
click at [129, 168] on img at bounding box center [119, 181] width 61 height 61
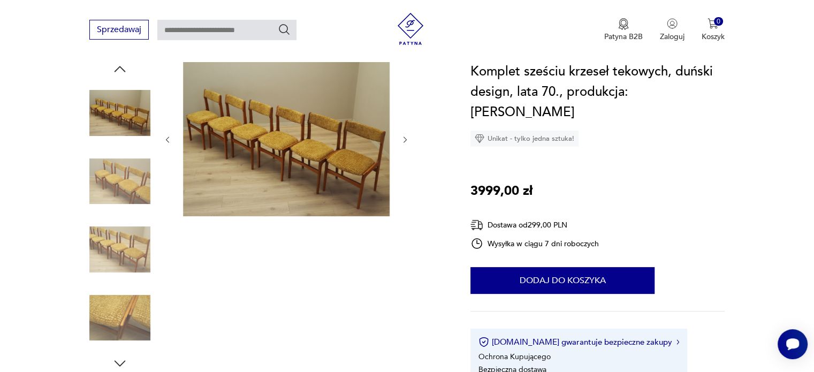
click at [129, 168] on img at bounding box center [119, 181] width 61 height 61
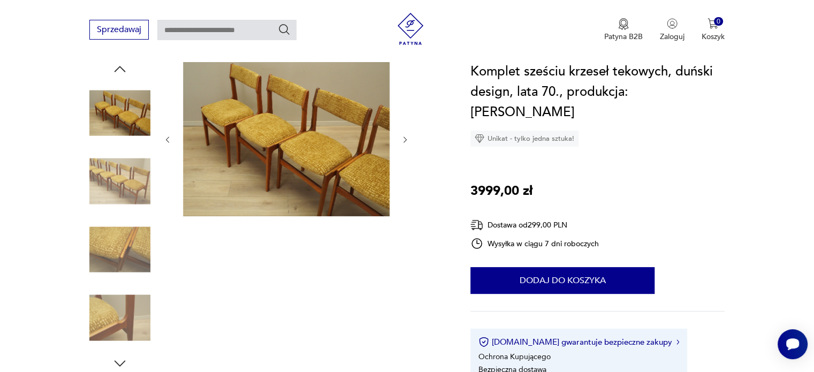
click at [129, 168] on img at bounding box center [119, 181] width 61 height 61
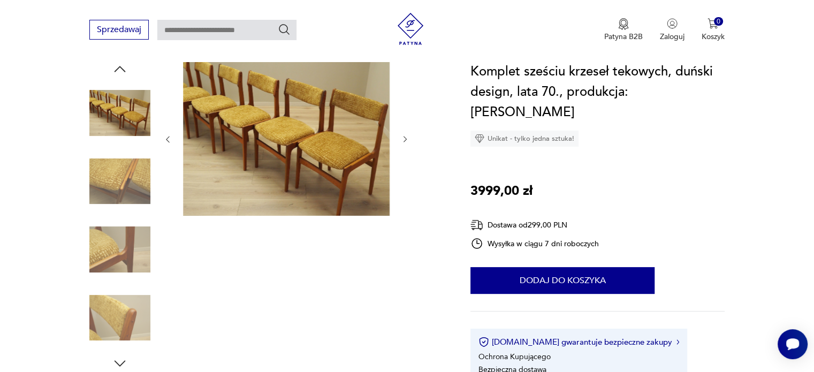
click at [129, 168] on img at bounding box center [119, 181] width 61 height 61
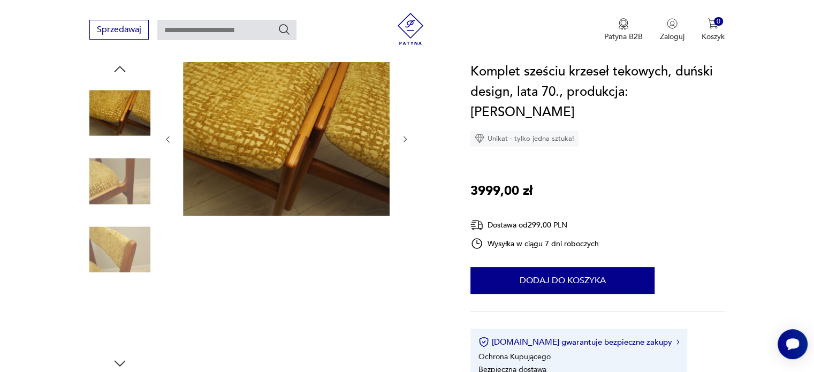
click at [129, 168] on img at bounding box center [119, 181] width 61 height 61
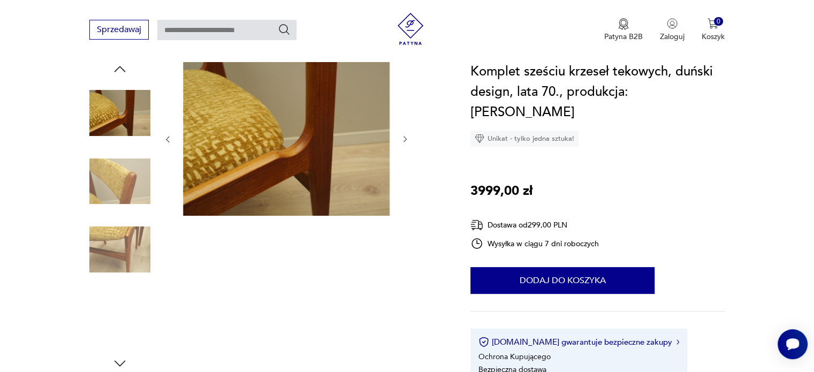
click at [129, 168] on img at bounding box center [119, 181] width 61 height 61
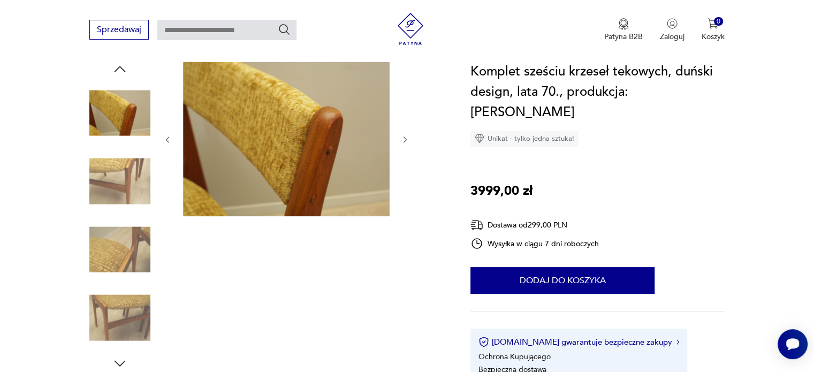
click at [129, 168] on img at bounding box center [119, 181] width 61 height 61
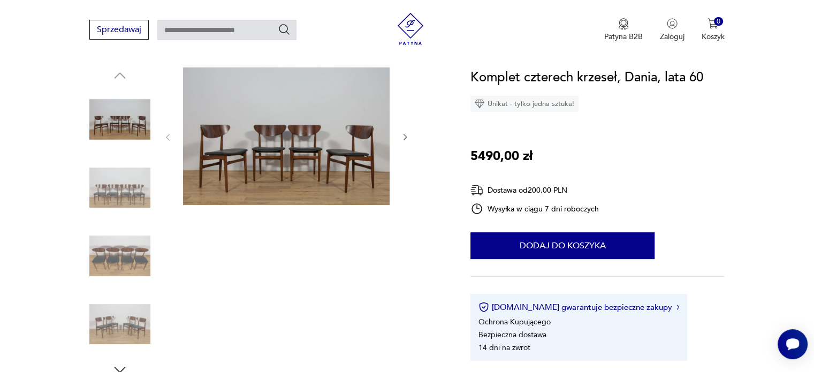
click at [132, 189] on img at bounding box center [119, 187] width 61 height 61
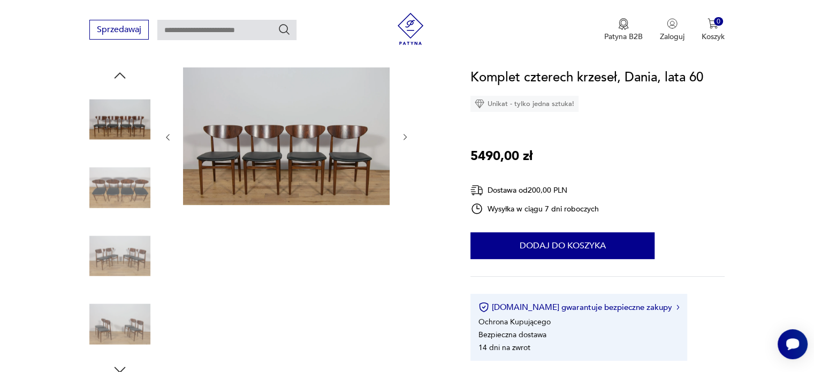
click at [132, 189] on img at bounding box center [119, 187] width 61 height 61
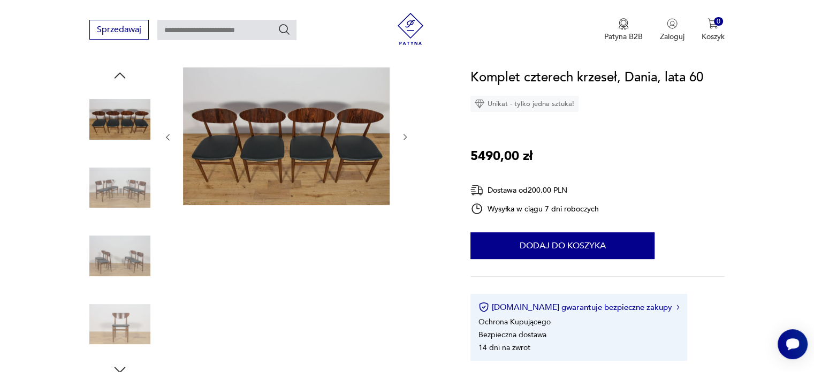
click at [132, 189] on img at bounding box center [119, 187] width 61 height 61
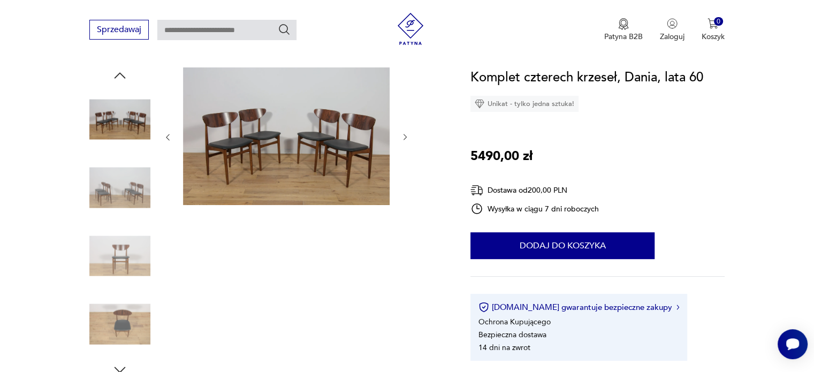
click at [132, 189] on img at bounding box center [119, 187] width 61 height 61
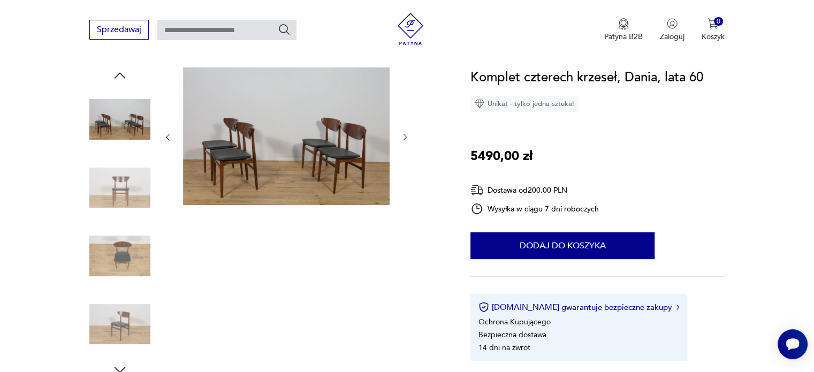
click at [132, 189] on img at bounding box center [119, 187] width 61 height 61
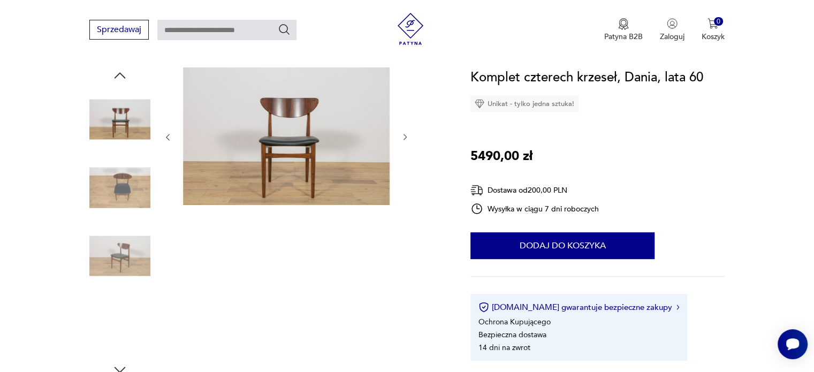
click at [132, 189] on img at bounding box center [119, 187] width 61 height 61
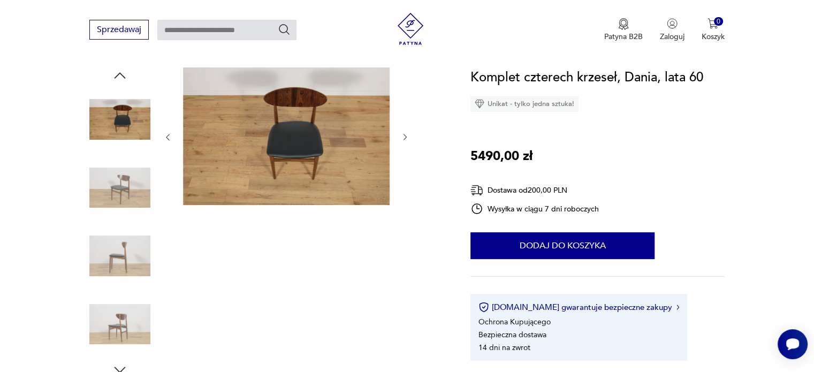
click at [132, 189] on img at bounding box center [119, 187] width 61 height 61
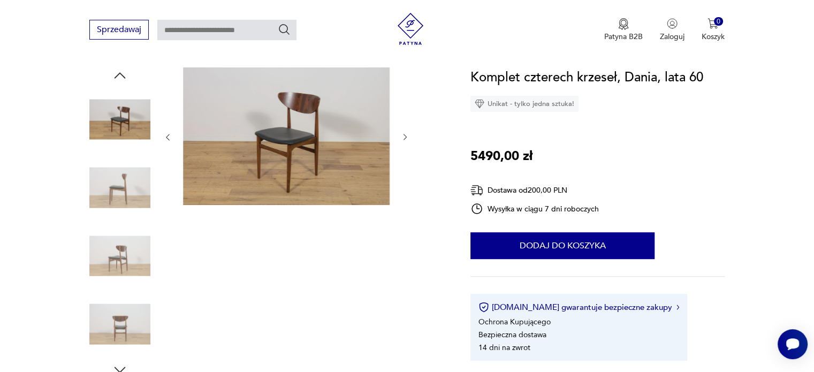
click at [132, 189] on img at bounding box center [119, 187] width 61 height 61
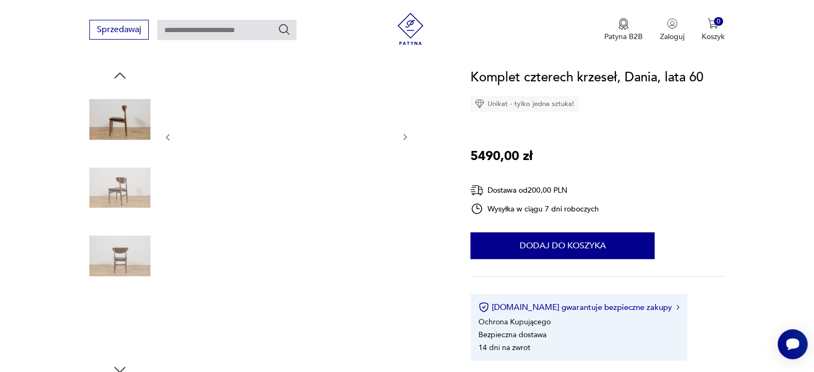
click at [132, 189] on img at bounding box center [119, 187] width 61 height 61
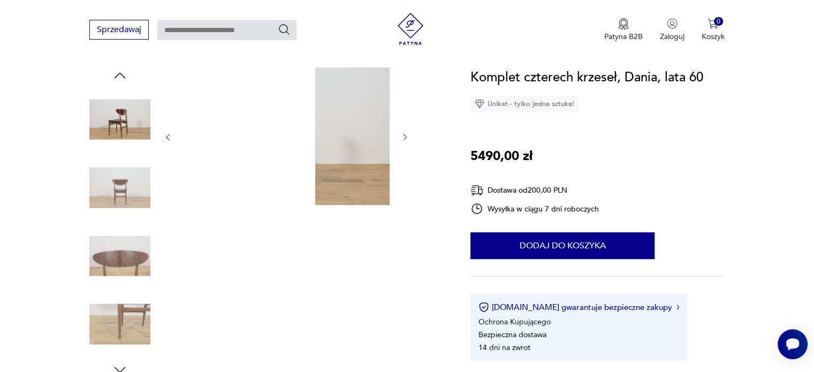
click at [132, 189] on img at bounding box center [119, 187] width 61 height 61
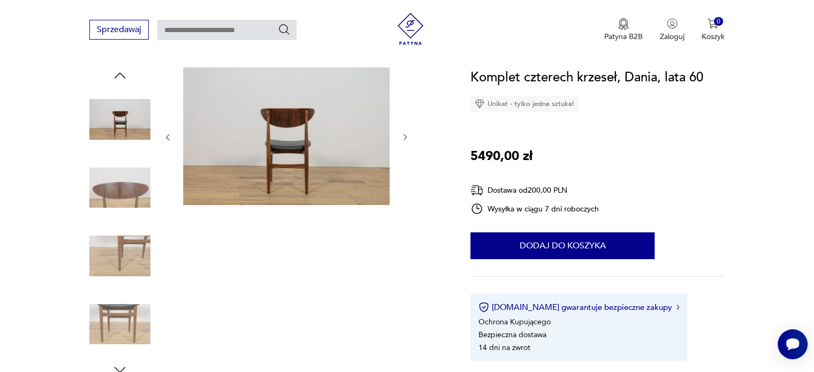
click at [132, 189] on img at bounding box center [119, 187] width 61 height 61
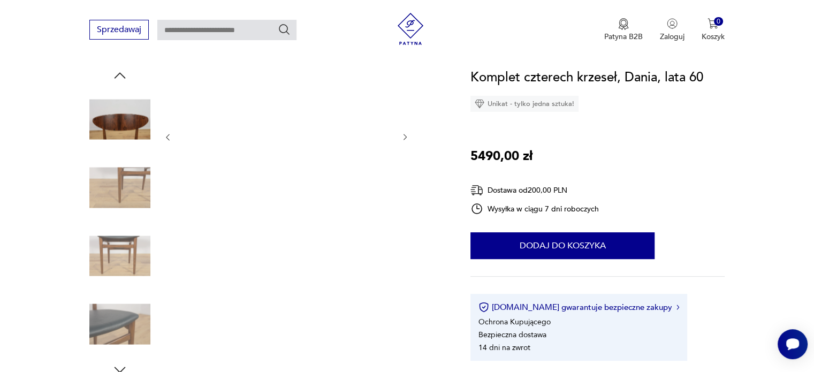
click at [132, 189] on img at bounding box center [119, 187] width 61 height 61
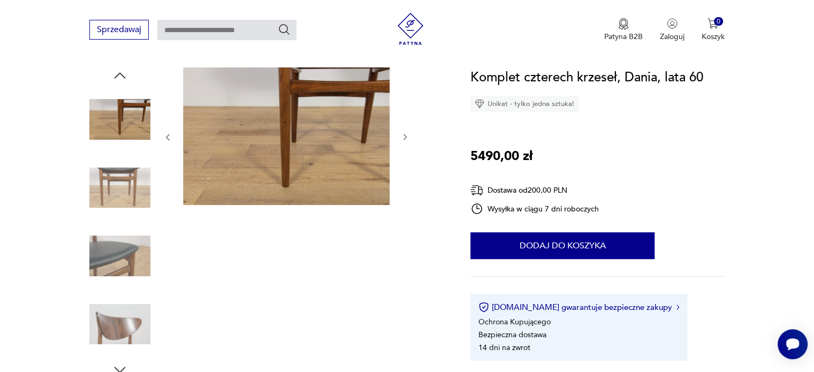
click at [132, 189] on img at bounding box center [119, 187] width 61 height 61
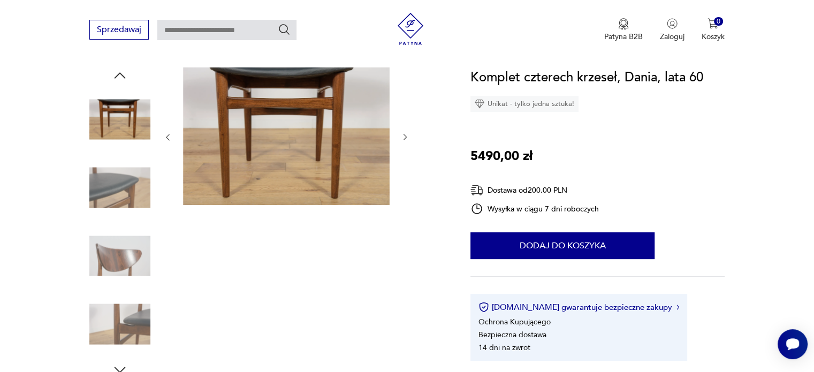
click at [132, 189] on img at bounding box center [119, 187] width 61 height 61
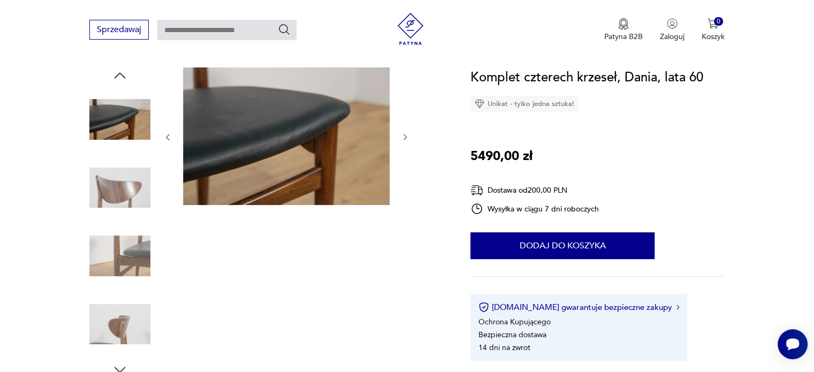
click at [132, 189] on img at bounding box center [119, 187] width 61 height 61
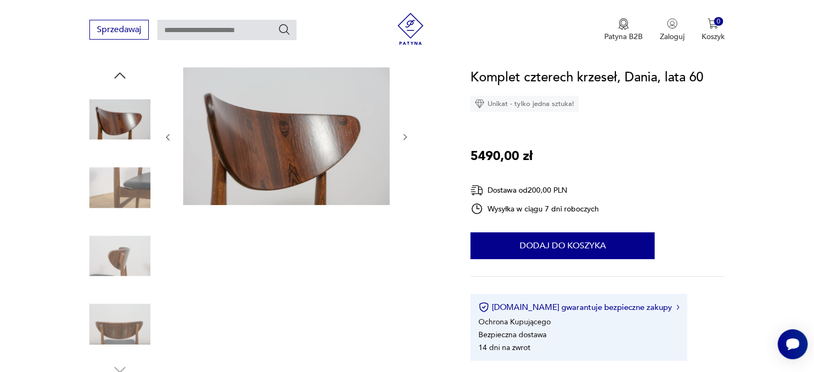
click at [132, 189] on img at bounding box center [119, 187] width 61 height 61
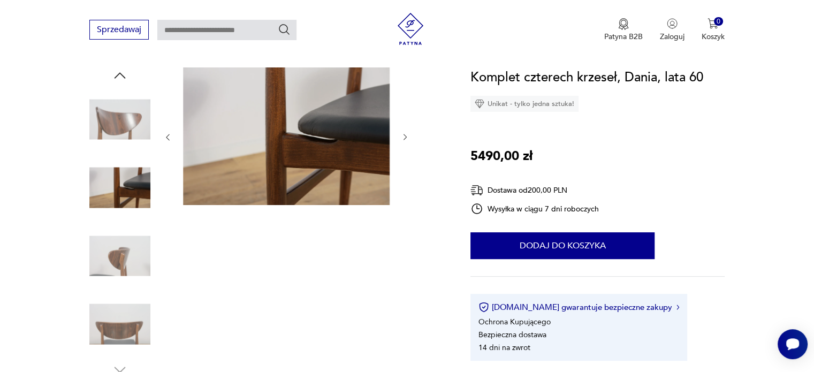
click at [135, 239] on img at bounding box center [119, 255] width 61 height 61
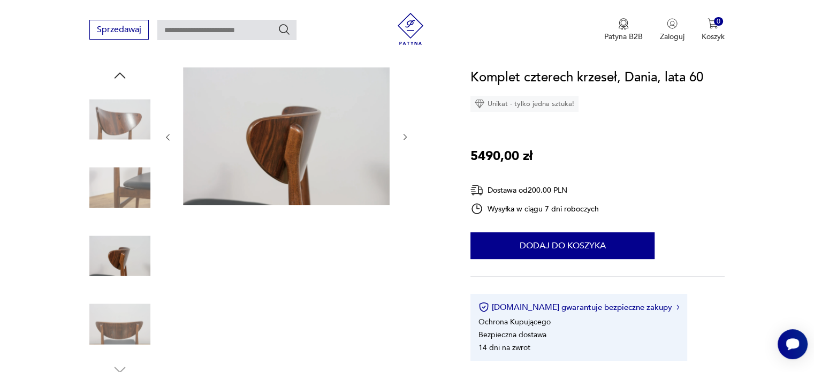
click at [130, 321] on img at bounding box center [119, 324] width 61 height 61
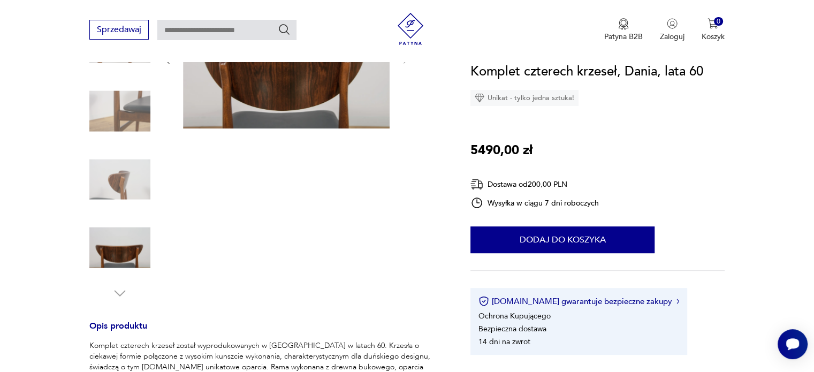
scroll to position [186, 0]
click at [113, 263] on img at bounding box center [119, 247] width 61 height 61
click at [122, 152] on img at bounding box center [119, 178] width 61 height 61
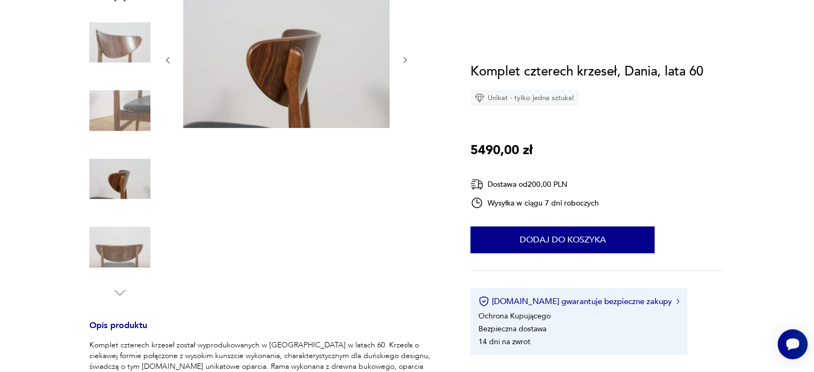
scroll to position [70, 0]
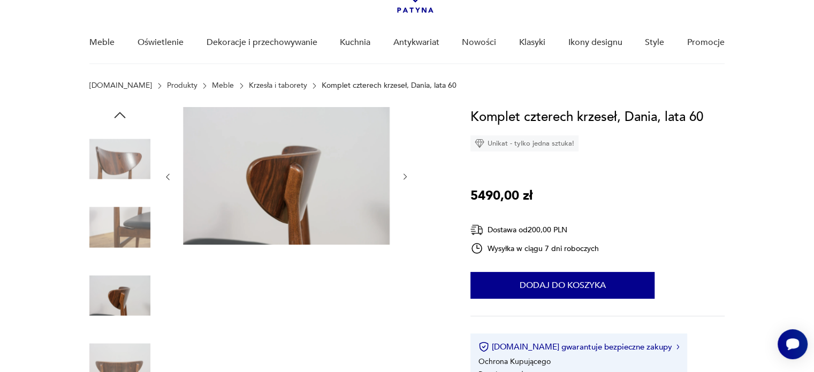
click at [116, 234] on img at bounding box center [119, 227] width 61 height 61
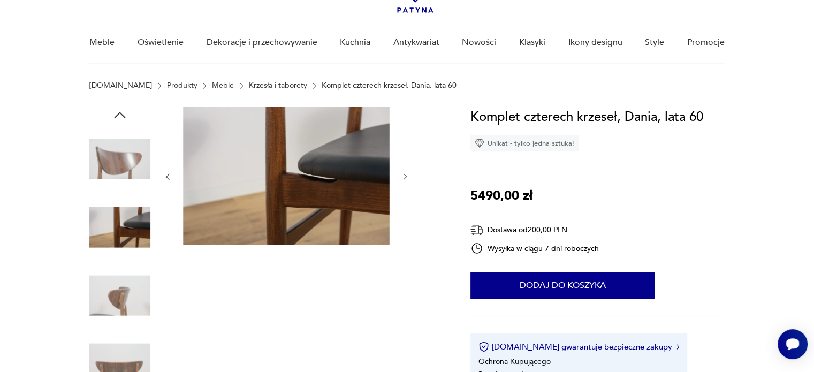
click at [111, 150] on img at bounding box center [119, 158] width 61 height 61
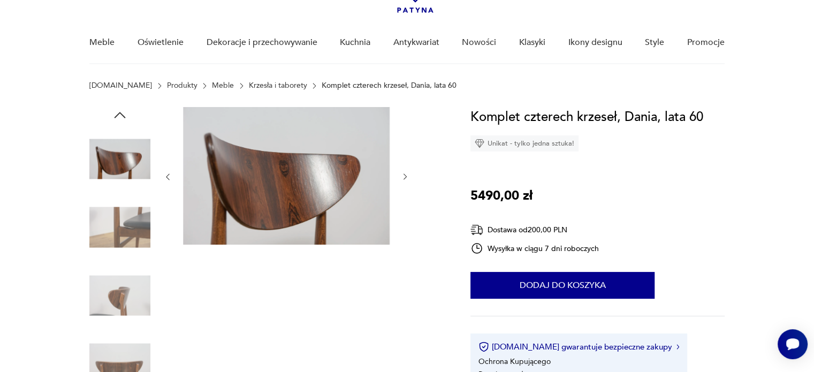
click at [120, 111] on icon "button" at bounding box center [120, 115] width 16 height 16
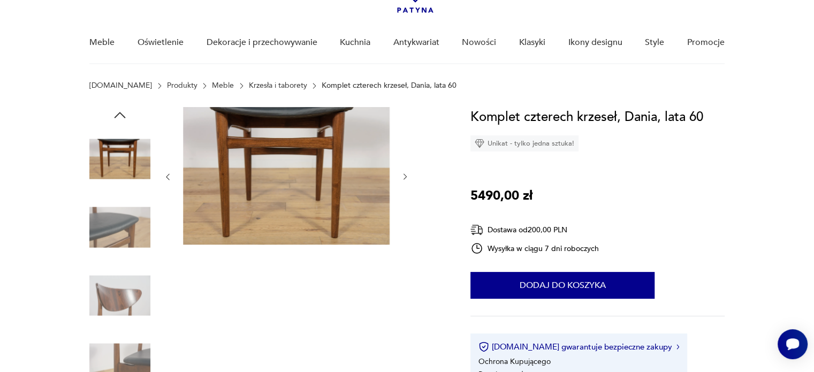
click at [120, 111] on icon "button" at bounding box center [120, 115] width 16 height 16
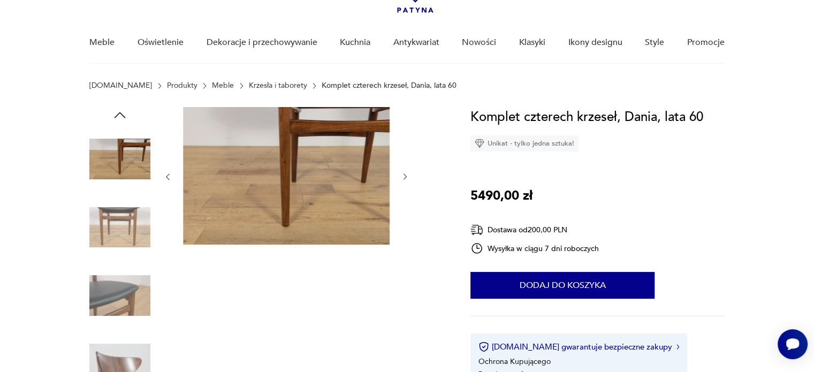
click at [120, 111] on icon "button" at bounding box center [120, 115] width 16 height 16
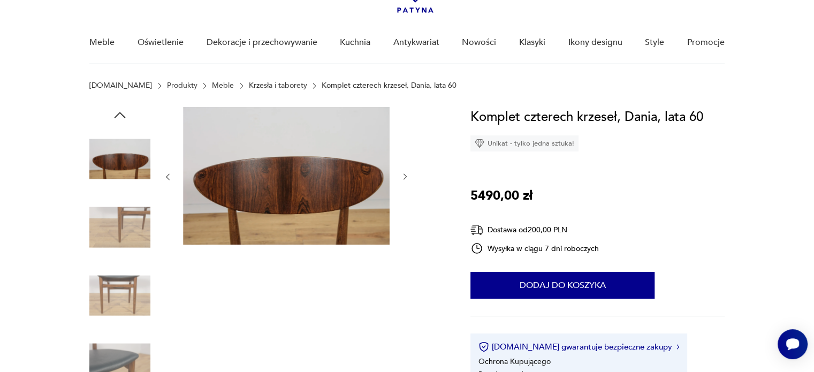
click at [120, 111] on icon "button" at bounding box center [120, 115] width 16 height 16
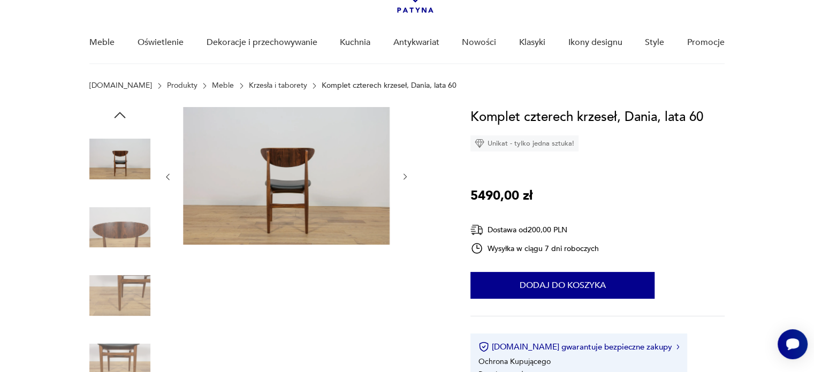
click at [120, 111] on icon "button" at bounding box center [120, 115] width 16 height 16
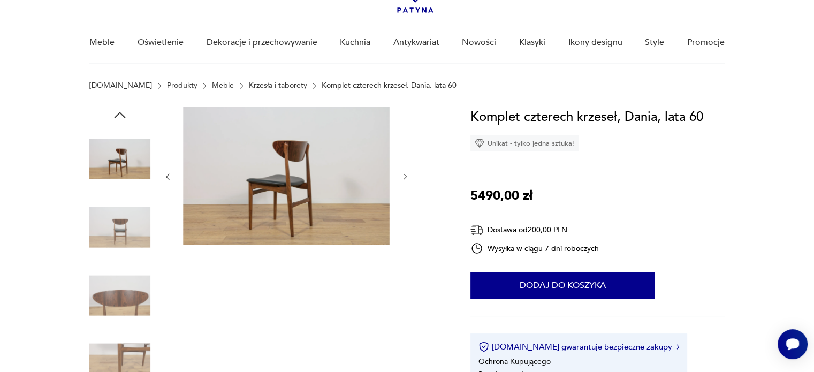
click at [120, 111] on icon "button" at bounding box center [120, 115] width 16 height 16
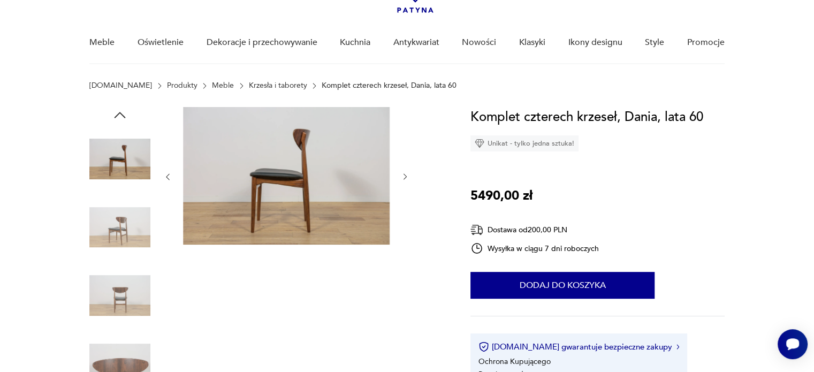
click at [120, 111] on icon "button" at bounding box center [120, 115] width 16 height 16
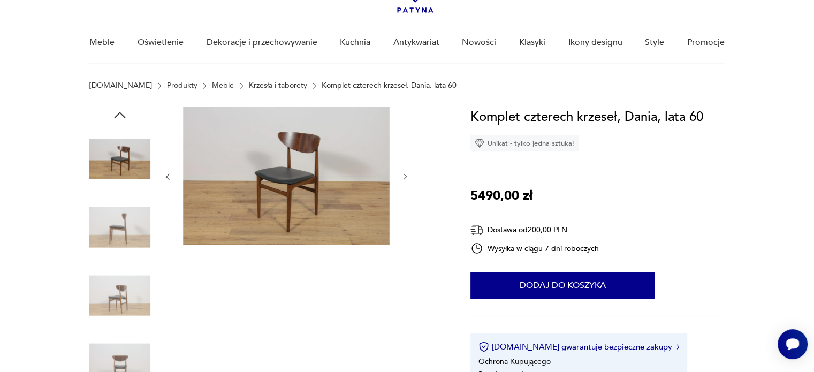
click at [120, 111] on icon "button" at bounding box center [120, 115] width 16 height 16
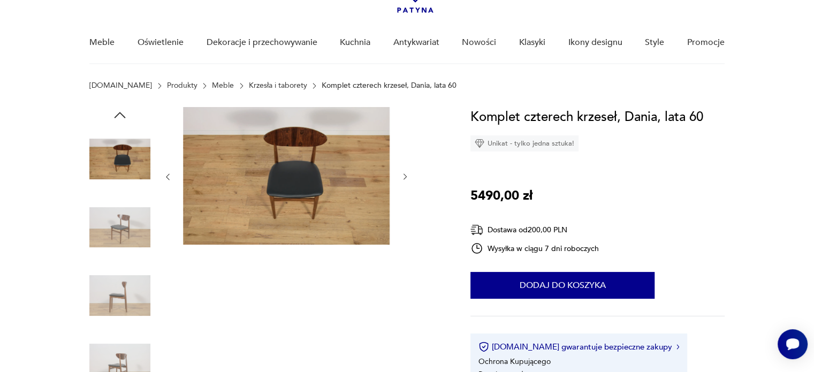
click at [120, 111] on icon "button" at bounding box center [120, 115] width 16 height 16
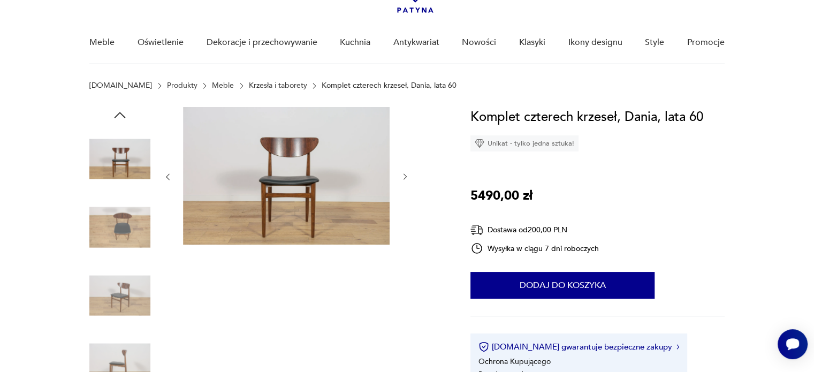
click at [120, 111] on icon "button" at bounding box center [120, 115] width 16 height 16
